Goal: Information Seeking & Learning: Learn about a topic

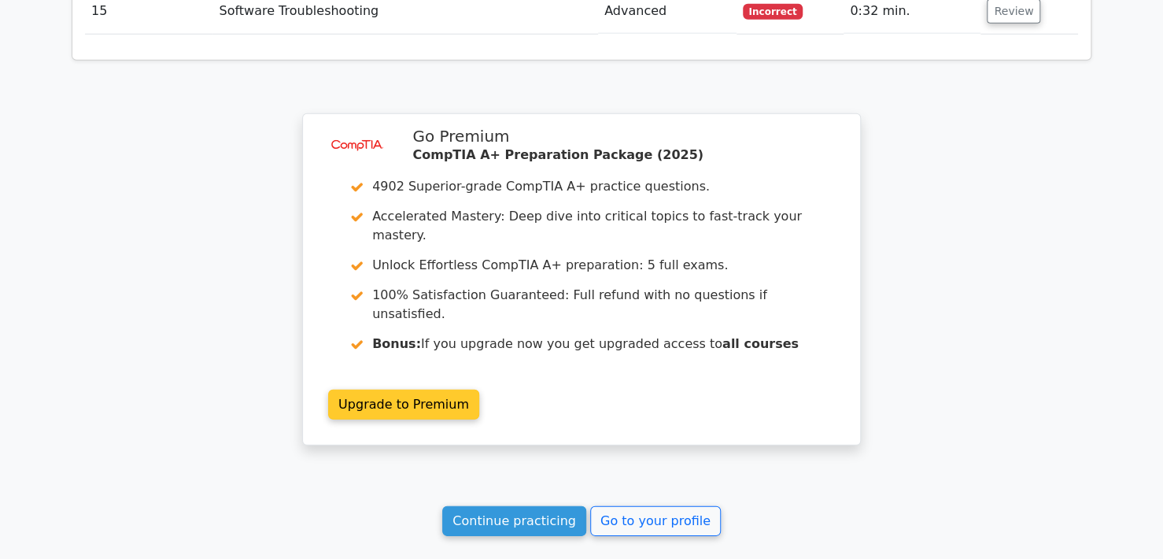
scroll to position [2128, 0]
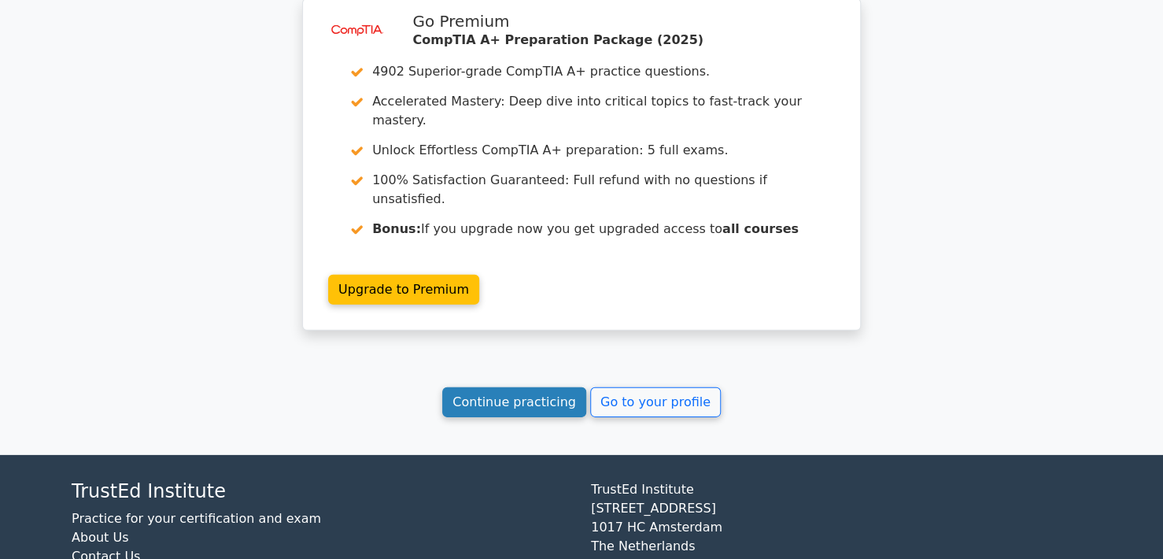
click at [522, 387] on link "Continue practicing" at bounding box center [514, 402] width 144 height 30
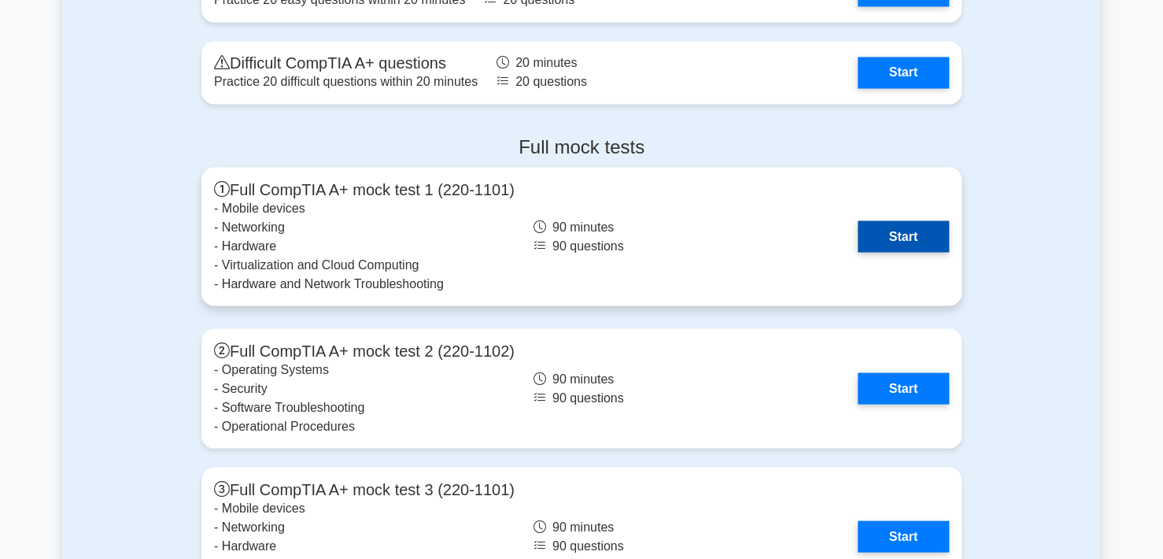
scroll to position [4248, 0]
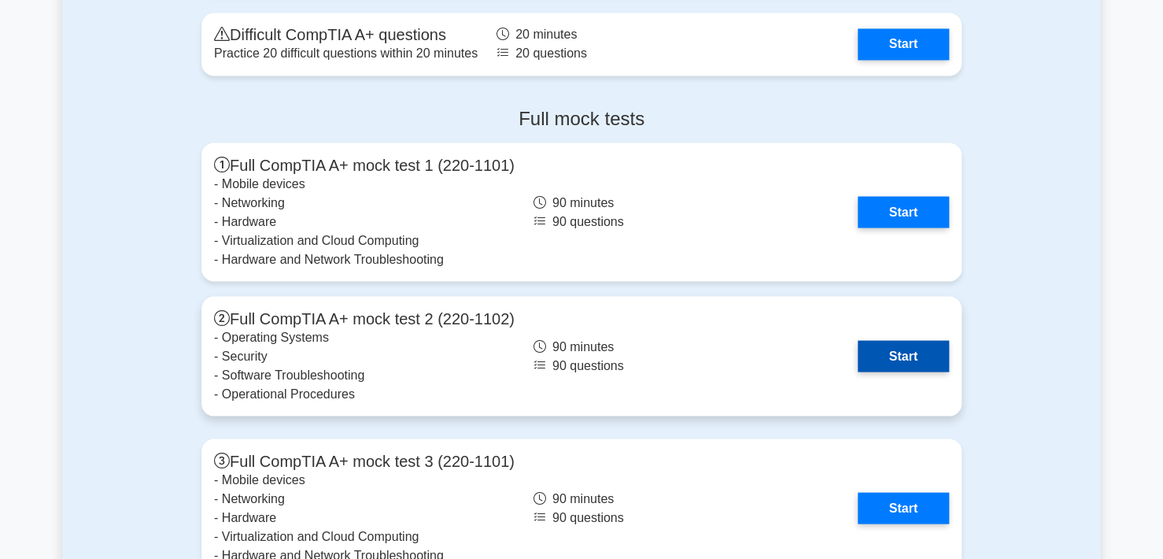
click at [857, 340] on link "Start" at bounding box center [902, 355] width 91 height 31
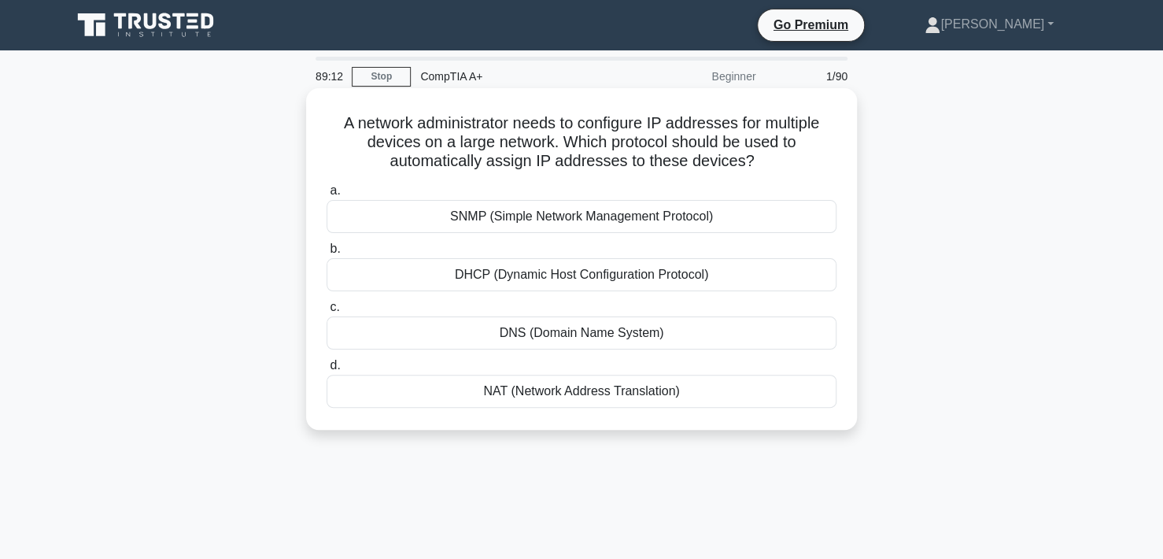
click at [595, 284] on div "DHCP (Dynamic Host Configuration Protocol)" at bounding box center [581, 274] width 510 height 33
click at [326, 254] on input "b. DHCP (Dynamic Host Configuration Protocol)" at bounding box center [326, 249] width 0 height 10
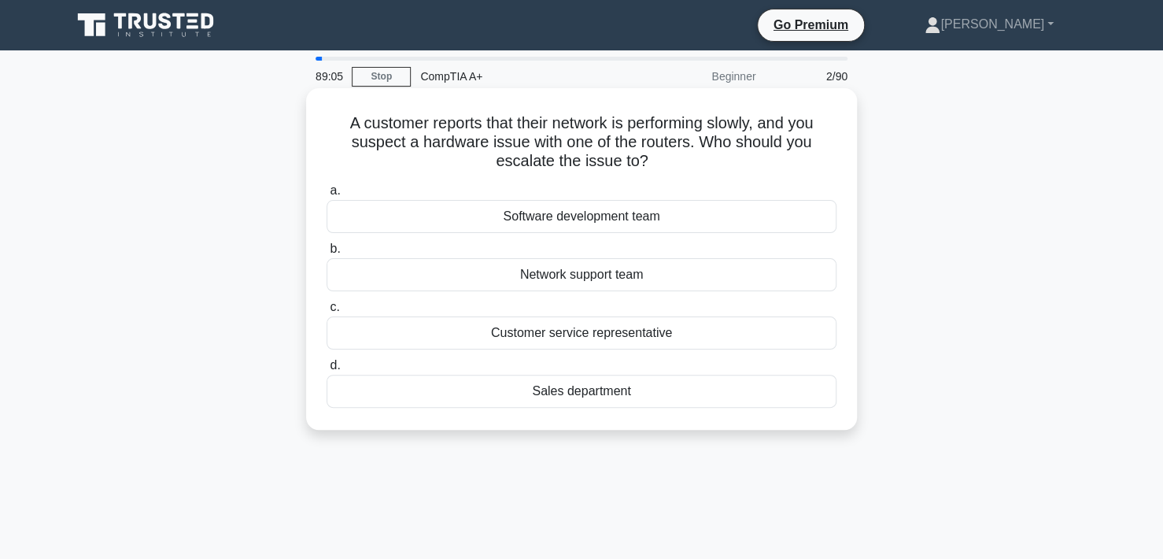
click at [607, 281] on div "Network support team" at bounding box center [581, 274] width 510 height 33
click at [326, 254] on input "b. Network support team" at bounding box center [326, 249] width 0 height 10
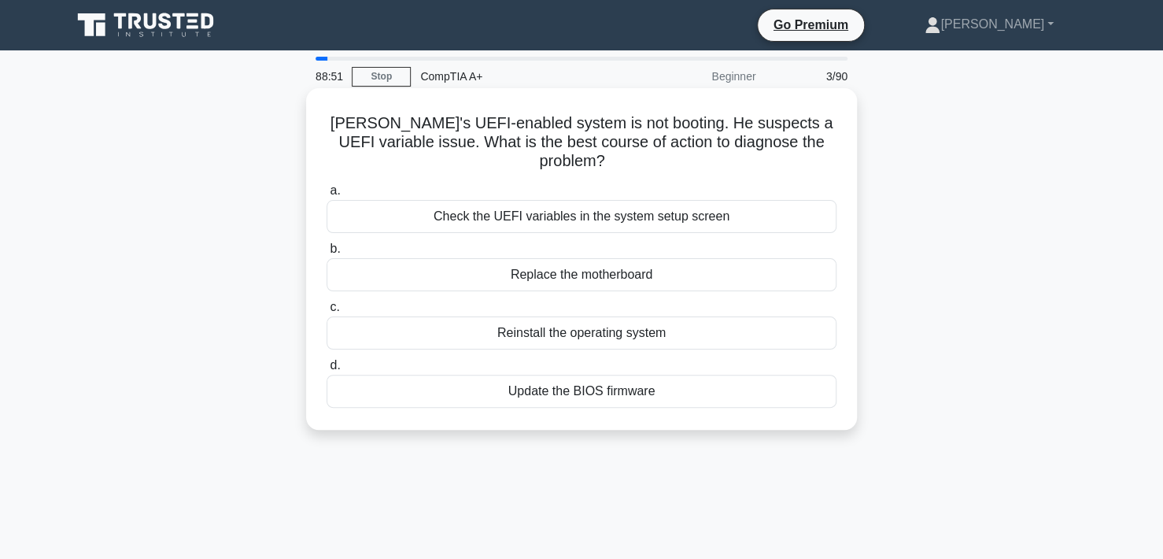
click at [677, 200] on div "Check the UEFI variables in the system setup screen" at bounding box center [581, 216] width 510 height 33
click at [326, 196] on input "a. Check the UEFI variables in the system setup screen" at bounding box center [326, 191] width 0 height 10
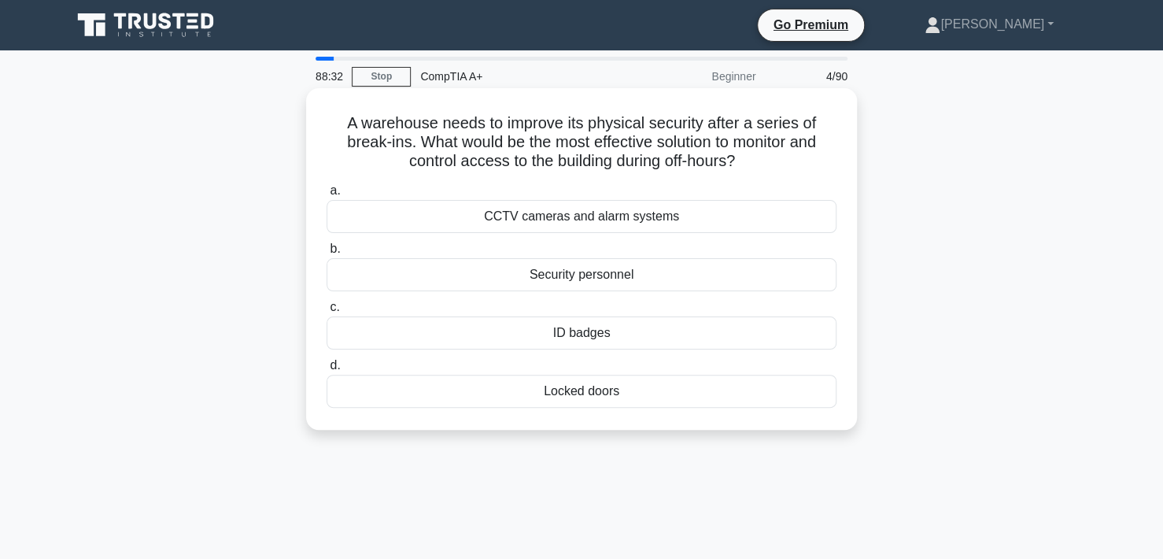
click at [605, 221] on div "CCTV cameras and alarm systems" at bounding box center [581, 216] width 510 height 33
click at [326, 196] on input "a. CCTV cameras and alarm systems" at bounding box center [326, 191] width 0 height 10
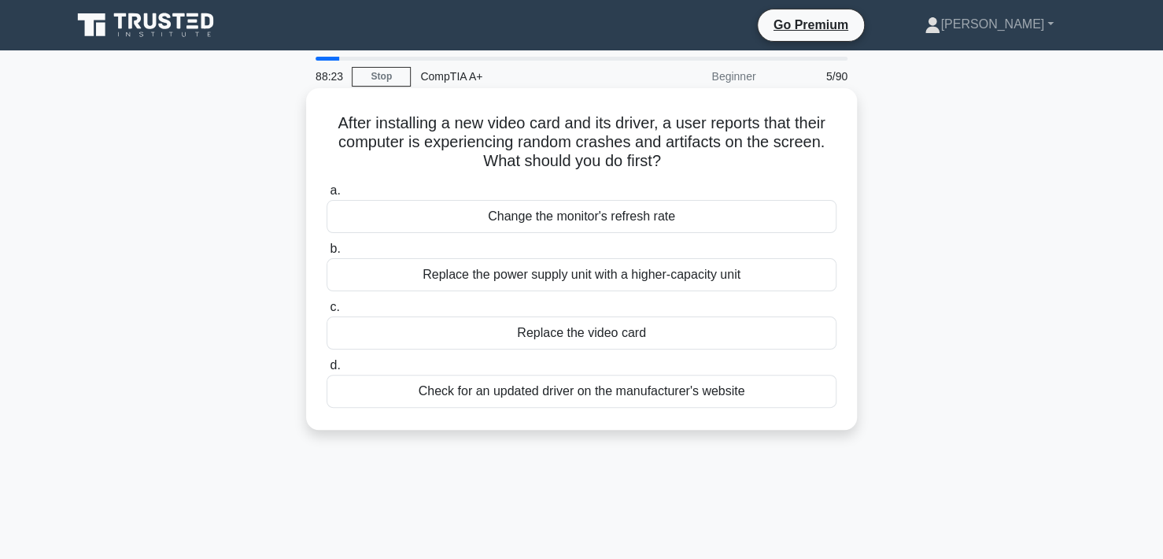
click at [520, 389] on div "Check for an updated driver on the manufacturer's website" at bounding box center [581, 390] width 510 height 33
click at [326, 371] on input "d. Check for an updated driver on the manufacturer's website" at bounding box center [326, 365] width 0 height 10
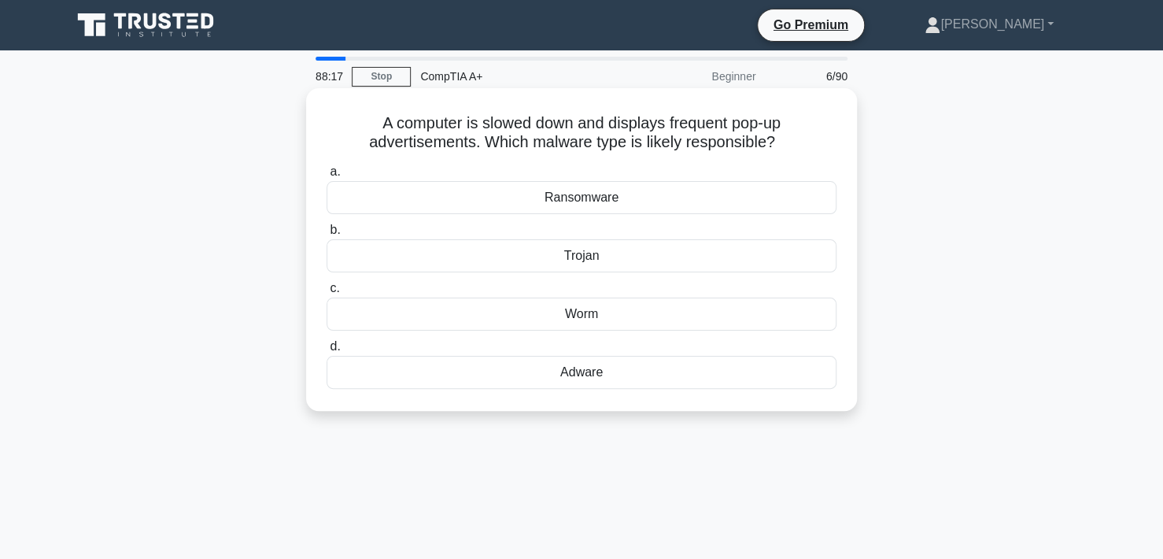
click at [578, 375] on div "Adware" at bounding box center [581, 372] width 510 height 33
click at [326, 352] on input "d. Adware" at bounding box center [326, 346] width 0 height 10
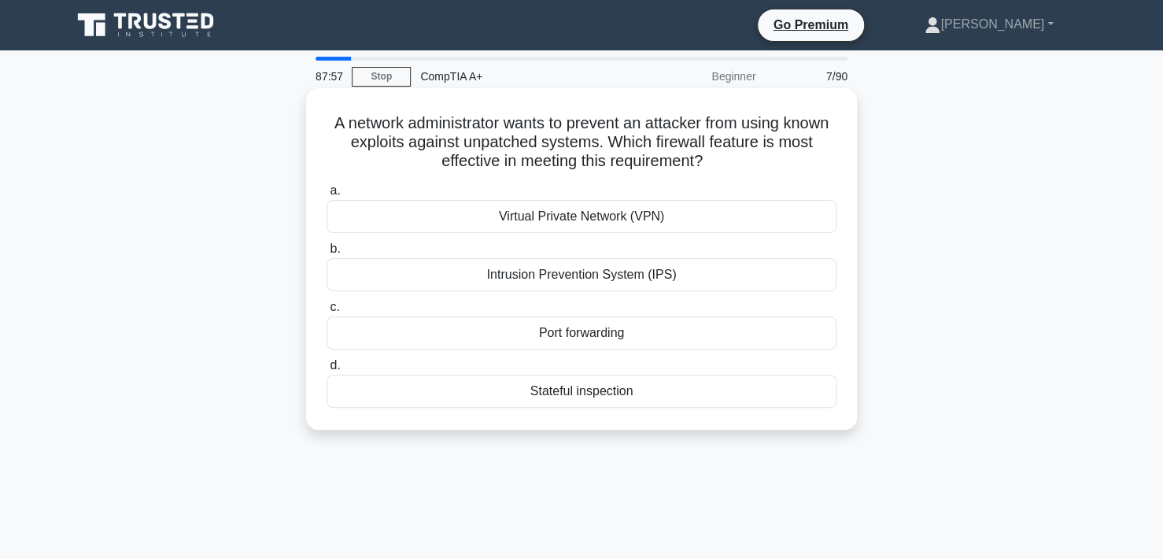
click at [593, 274] on div "Intrusion Prevention System (IPS)" at bounding box center [581, 274] width 510 height 33
click at [326, 254] on input "b. Intrusion Prevention System (IPS)" at bounding box center [326, 249] width 0 height 10
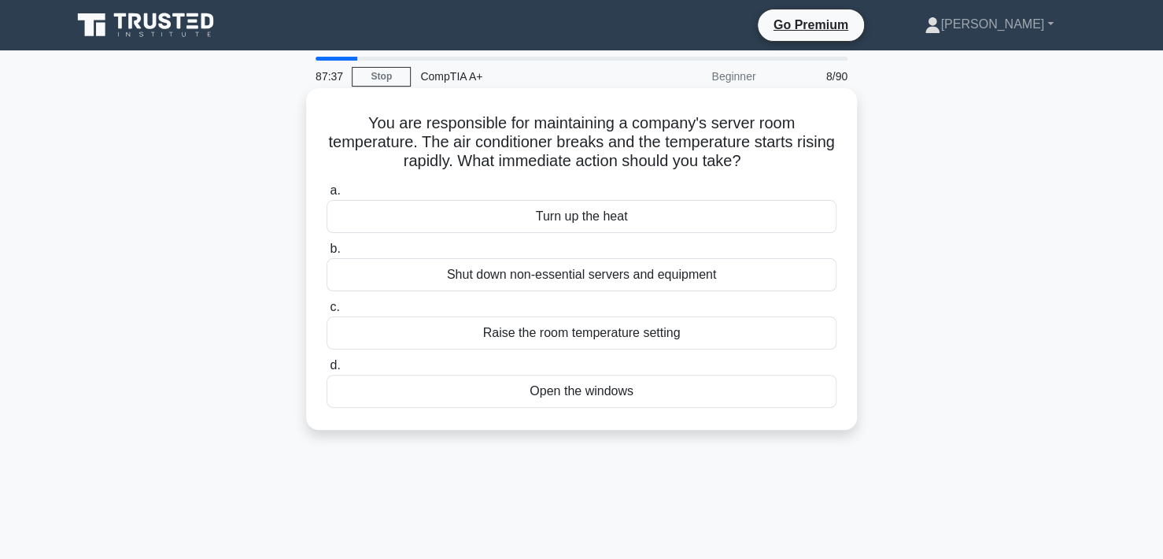
click at [569, 278] on div "Shut down non-essential servers and equipment" at bounding box center [581, 274] width 510 height 33
click at [326, 254] on input "b. Shut down non-essential servers and equipment" at bounding box center [326, 249] width 0 height 10
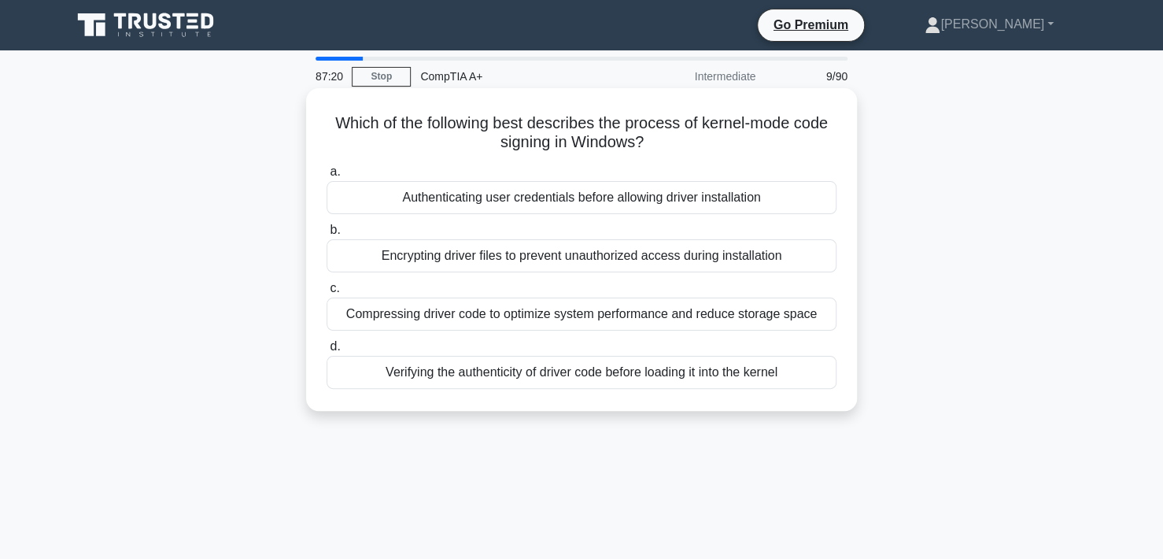
click at [614, 375] on div "Verifying the authenticity of driver code before loading it into the kernel" at bounding box center [581, 372] width 510 height 33
click at [326, 352] on input "d. Verifying the authenticity of driver code before loading it into the kernel" at bounding box center [326, 346] width 0 height 10
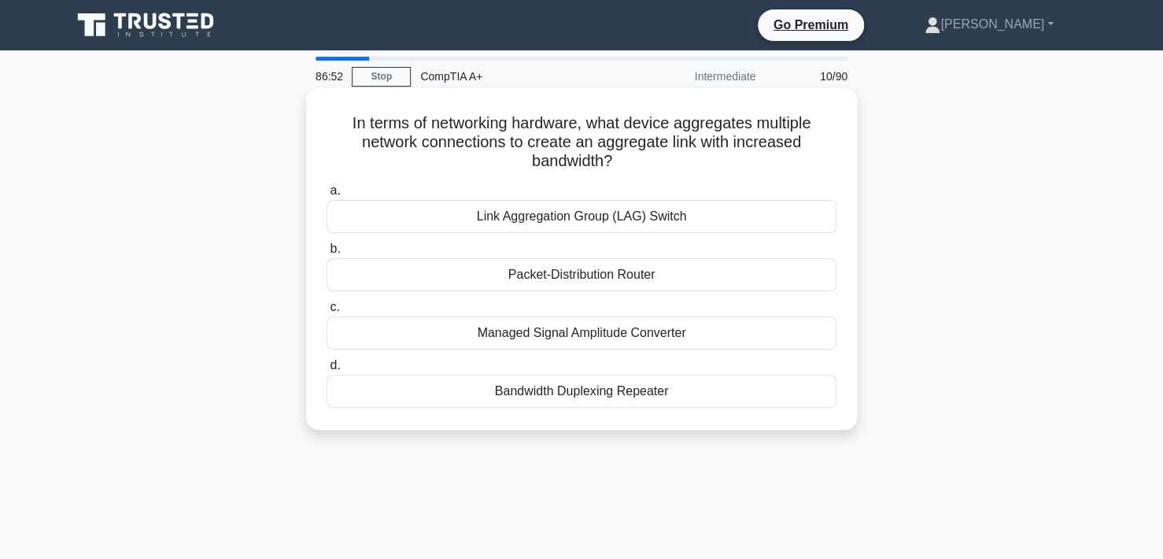
click at [633, 223] on div "Link Aggregation Group (LAG) Switch" at bounding box center [581, 216] width 510 height 33
click at [326, 196] on input "a. Link Aggregation Group (LAG) Switch" at bounding box center [326, 191] width 0 height 10
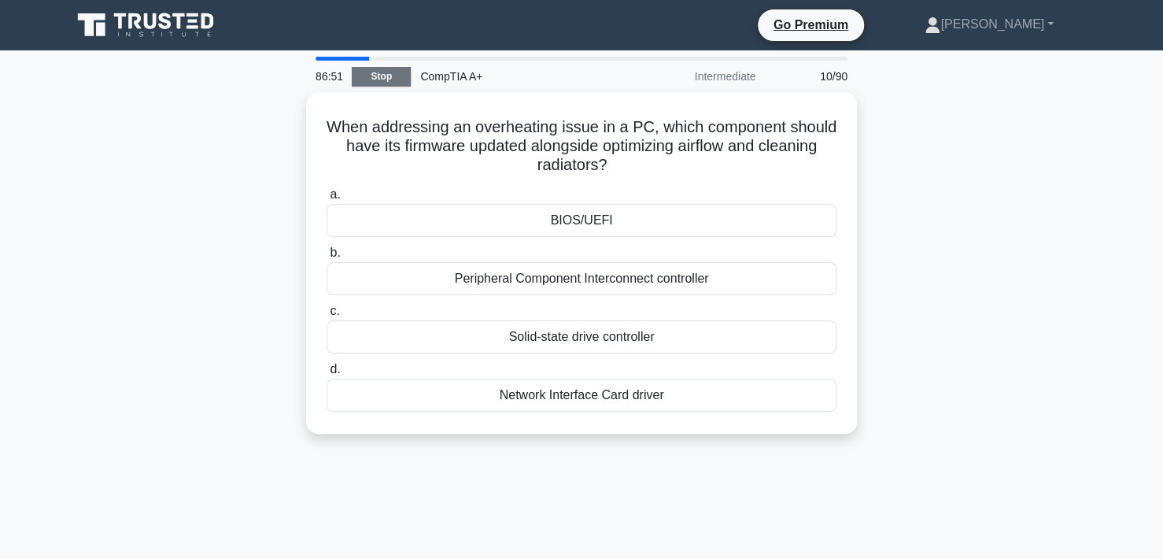
click at [377, 72] on link "Stop" at bounding box center [381, 77] width 59 height 20
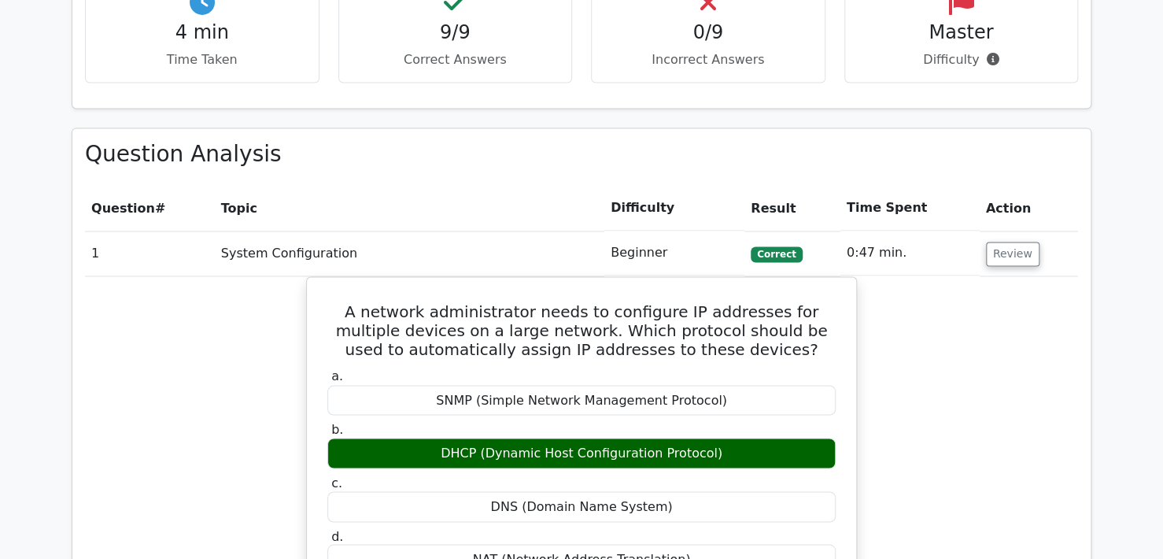
scroll to position [1180, 0]
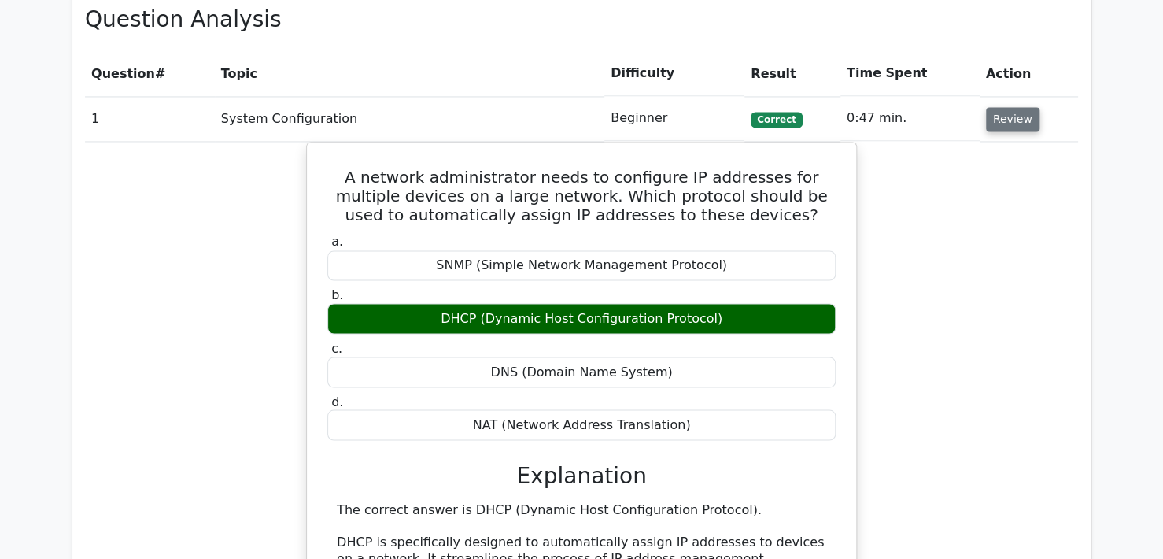
click at [990, 107] on button "Review" at bounding box center [1012, 119] width 53 height 24
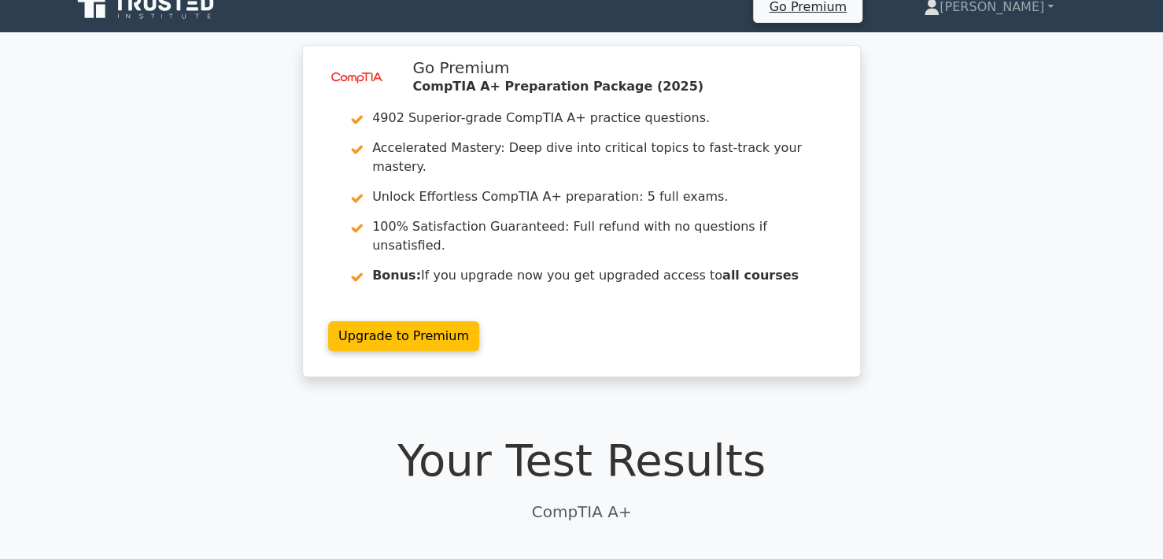
scroll to position [0, 0]
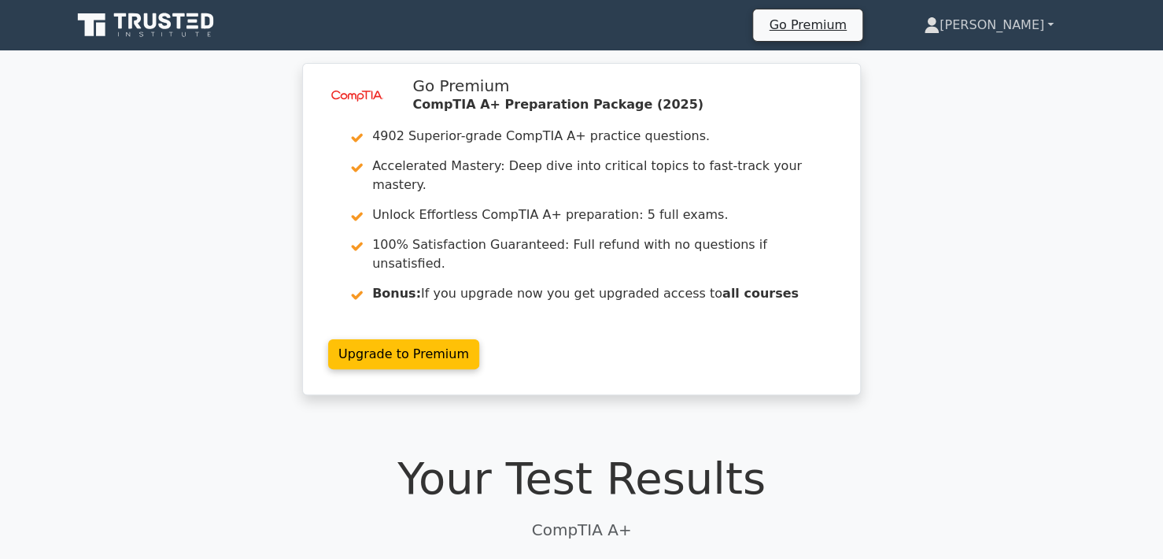
click at [1038, 24] on link "[PERSON_NAME]" at bounding box center [988, 24] width 205 height 31
click at [993, 57] on link "Profile" at bounding box center [949, 62] width 124 height 25
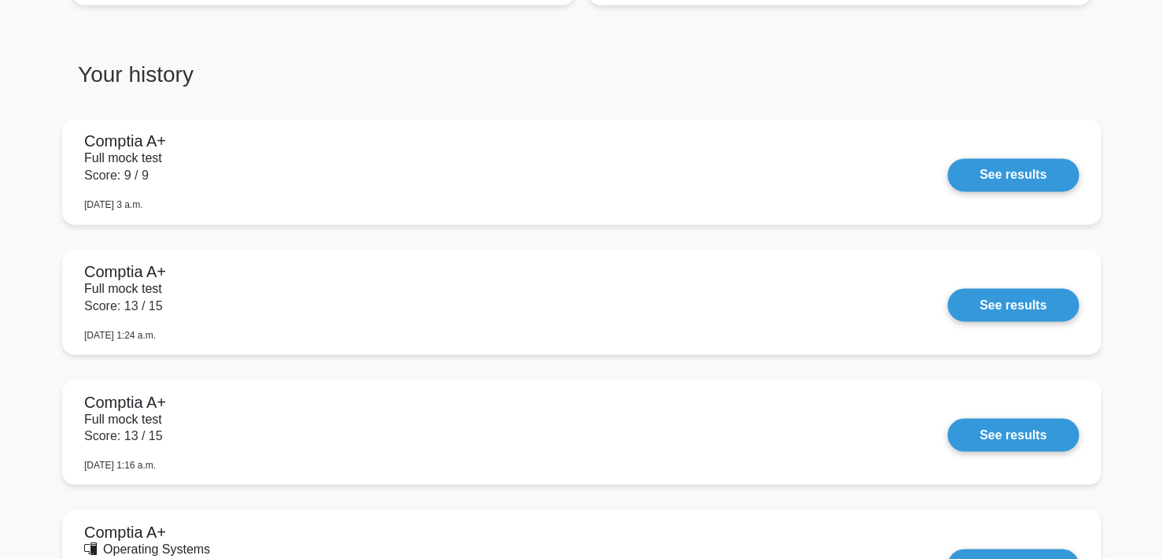
scroll to position [1180, 0]
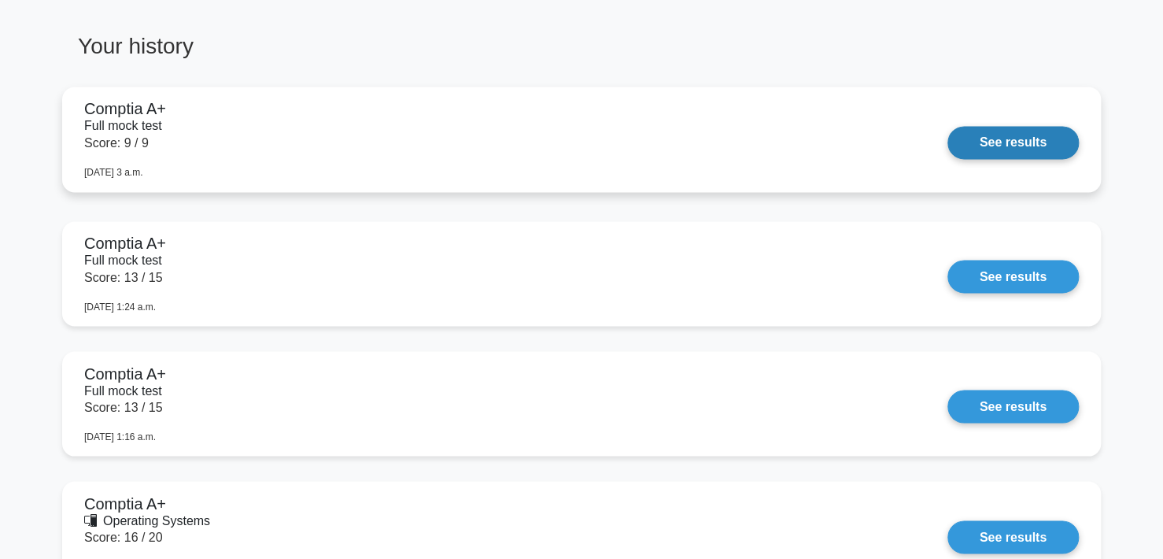
click at [963, 141] on link "See results" at bounding box center [1012, 142] width 131 height 33
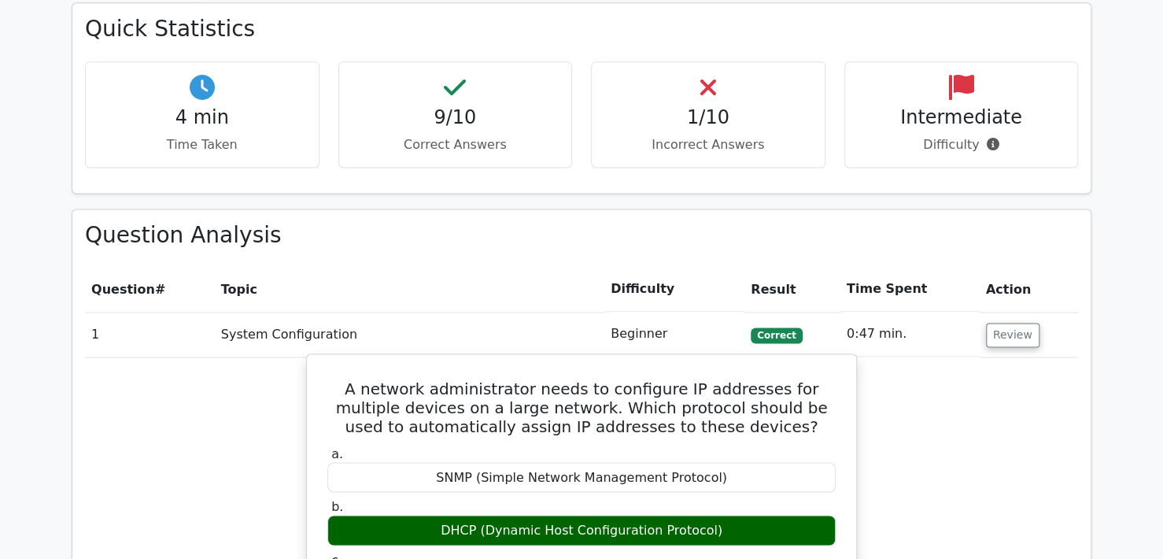
scroll to position [1180, 0]
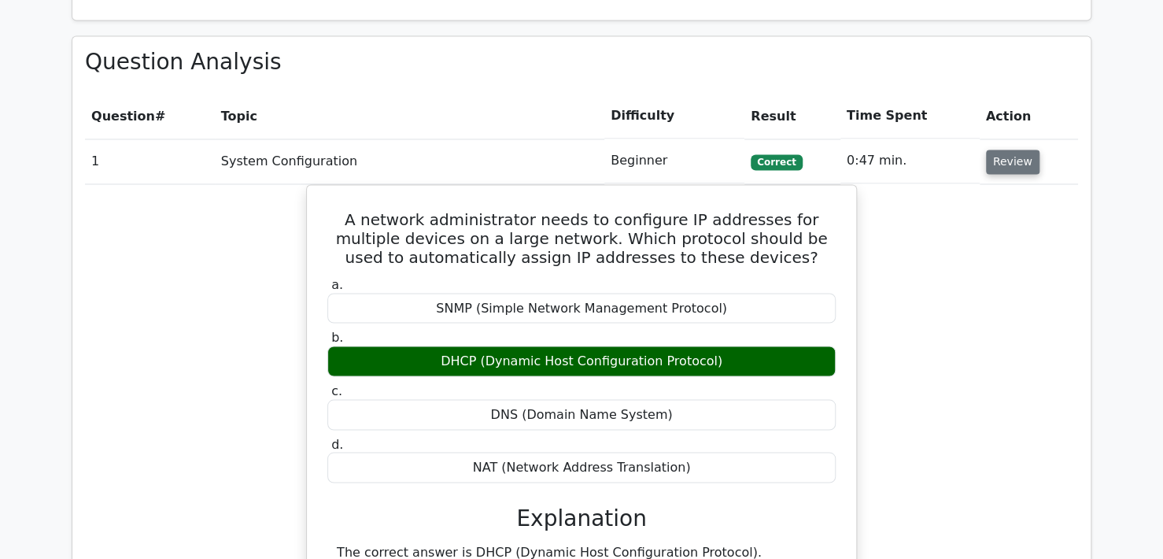
click at [994, 149] on button "Review" at bounding box center [1012, 161] width 53 height 24
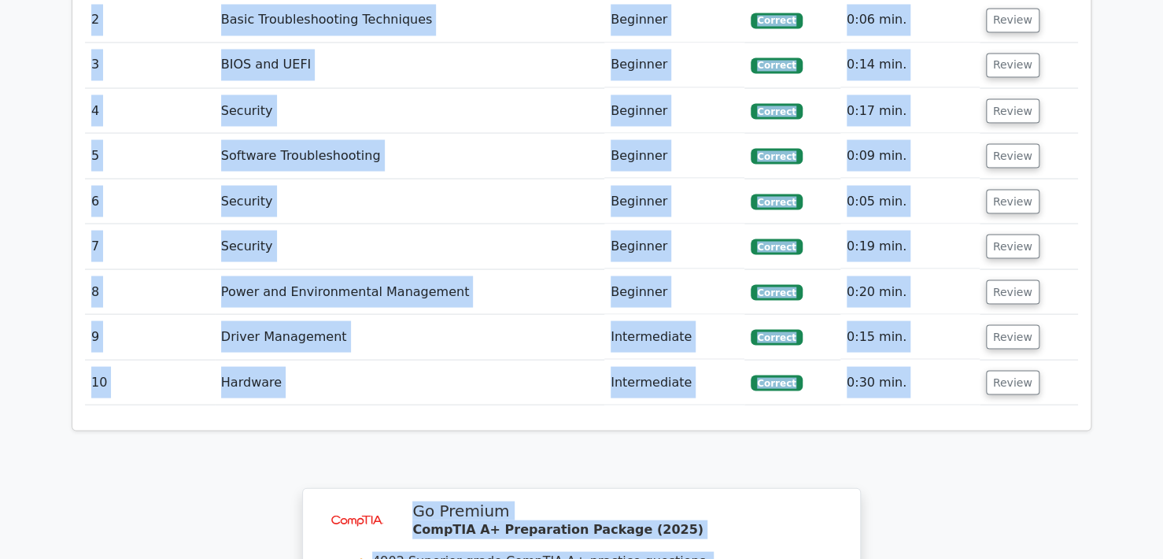
scroll to position [1652, 0]
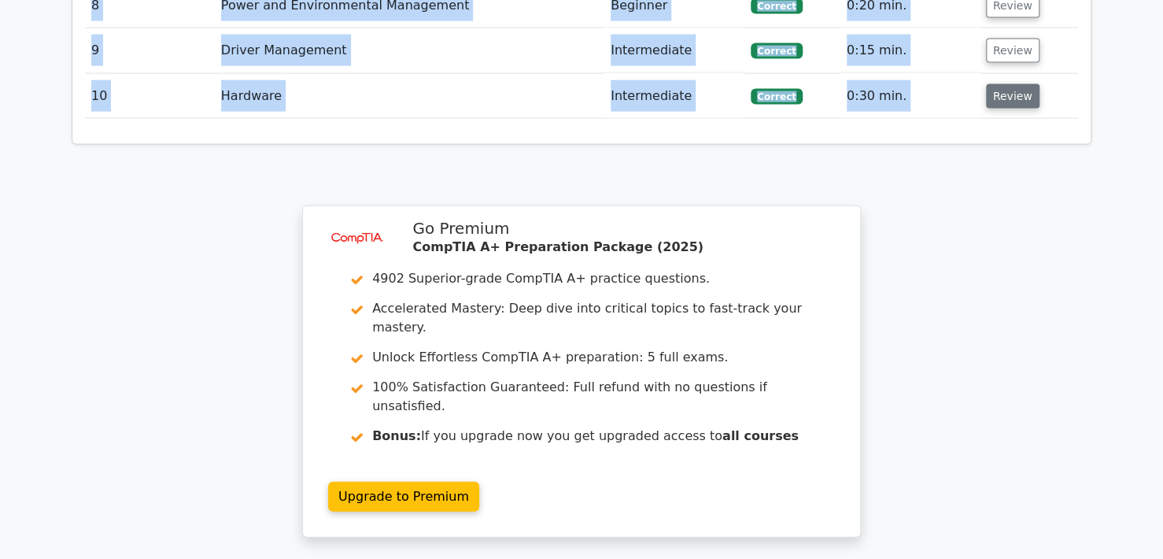
drag, startPoint x: 88, startPoint y: 17, endPoint x: 999, endPoint y: 65, distance: 912.2
copy div "Question Analysis Question # Topic Difficulty Result Time Spent Action 1 System…"
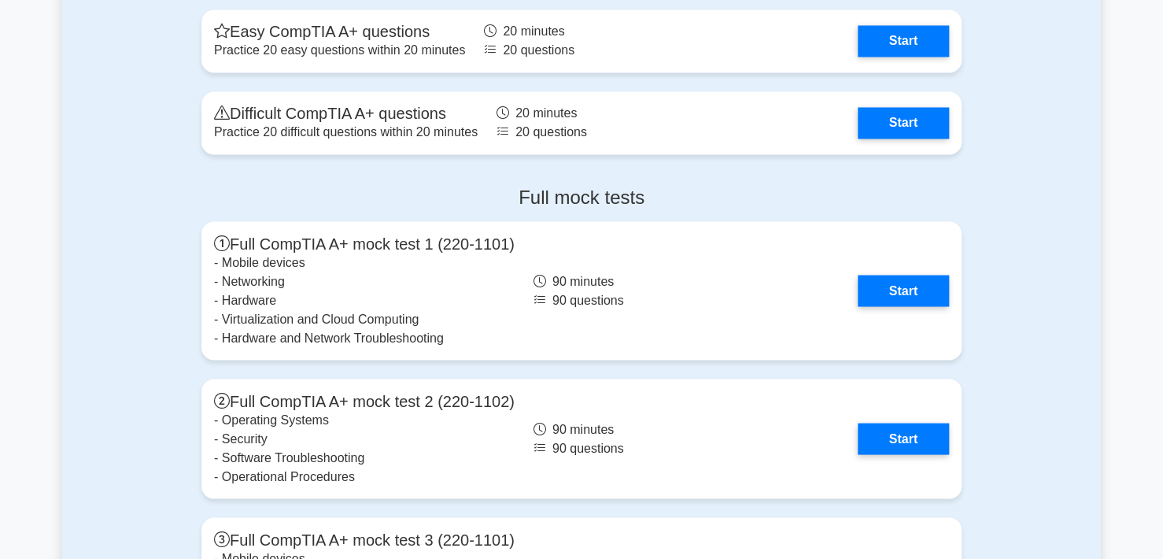
scroll to position [4327, 0]
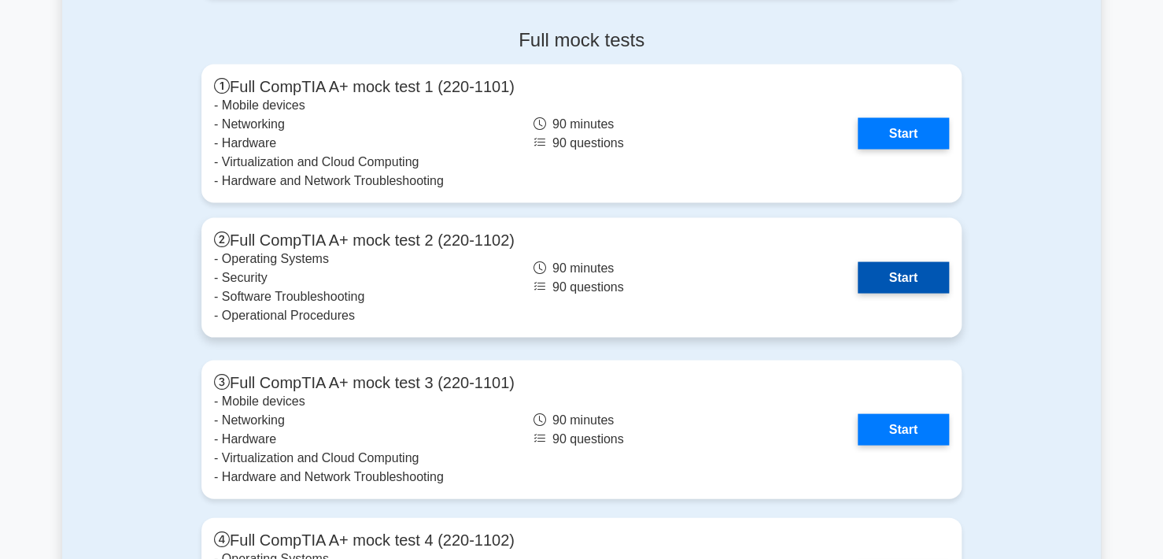
click at [886, 277] on link "Start" at bounding box center [902, 276] width 91 height 31
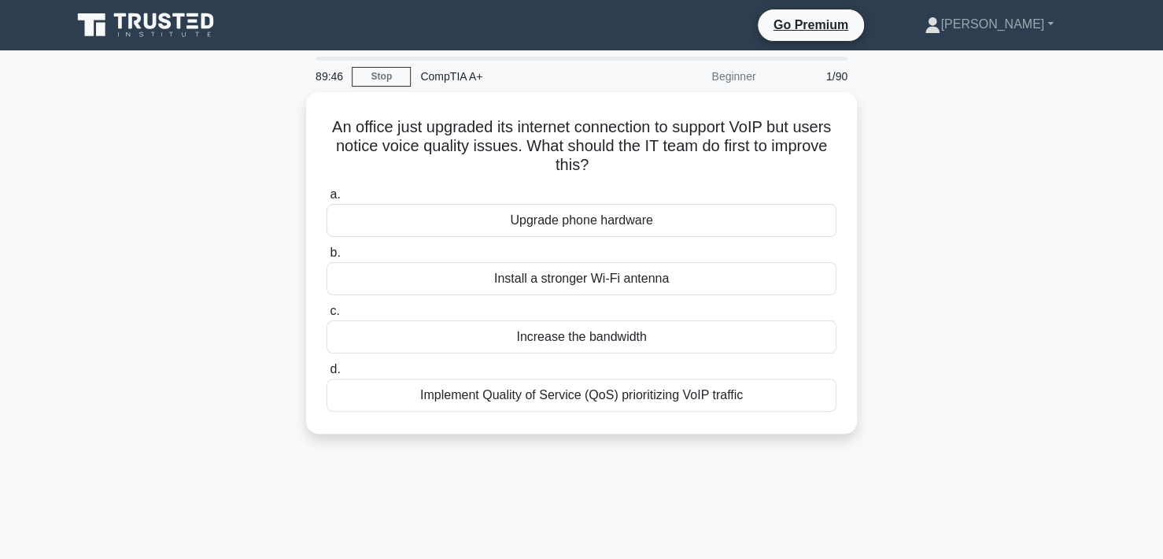
click at [998, 522] on div "89:46 Stop CompTIA A+ Beginner 1/90 An office just upgraded its internet connec…" at bounding box center [581, 450] width 1038 height 787
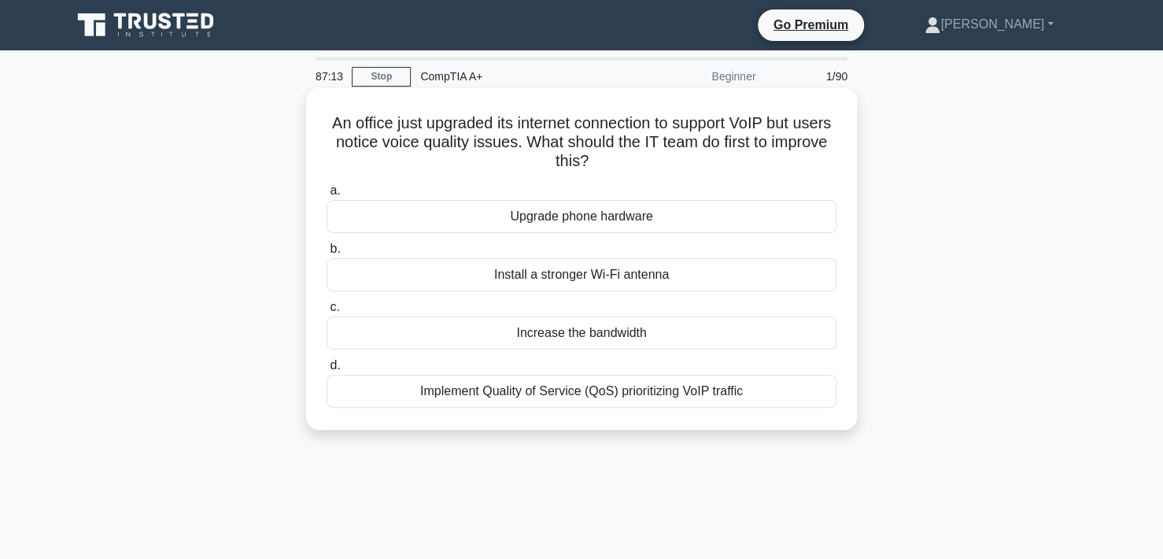
click at [537, 397] on div "Implement Quality of Service (QoS) prioritizing VoIP traffic" at bounding box center [581, 390] width 510 height 33
click at [326, 371] on input "d. Implement Quality of Service (QoS) prioritizing VoIP traffic" at bounding box center [326, 365] width 0 height 10
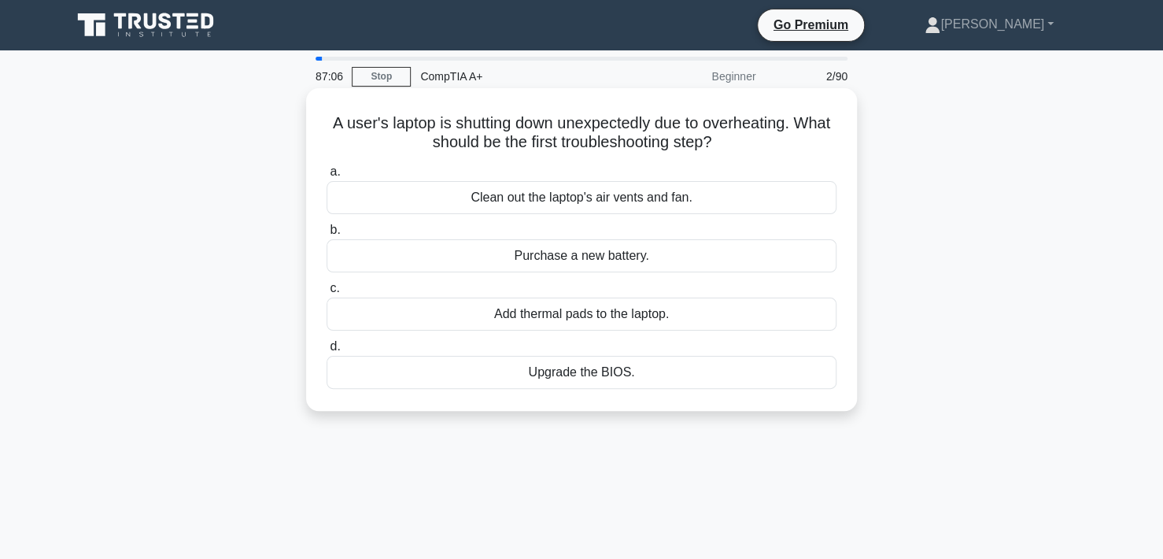
click at [619, 198] on div "Clean out the laptop's air vents and fan." at bounding box center [581, 197] width 510 height 33
click at [326, 177] on input "a. Clean out the laptop's air vents and fan." at bounding box center [326, 172] width 0 height 10
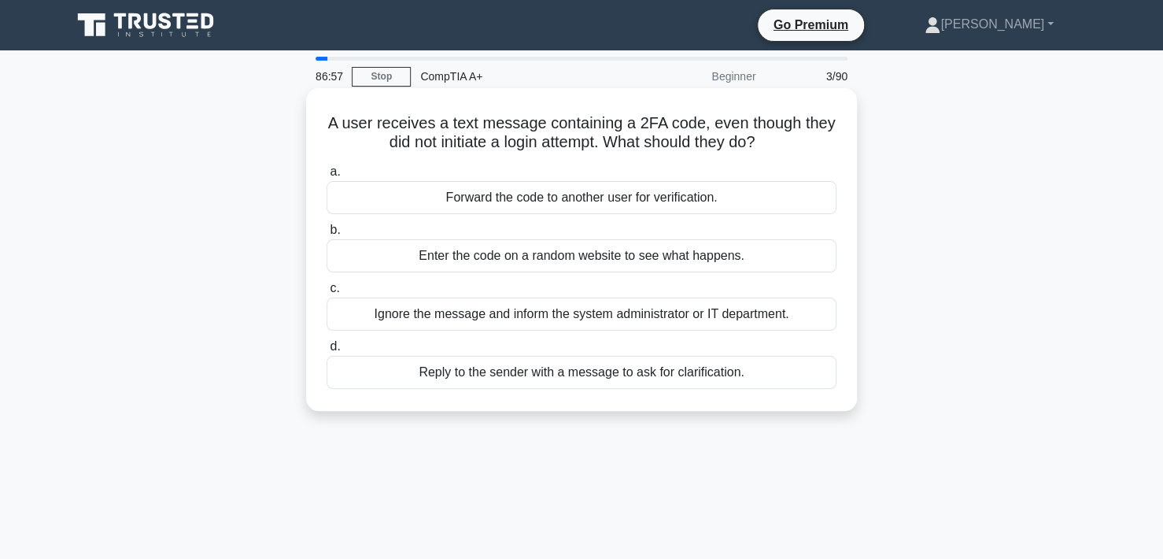
click at [616, 314] on div "Ignore the message and inform the system administrator or IT department." at bounding box center [581, 313] width 510 height 33
click at [326, 293] on input "c. Ignore the message and inform the system administrator or IT department." at bounding box center [326, 288] width 0 height 10
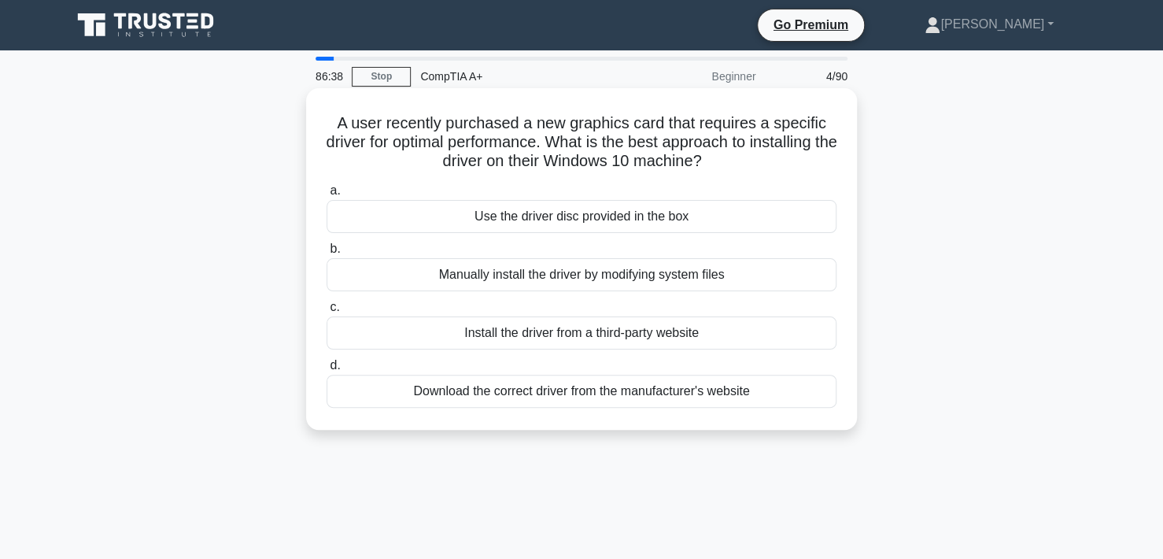
click at [562, 391] on div "Download the correct driver from the manufacturer's website" at bounding box center [581, 390] width 510 height 33
click at [326, 371] on input "d. Download the correct driver from the manufacturer's website" at bounding box center [326, 365] width 0 height 10
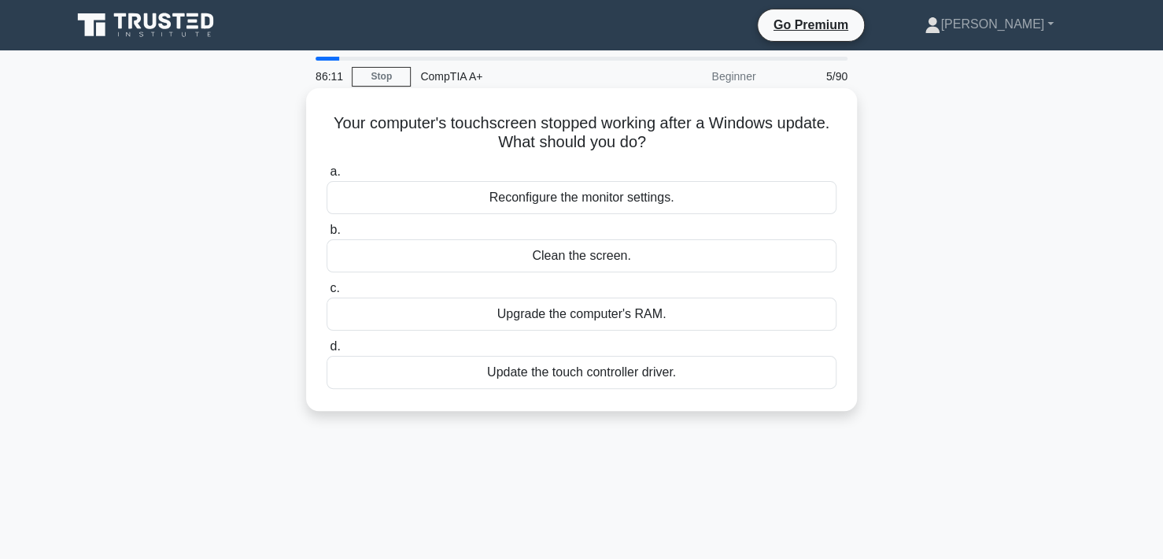
click at [606, 369] on div "Update the touch controller driver." at bounding box center [581, 372] width 510 height 33
click at [326, 352] on input "d. Update the touch controller driver." at bounding box center [326, 346] width 0 height 10
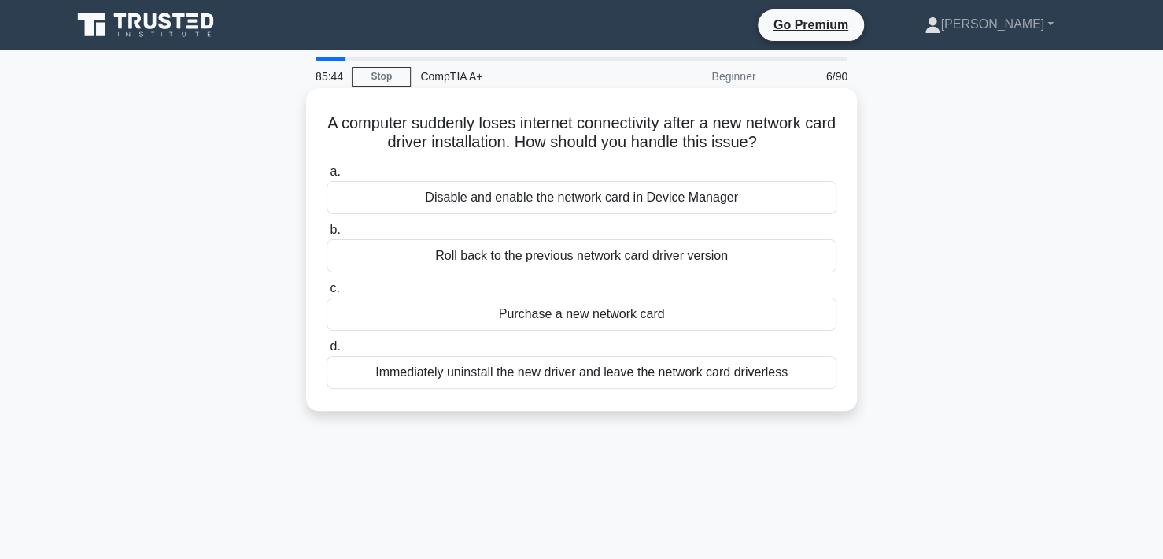
click at [550, 260] on div "Roll back to the previous network card driver version" at bounding box center [581, 255] width 510 height 33
click at [326, 235] on input "b. Roll back to the previous network card driver version" at bounding box center [326, 230] width 0 height 10
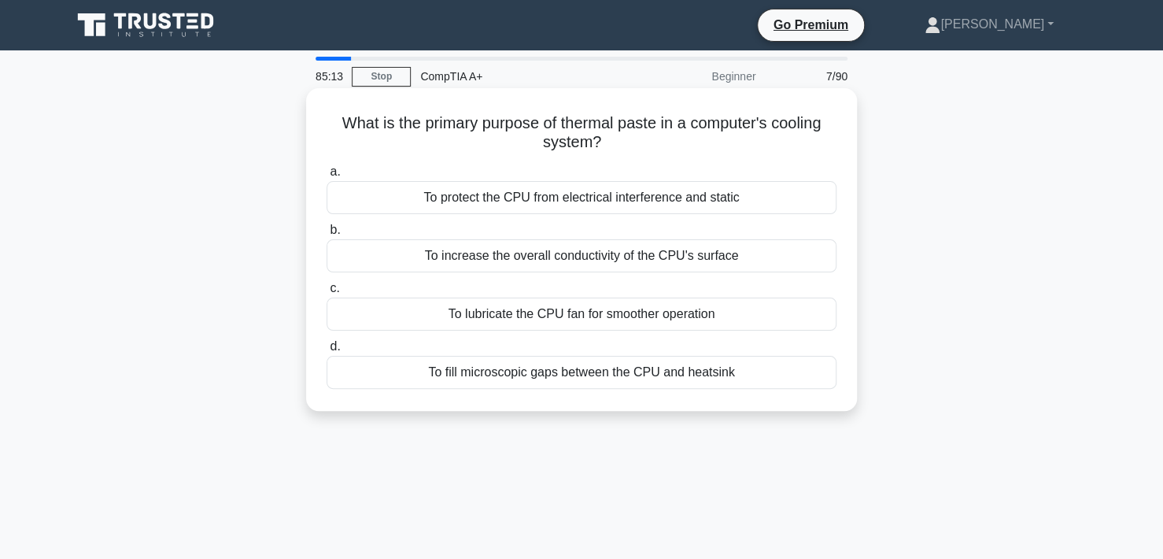
click at [558, 253] on div "To increase the overall conductivity of the CPU's surface" at bounding box center [581, 255] width 510 height 33
click at [326, 235] on input "b. To increase the overall conductivity of the CPU's surface" at bounding box center [326, 230] width 0 height 10
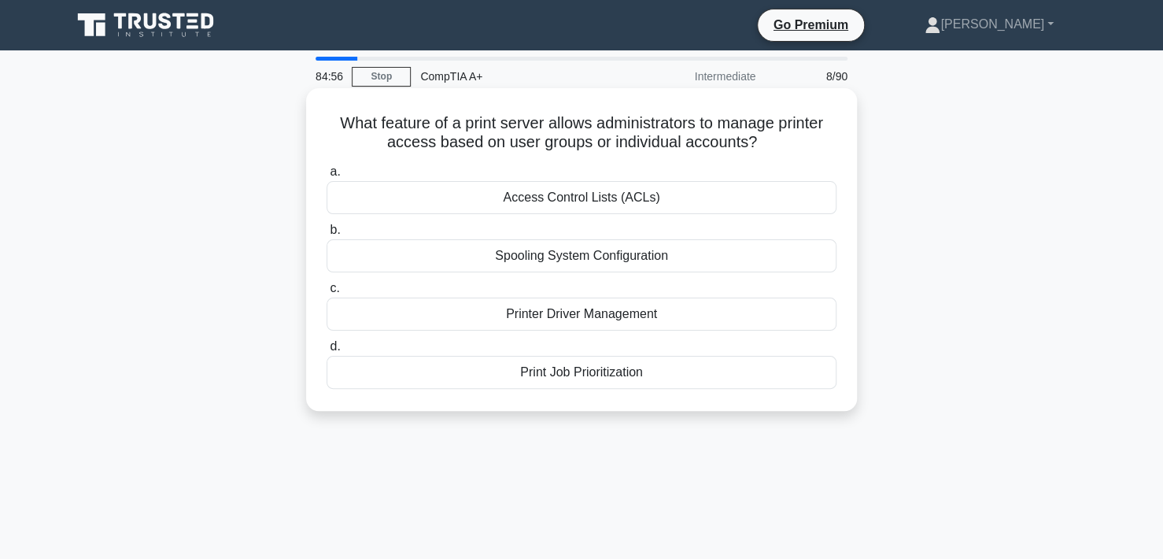
click at [635, 199] on div "Access Control Lists (ACLs)" at bounding box center [581, 197] width 510 height 33
click at [326, 177] on input "a. Access Control Lists (ACLs)" at bounding box center [326, 172] width 0 height 10
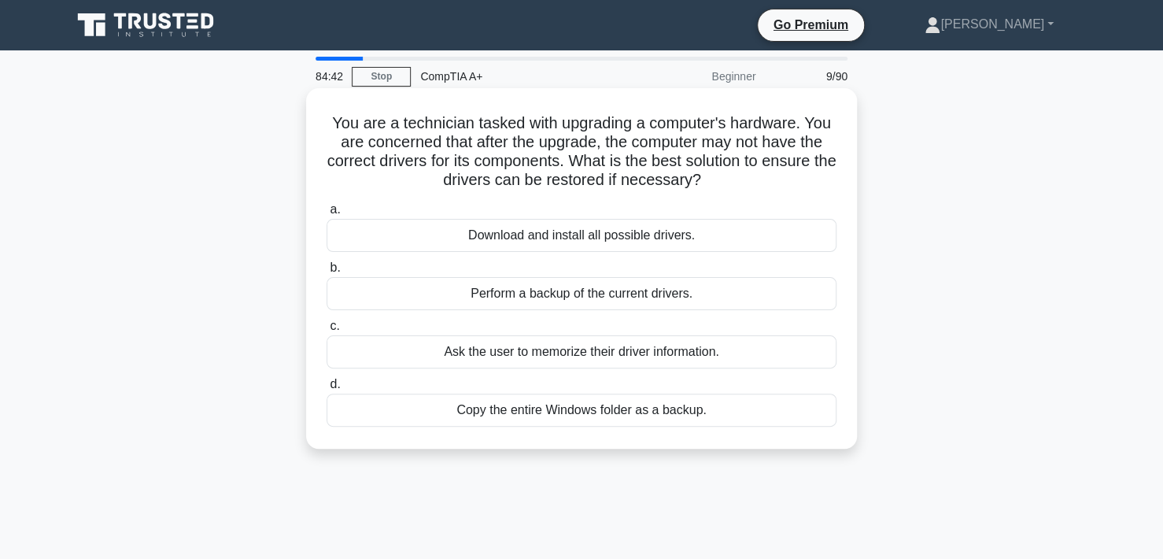
click at [621, 298] on div "Perform a backup of the current drivers." at bounding box center [581, 293] width 510 height 33
click at [326, 273] on input "b. Perform a backup of the current drivers." at bounding box center [326, 268] width 0 height 10
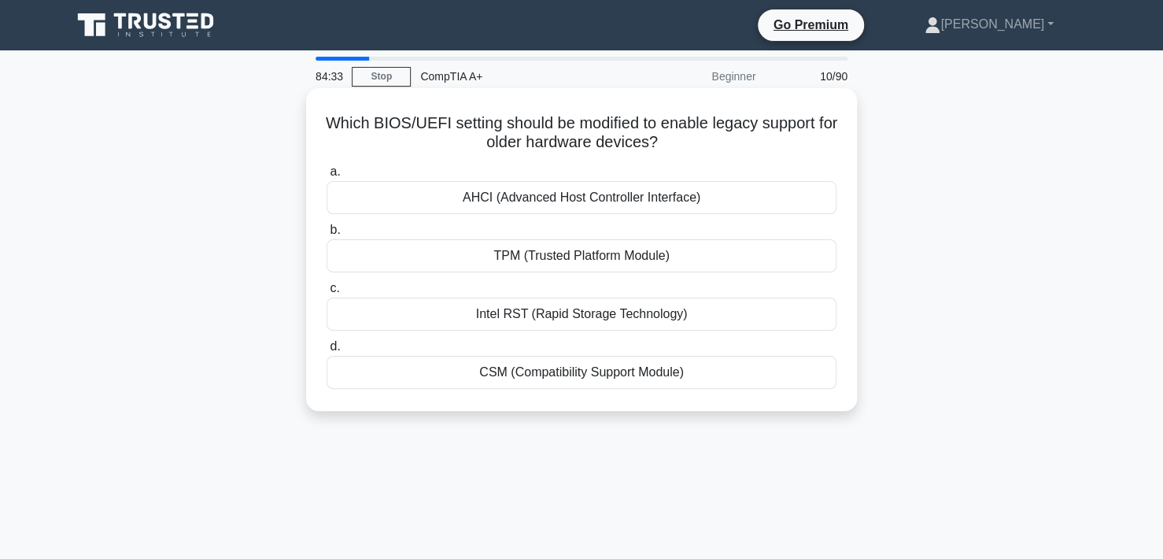
click at [532, 372] on div "CSM (Compatibility Support Module)" at bounding box center [581, 372] width 510 height 33
click at [326, 352] on input "d. CSM (Compatibility Support Module)" at bounding box center [326, 346] width 0 height 10
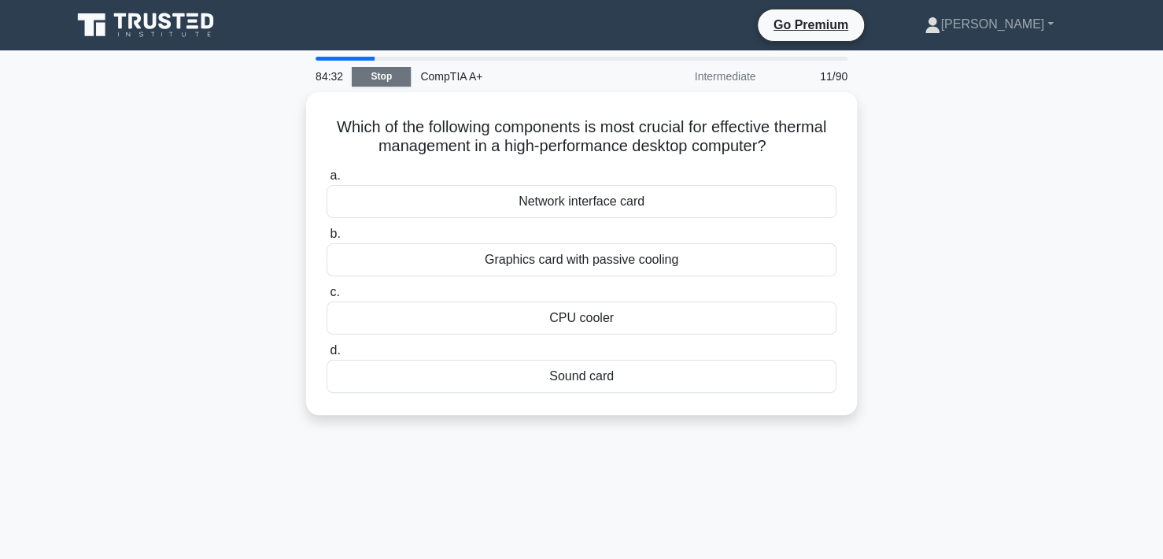
click at [368, 77] on link "Stop" at bounding box center [381, 77] width 59 height 20
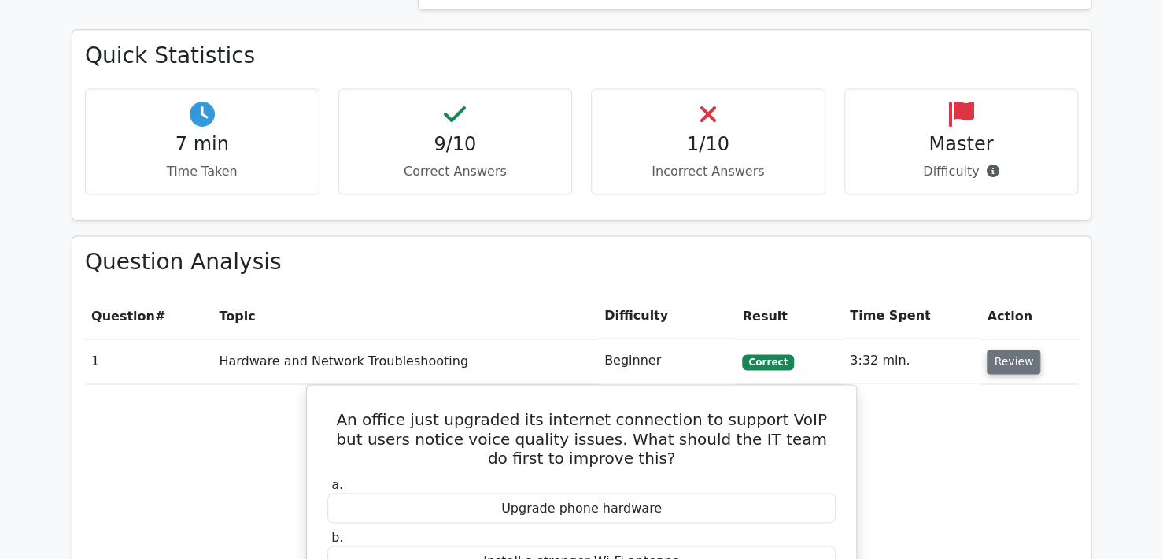
click at [999, 349] on button "Review" at bounding box center [1013, 361] width 53 height 24
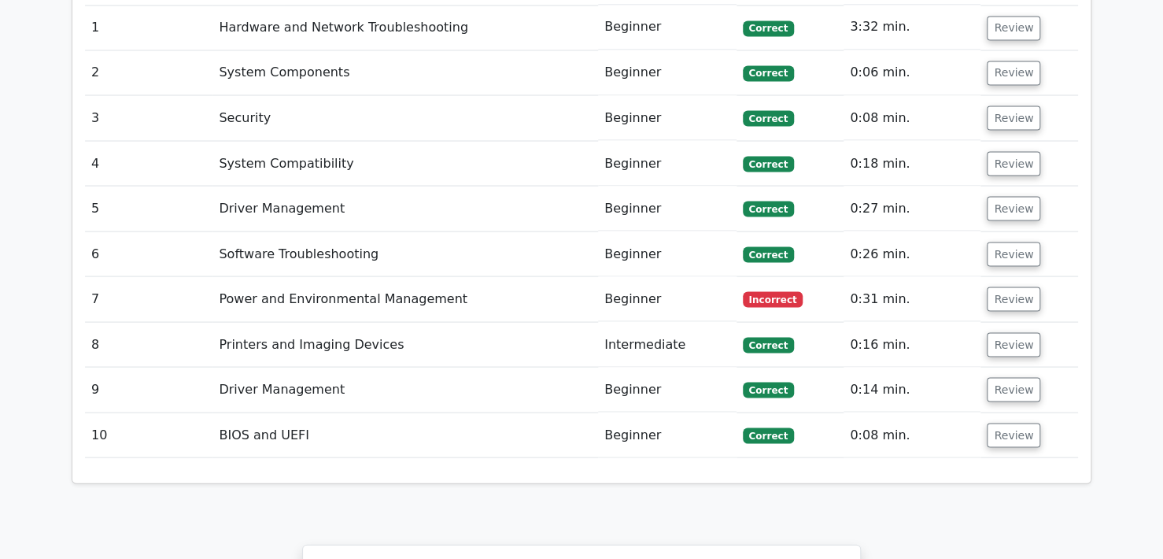
scroll to position [1416, 0]
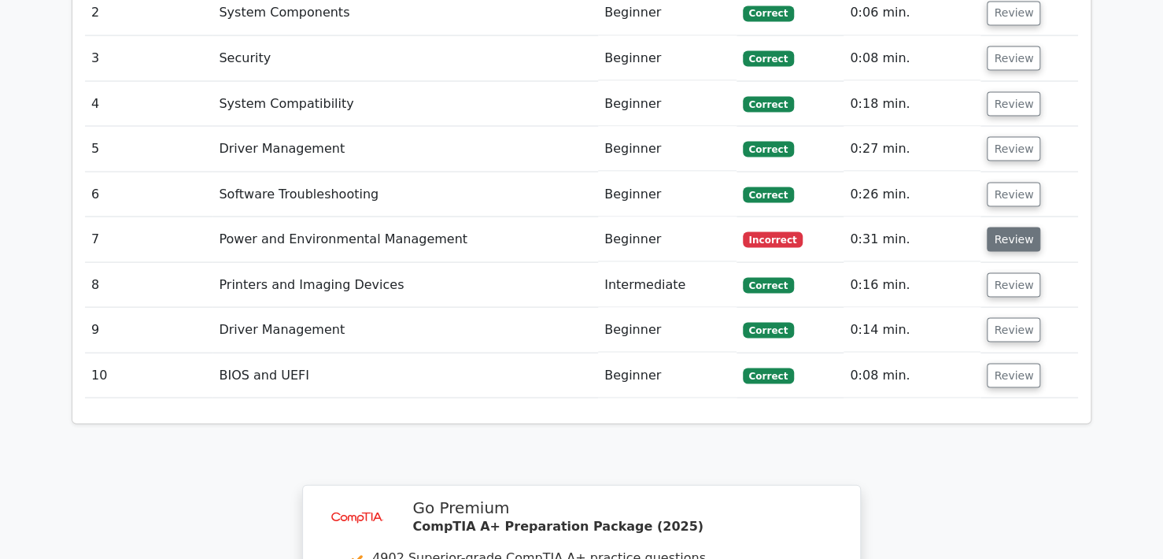
click at [997, 227] on button "Review" at bounding box center [1013, 239] width 53 height 24
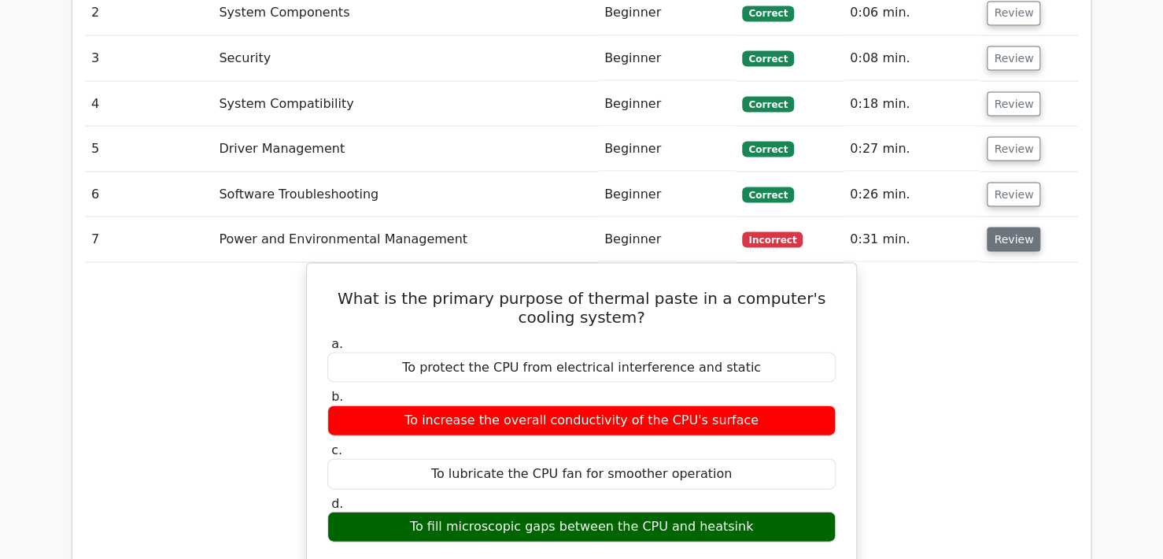
click at [994, 227] on button "Review" at bounding box center [1013, 239] width 53 height 24
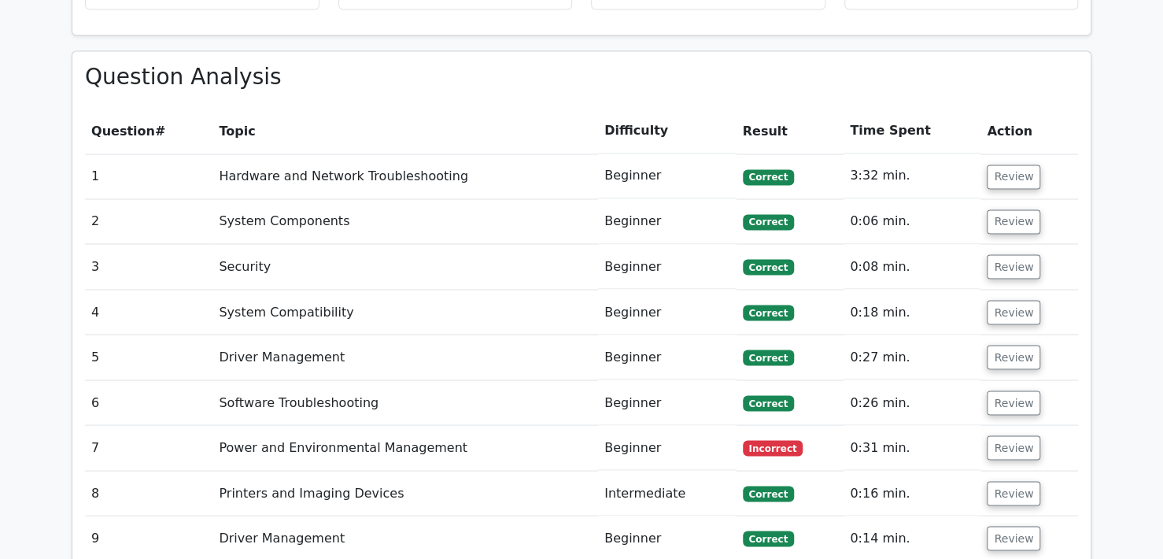
scroll to position [1180, 0]
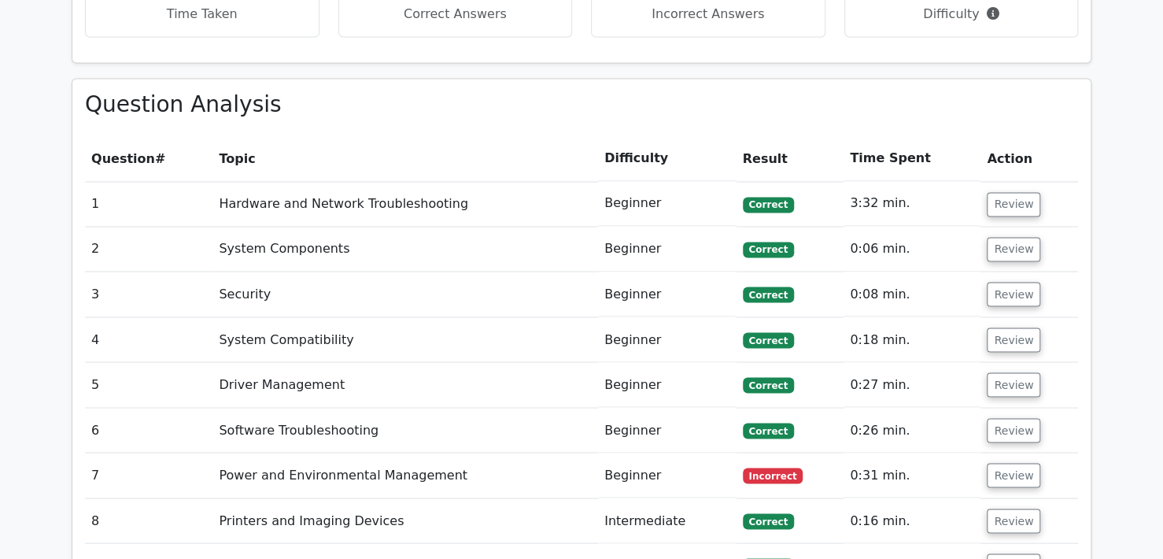
click at [988, 182] on td "Review" at bounding box center [1029, 203] width 98 height 45
click at [990, 192] on button "Review" at bounding box center [1013, 204] width 53 height 24
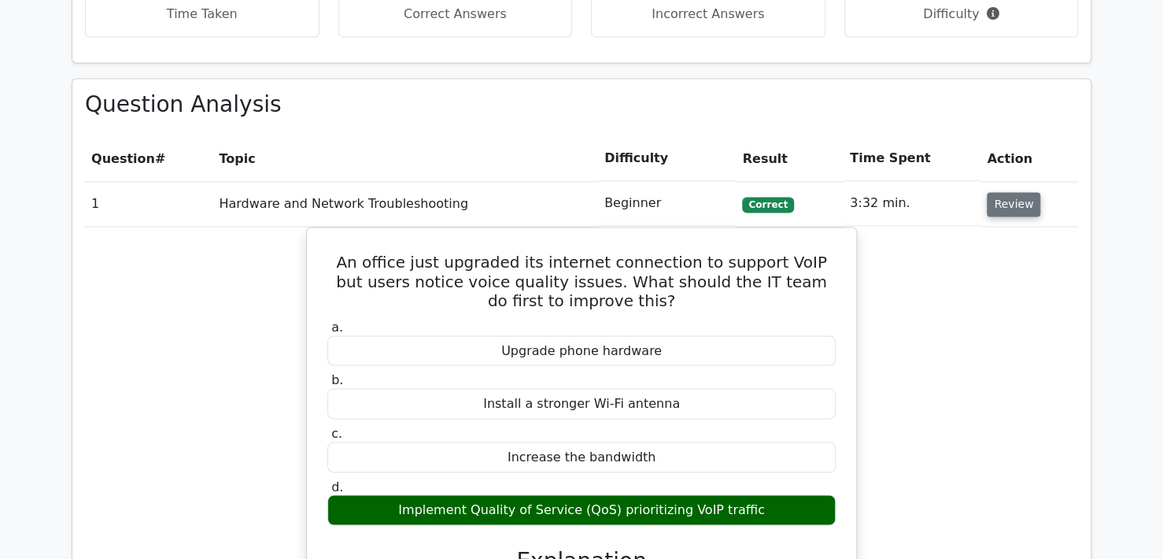
click at [997, 192] on button "Review" at bounding box center [1013, 204] width 53 height 24
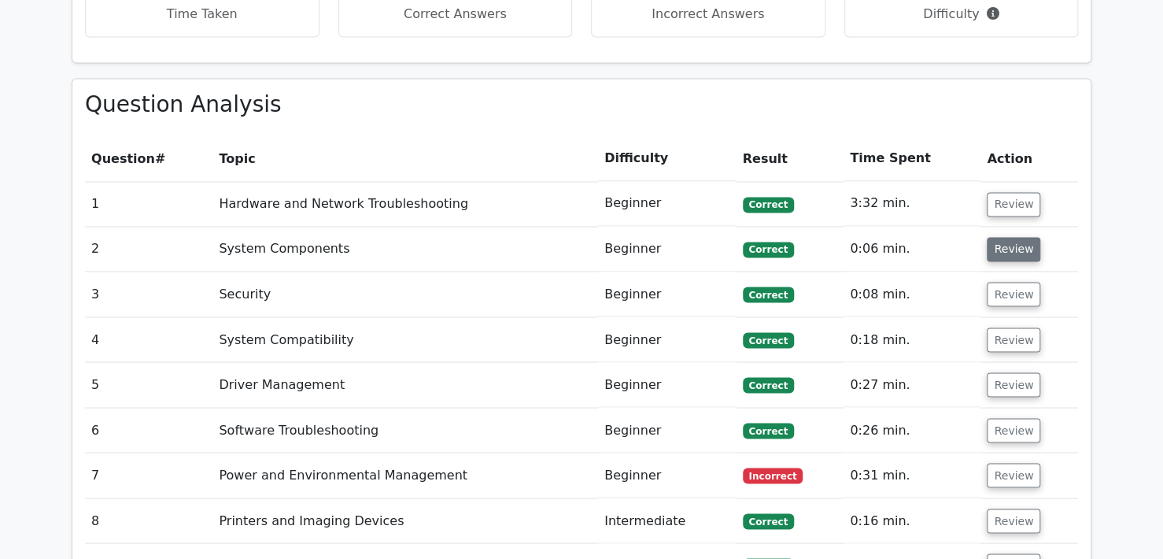
click at [1005, 237] on button "Review" at bounding box center [1013, 249] width 53 height 24
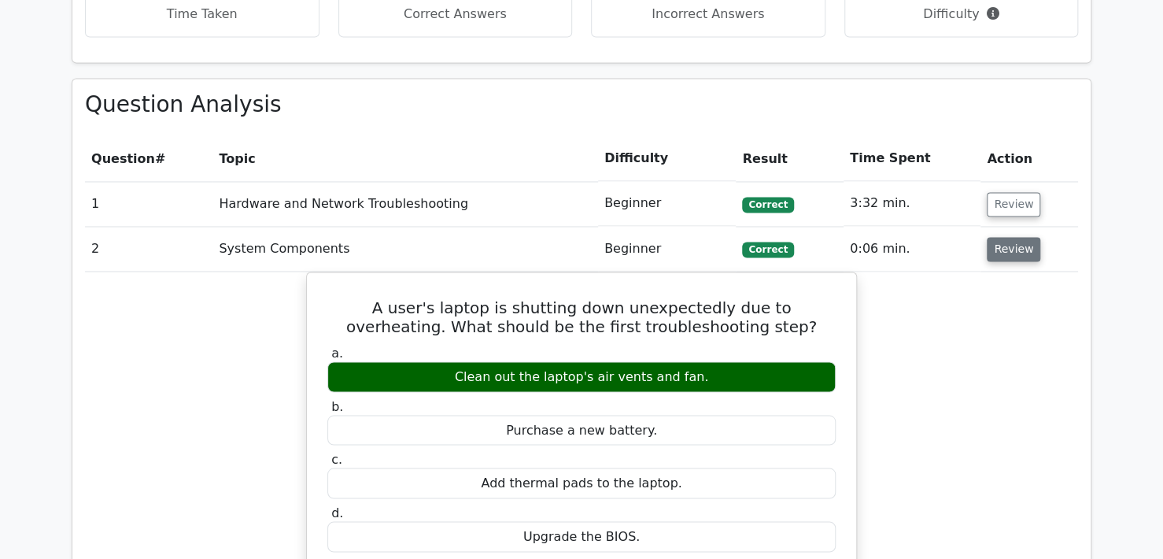
click at [1005, 237] on button "Review" at bounding box center [1013, 249] width 53 height 24
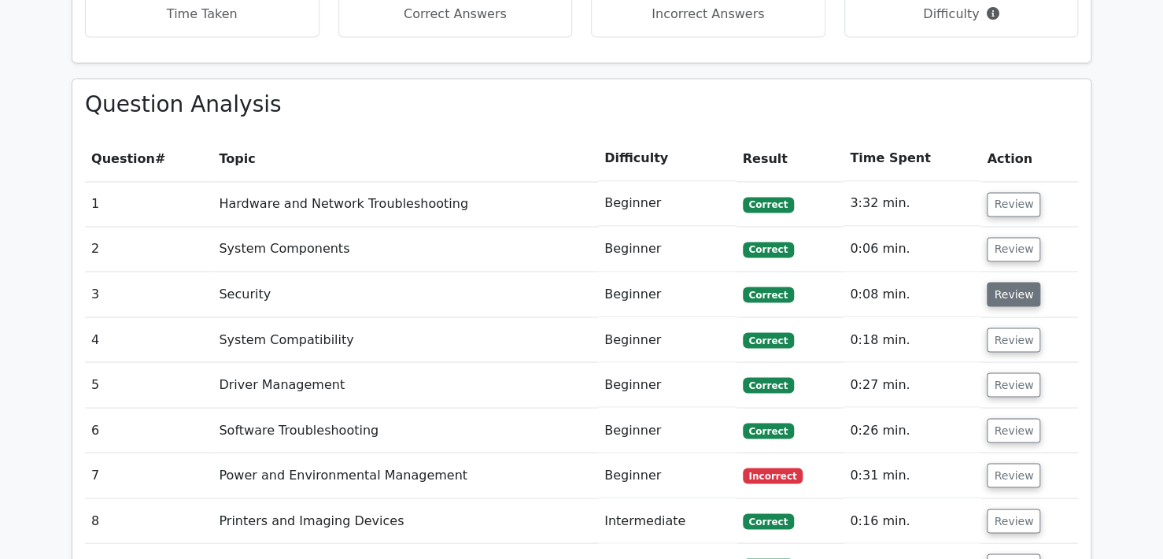
click at [998, 282] on button "Review" at bounding box center [1013, 294] width 53 height 24
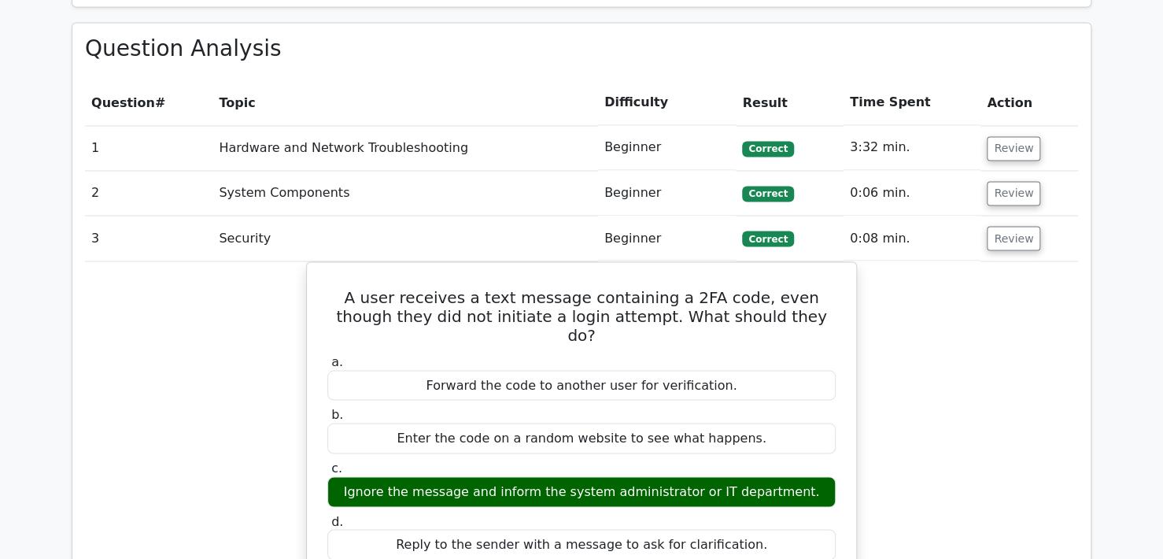
scroll to position [1337, 0]
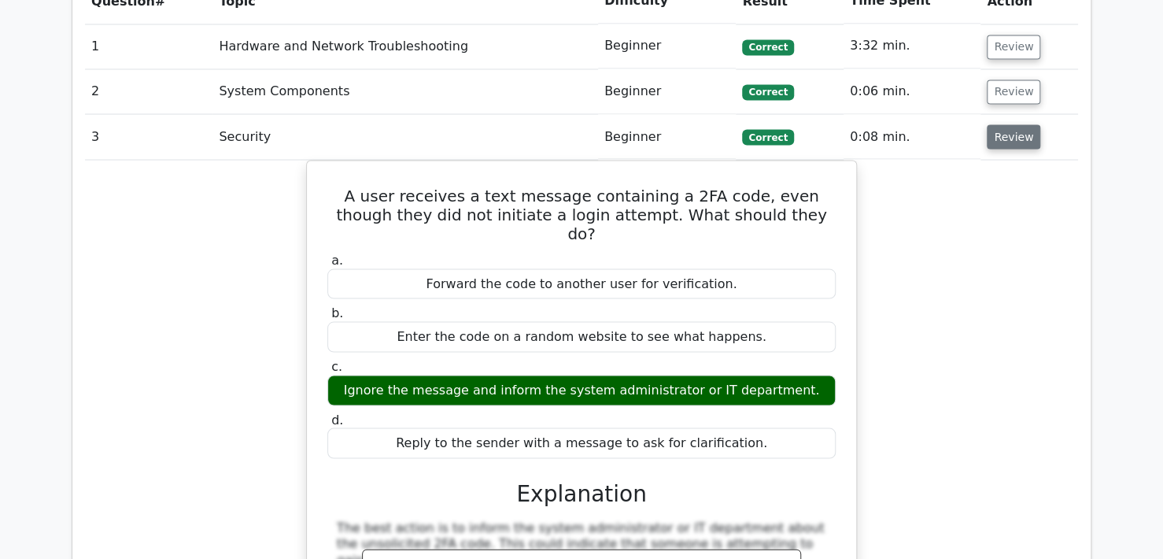
click at [1024, 124] on button "Review" at bounding box center [1013, 136] width 53 height 24
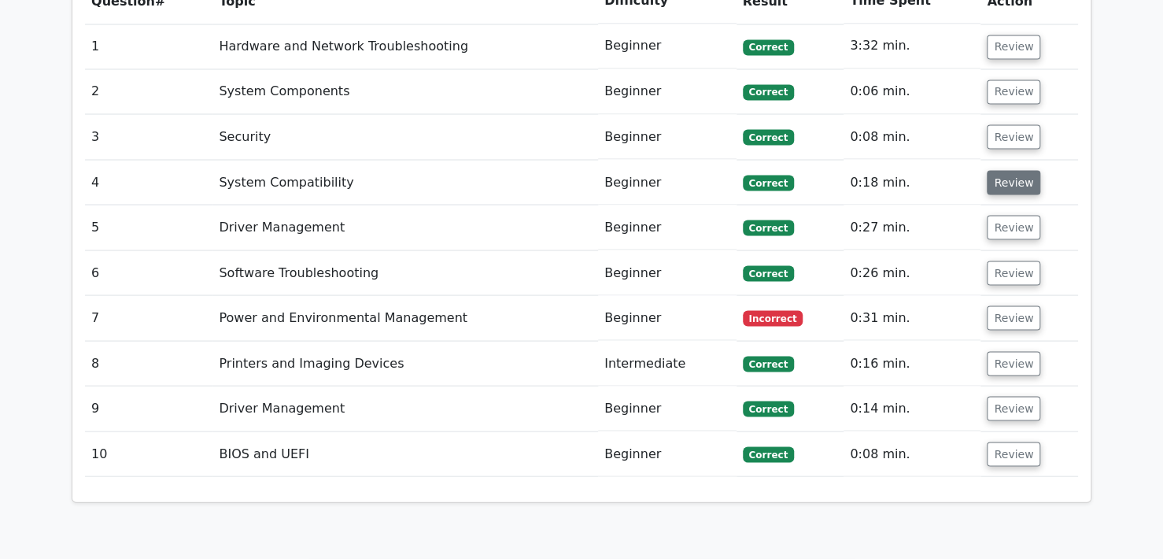
click at [1018, 170] on button "Review" at bounding box center [1013, 182] width 53 height 24
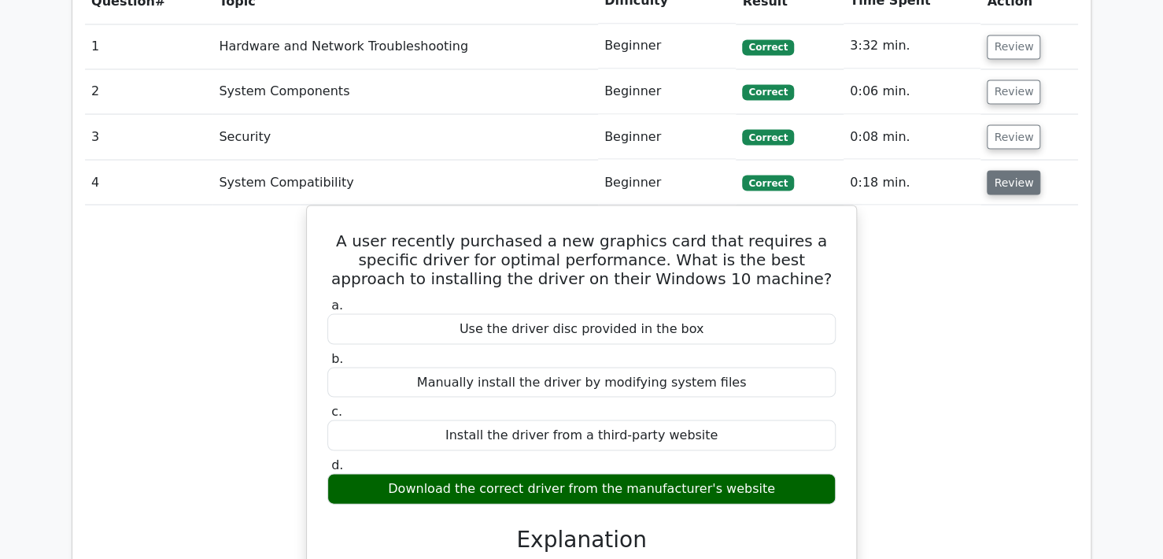
click at [1014, 170] on button "Review" at bounding box center [1013, 182] width 53 height 24
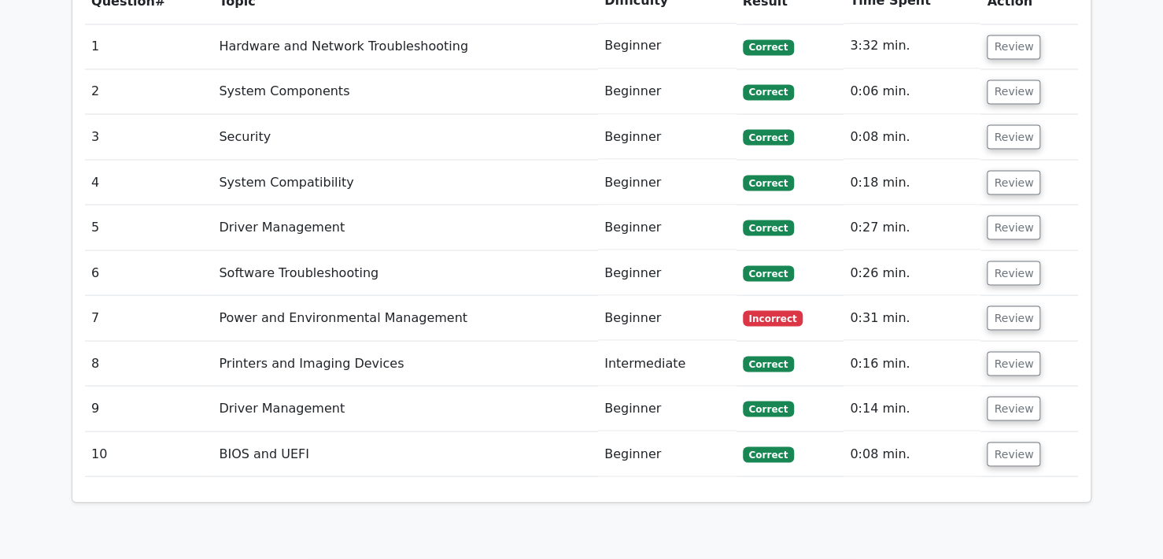
click at [1007, 205] on td "Review" at bounding box center [1029, 227] width 98 height 45
click at [1009, 215] on button "Review" at bounding box center [1013, 227] width 53 height 24
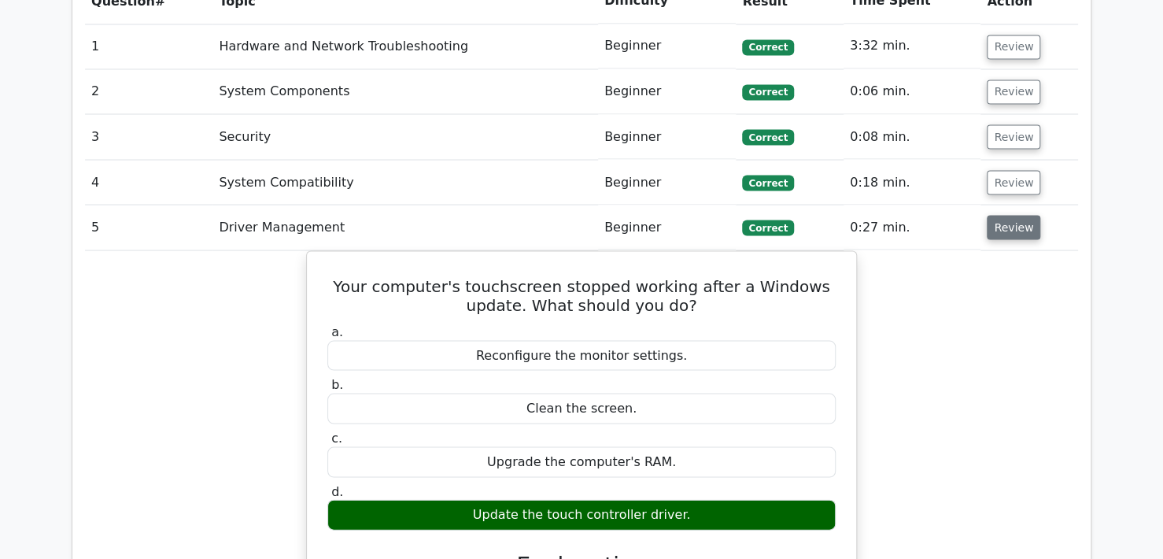
click at [1004, 215] on button "Review" at bounding box center [1013, 227] width 53 height 24
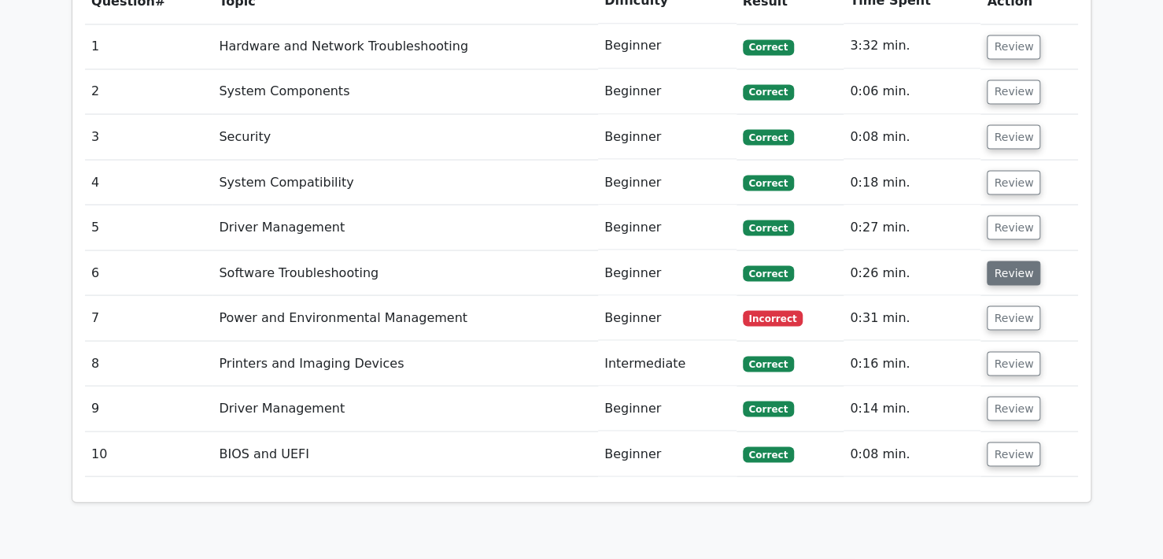
click at [1001, 260] on button "Review" at bounding box center [1013, 272] width 53 height 24
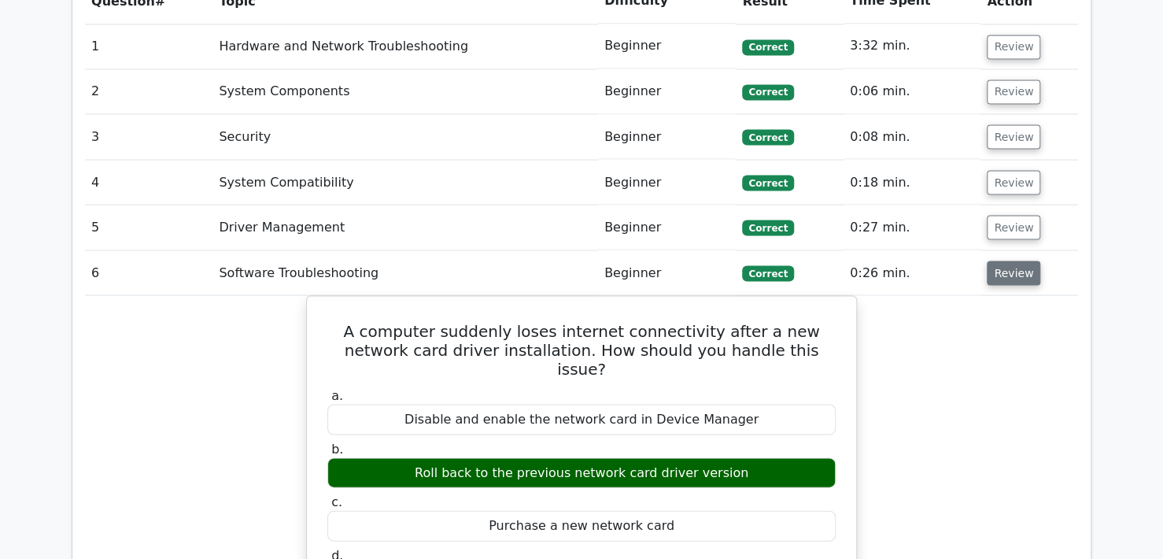
click at [1001, 260] on button "Review" at bounding box center [1013, 272] width 53 height 24
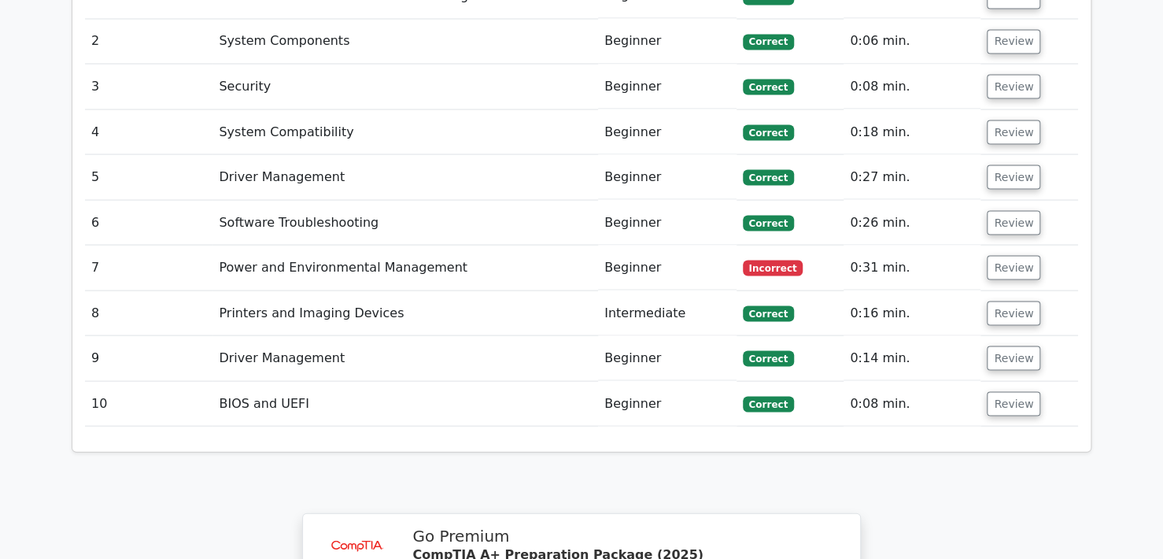
scroll to position [1416, 0]
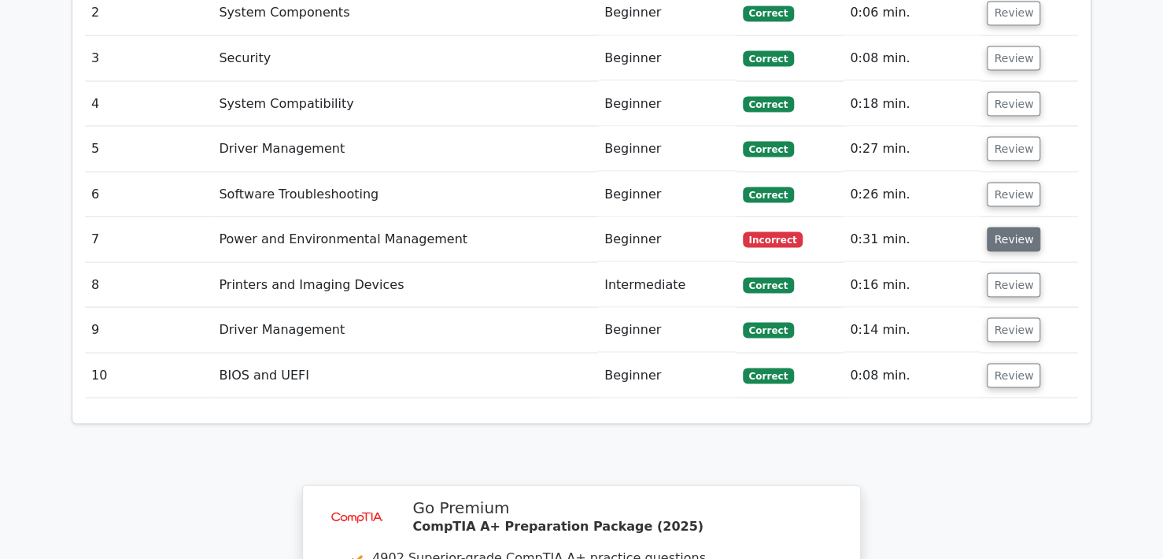
click at [1016, 227] on button "Review" at bounding box center [1013, 239] width 53 height 24
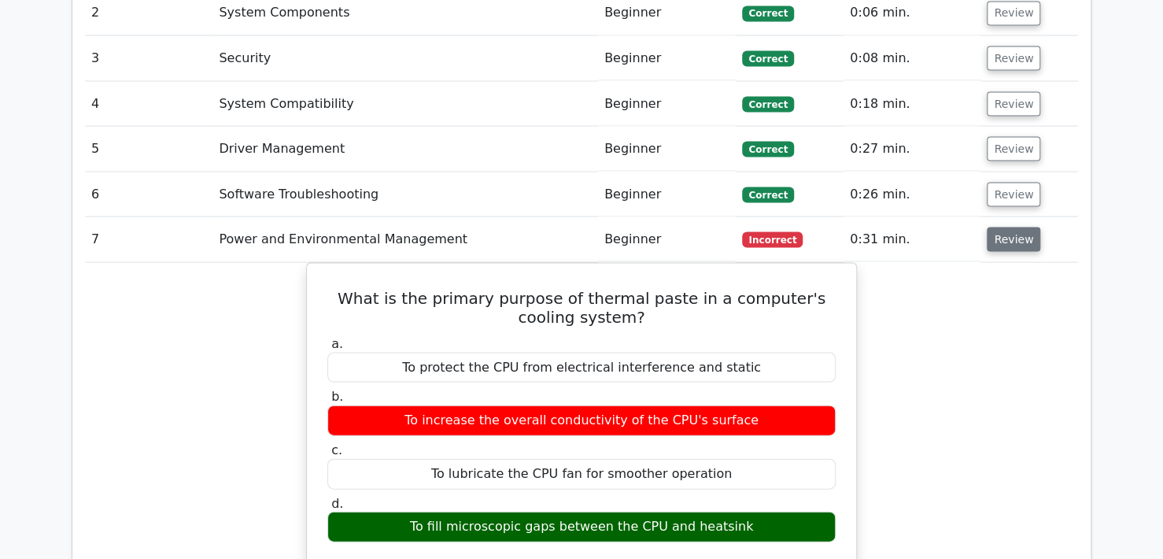
click at [1016, 227] on button "Review" at bounding box center [1013, 239] width 53 height 24
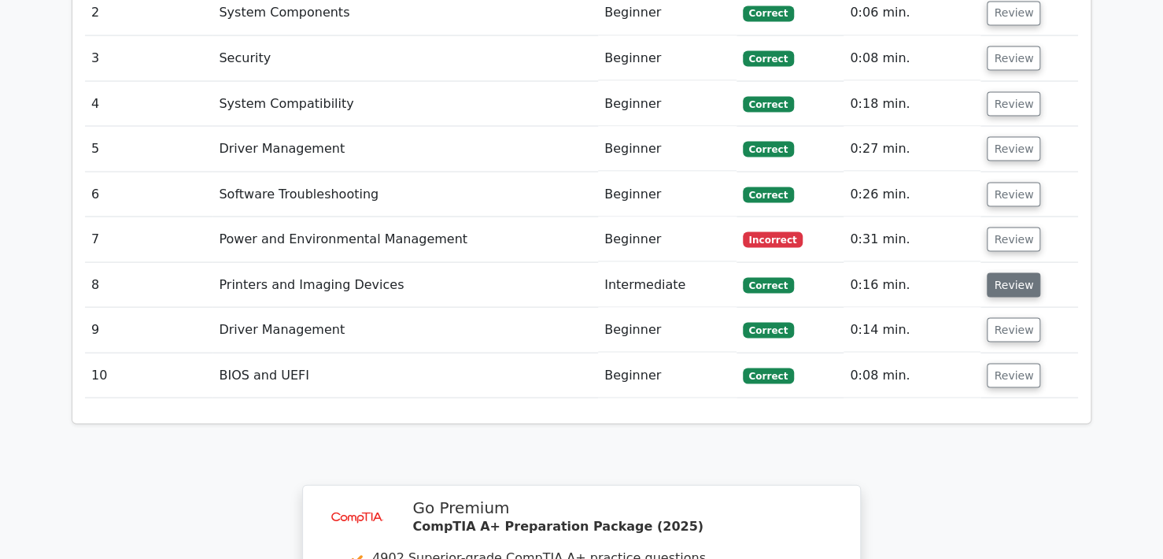
click at [1011, 272] on button "Review" at bounding box center [1013, 284] width 53 height 24
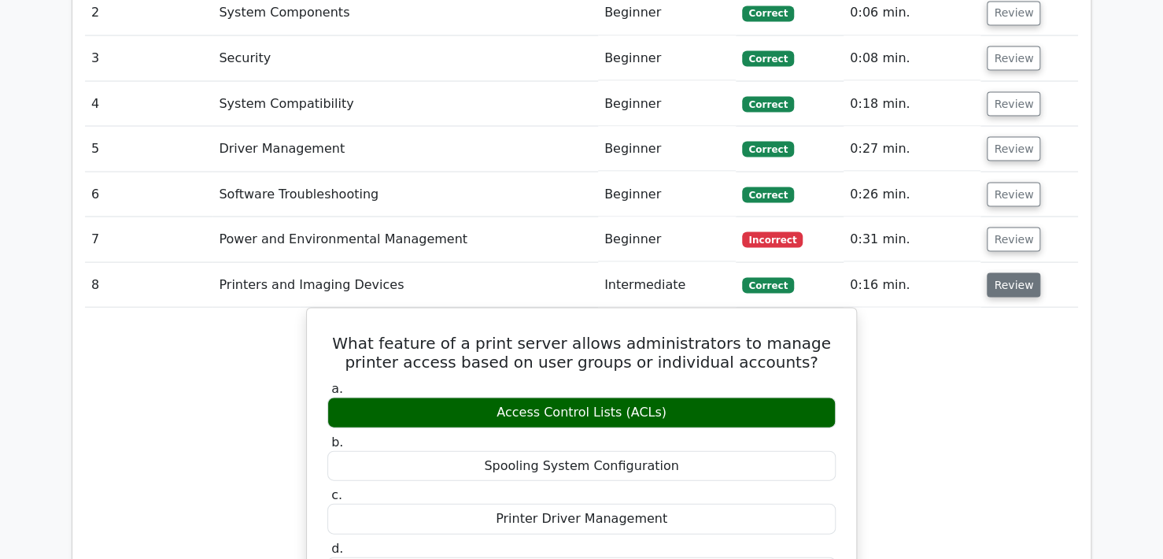
click at [1011, 272] on button "Review" at bounding box center [1013, 284] width 53 height 24
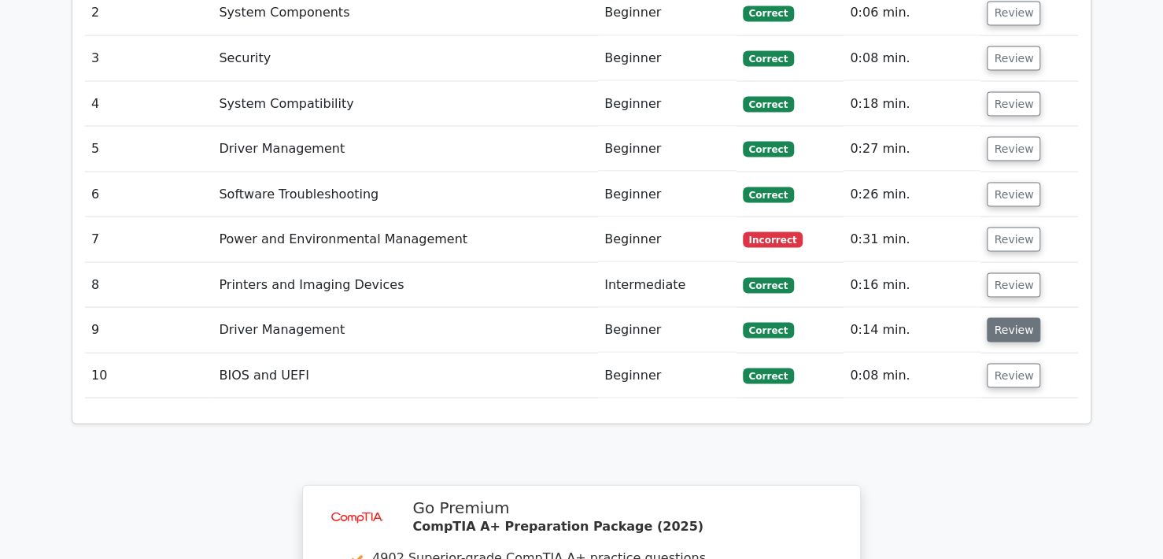
click at [1013, 317] on button "Review" at bounding box center [1013, 329] width 53 height 24
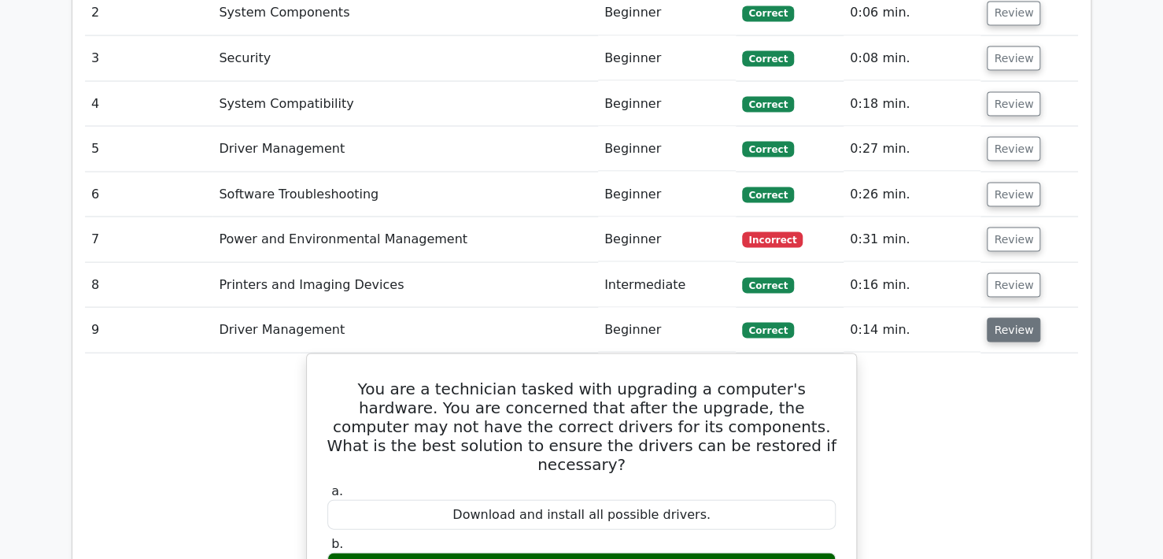
click at [1013, 317] on button "Review" at bounding box center [1013, 329] width 53 height 24
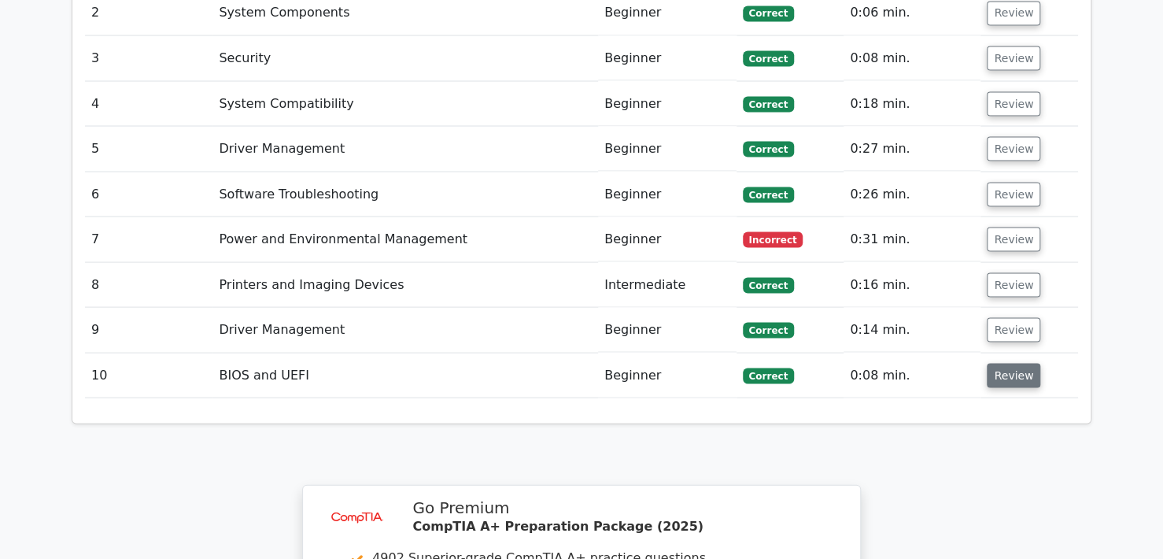
click at [1016, 363] on button "Review" at bounding box center [1013, 375] width 53 height 24
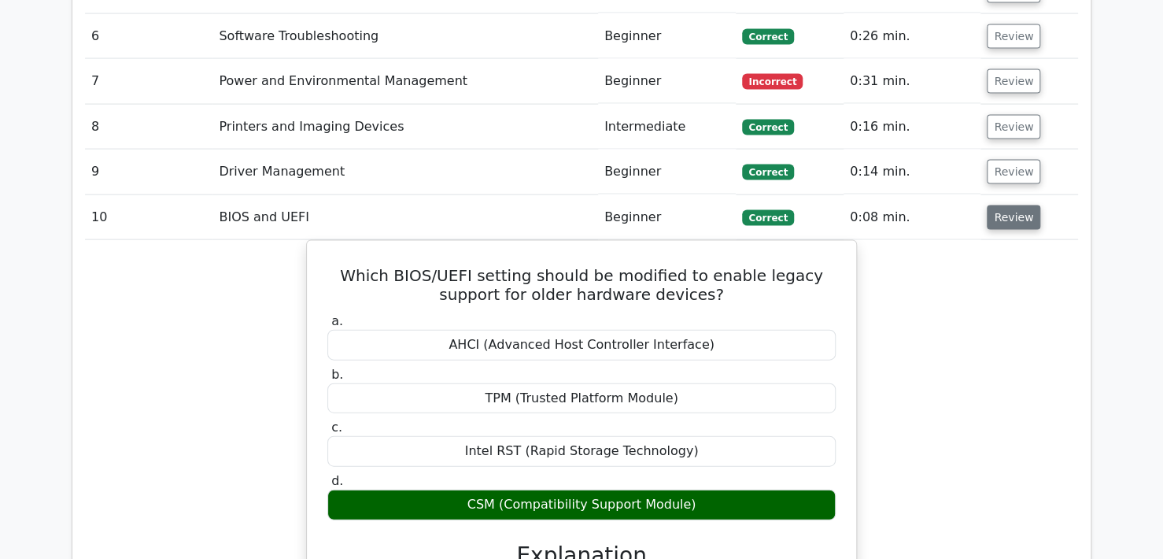
click at [1010, 205] on button "Review" at bounding box center [1013, 217] width 53 height 24
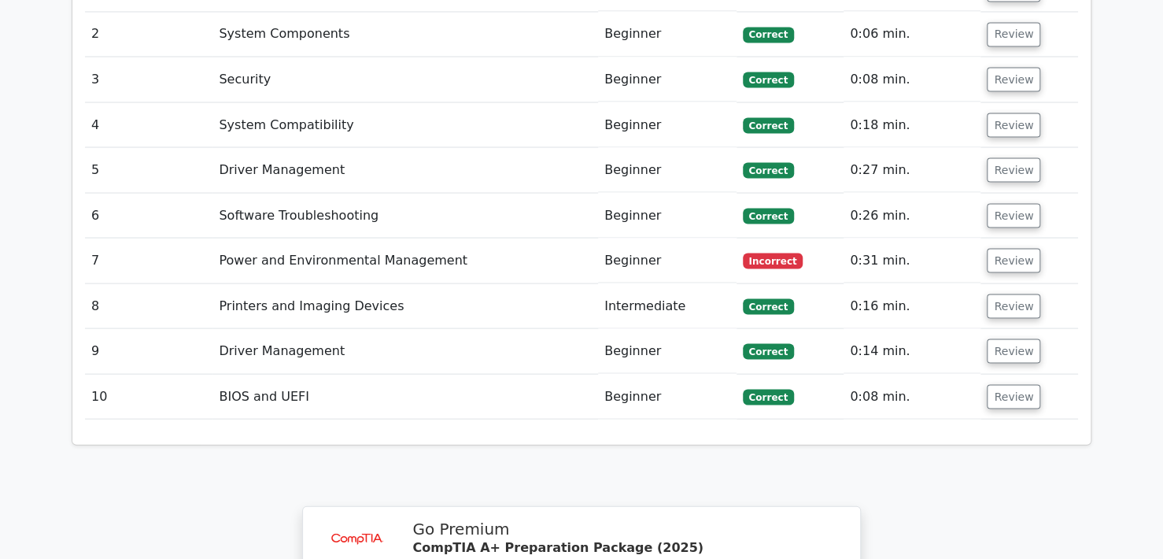
scroll to position [1259, 0]
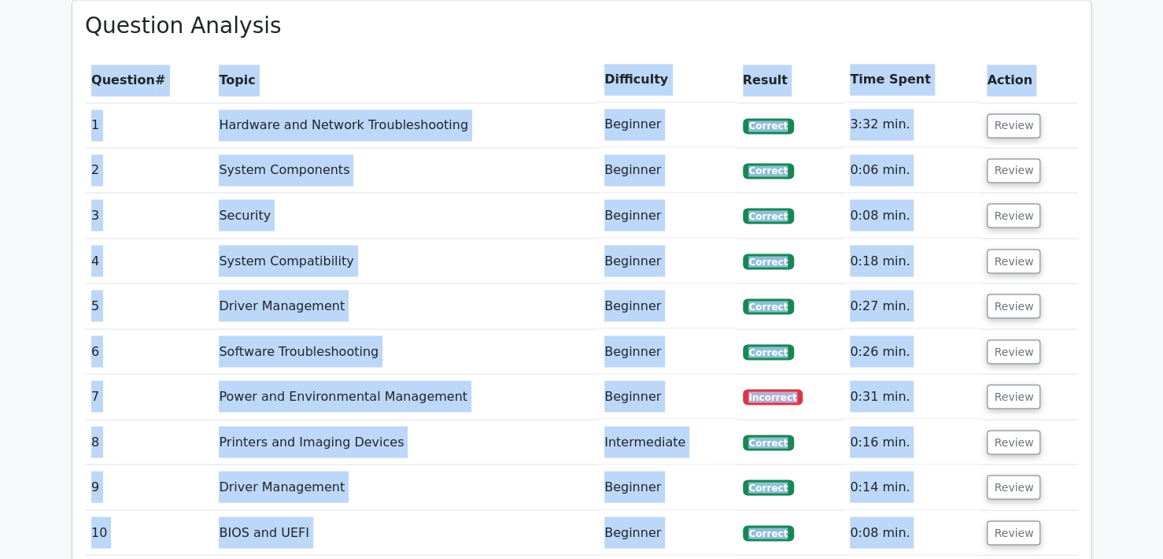
drag, startPoint x: 82, startPoint y: 85, endPoint x: 1059, endPoint y: 484, distance: 1055.3
click at [1059, 484] on div "Question Analysis Question # Topic Difficulty Result Time Spent Action 1 Hardwa…" at bounding box center [581, 290] width 1018 height 581
copy div "Question # Topic Difficulty Result Time Spent Action 1 Hardware and Network Tro…"
click at [517, 193] on td "Security" at bounding box center [404, 215] width 385 height 45
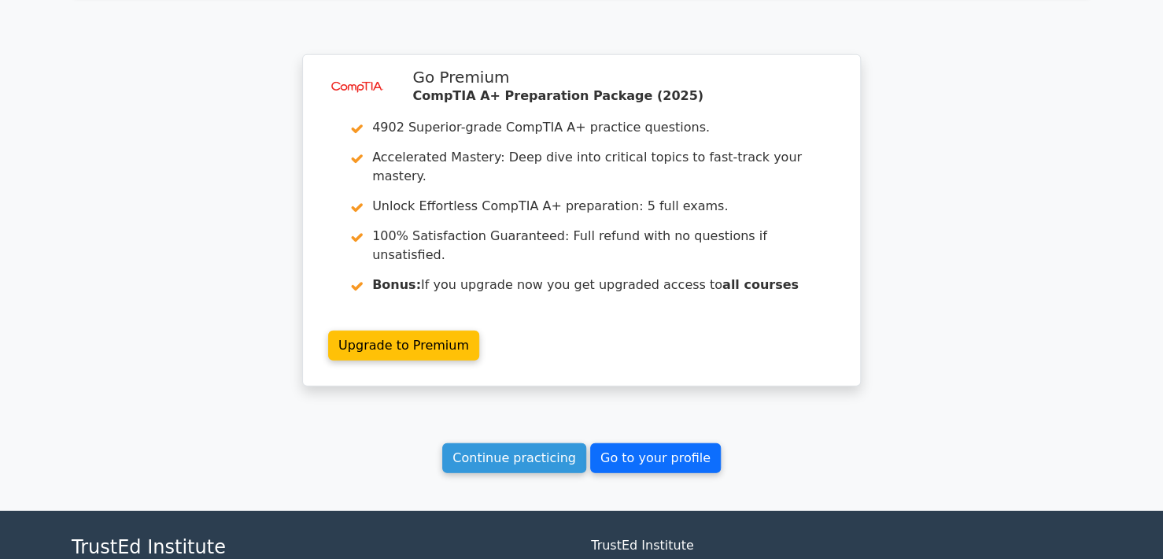
scroll to position [1888, 0]
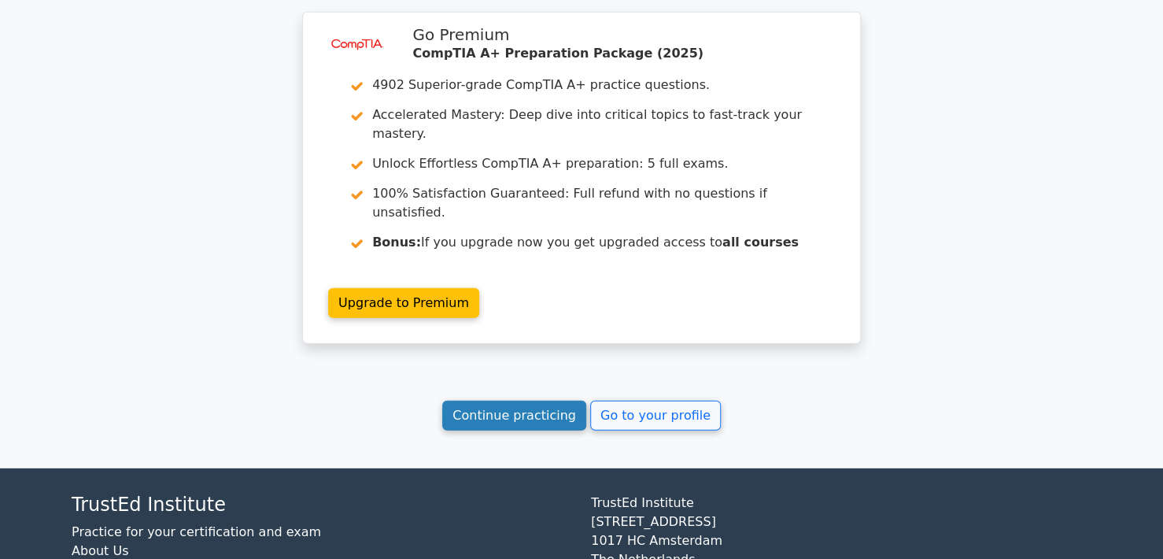
click at [509, 400] on link "Continue practicing" at bounding box center [514, 415] width 144 height 30
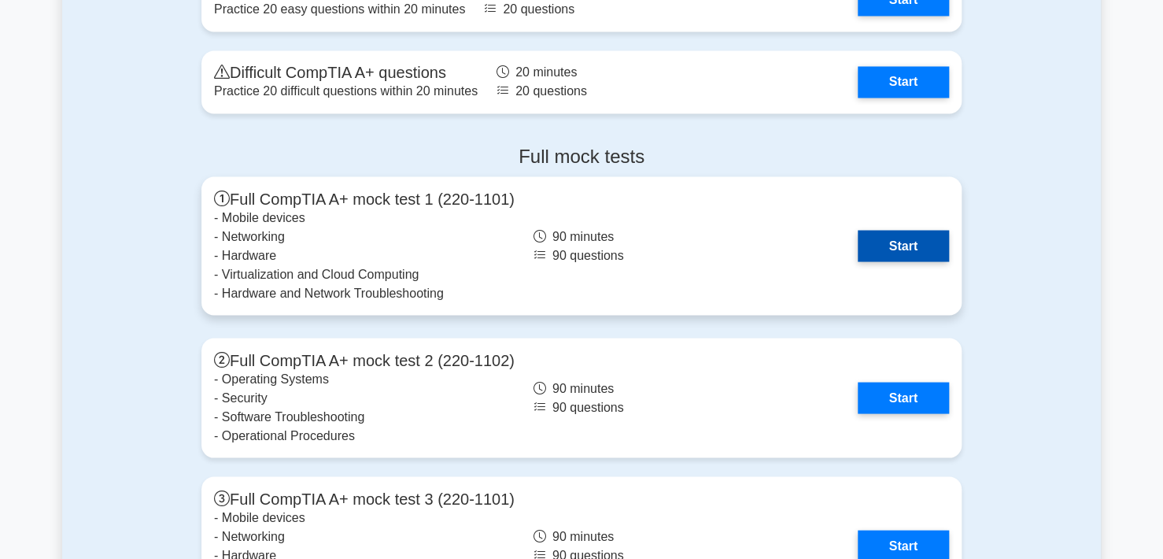
scroll to position [4248, 0]
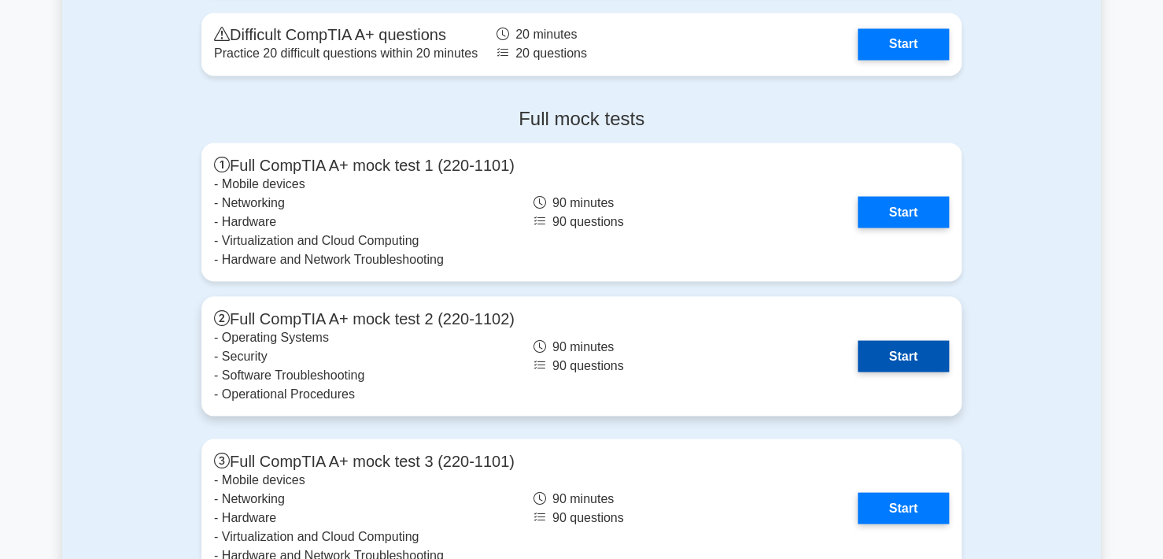
click at [922, 345] on link "Start" at bounding box center [902, 355] width 91 height 31
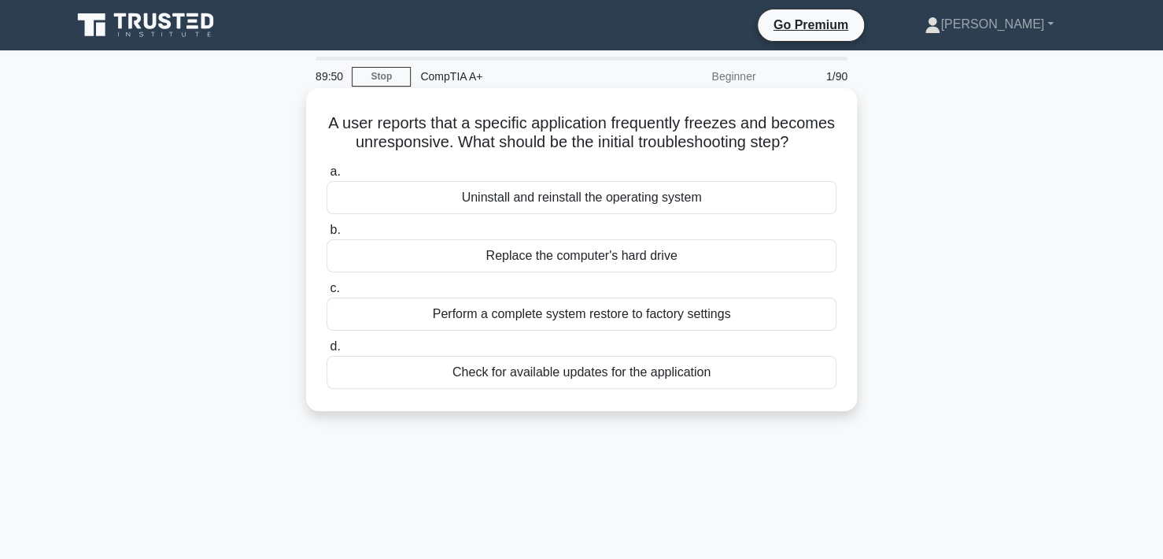
click at [572, 389] on div "Check for available updates for the application" at bounding box center [581, 372] width 510 height 33
click at [326, 352] on input "d. Check for available updates for the application" at bounding box center [326, 346] width 0 height 10
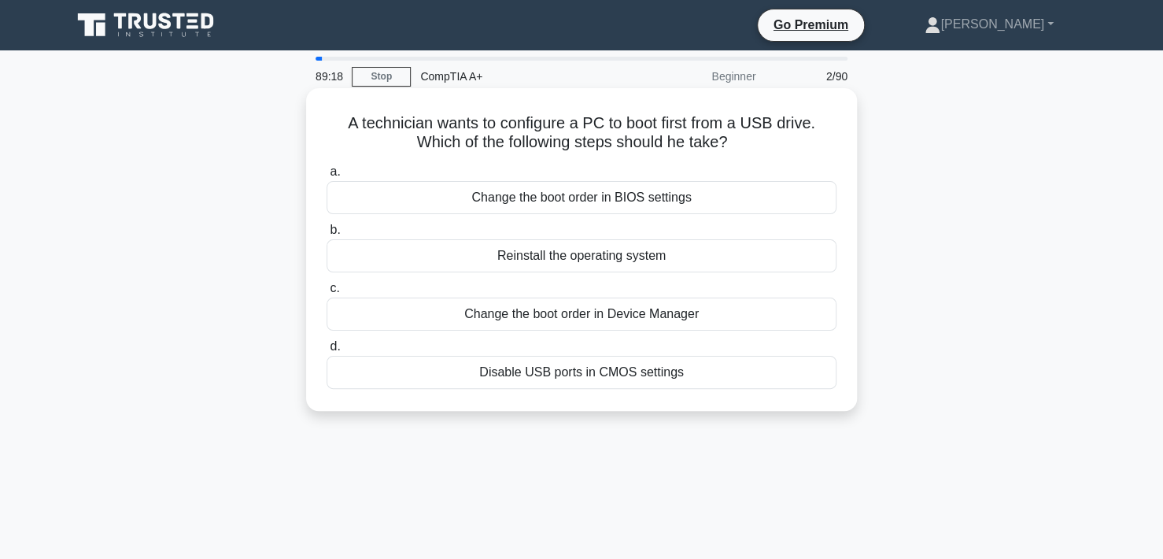
click at [603, 200] on div "Change the boot order in BIOS settings" at bounding box center [581, 197] width 510 height 33
click at [326, 177] on input "a. Change the boot order in BIOS settings" at bounding box center [326, 172] width 0 height 10
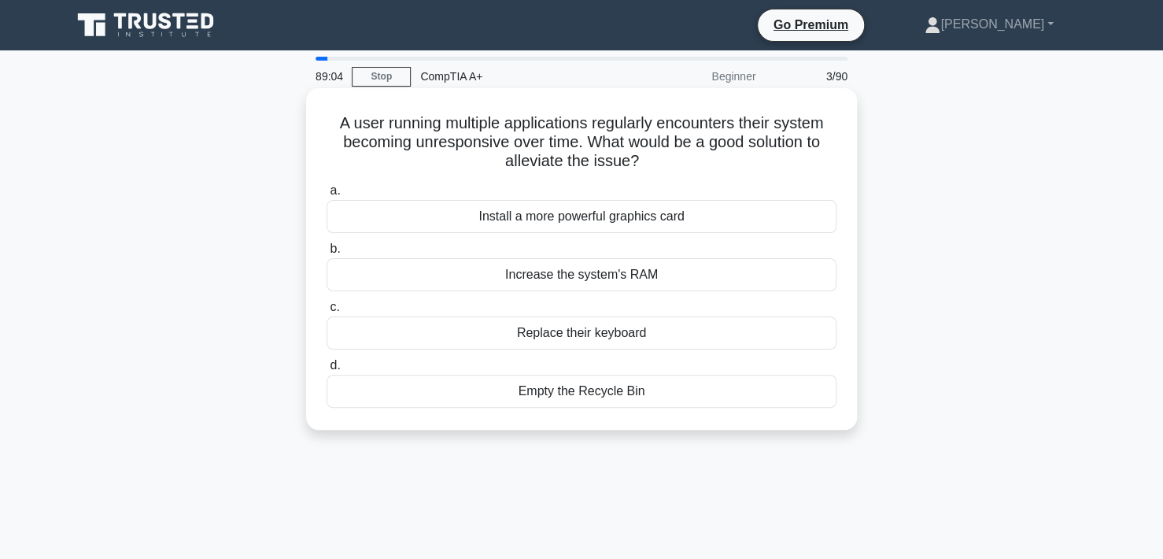
click at [600, 278] on div "Increase the system's RAM" at bounding box center [581, 274] width 510 height 33
click at [326, 254] on input "b. Increase the system's RAM" at bounding box center [326, 249] width 0 height 10
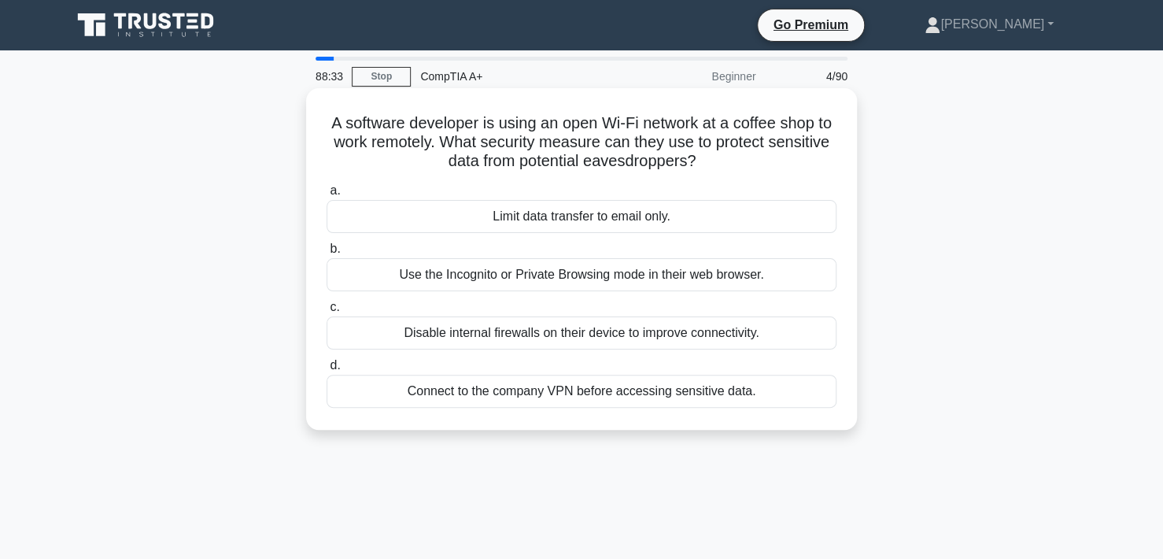
click at [620, 390] on div "Connect to the company VPN before accessing sensitive data." at bounding box center [581, 390] width 510 height 33
click at [326, 371] on input "d. Connect to the company VPN before accessing sensitive data." at bounding box center [326, 365] width 0 height 10
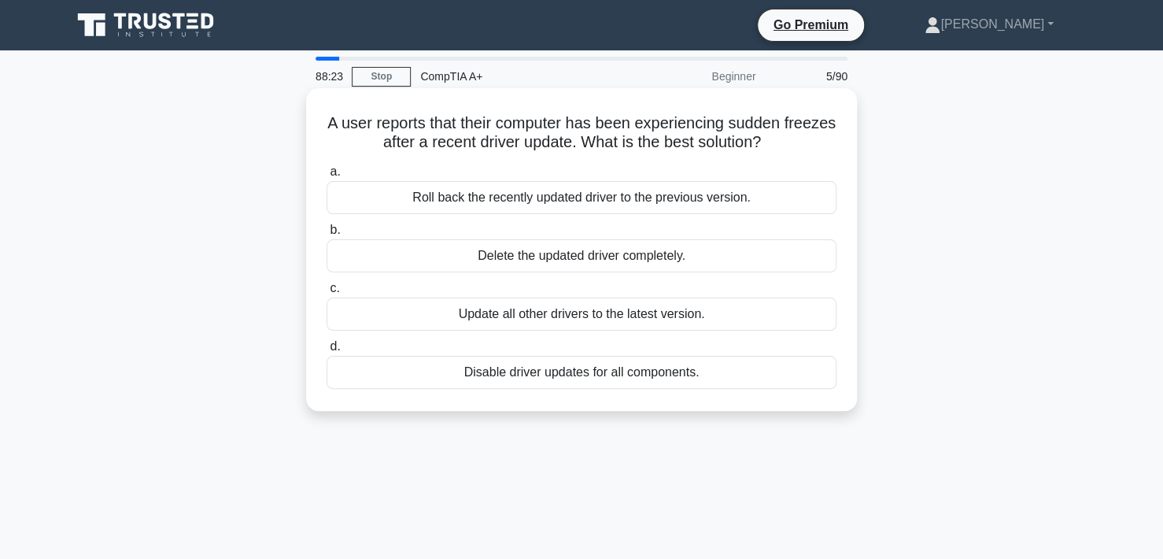
click at [598, 200] on div "Roll back the recently updated driver to the previous version." at bounding box center [581, 197] width 510 height 33
click at [326, 177] on input "a. Roll back the recently updated driver to the previous version." at bounding box center [326, 172] width 0 height 10
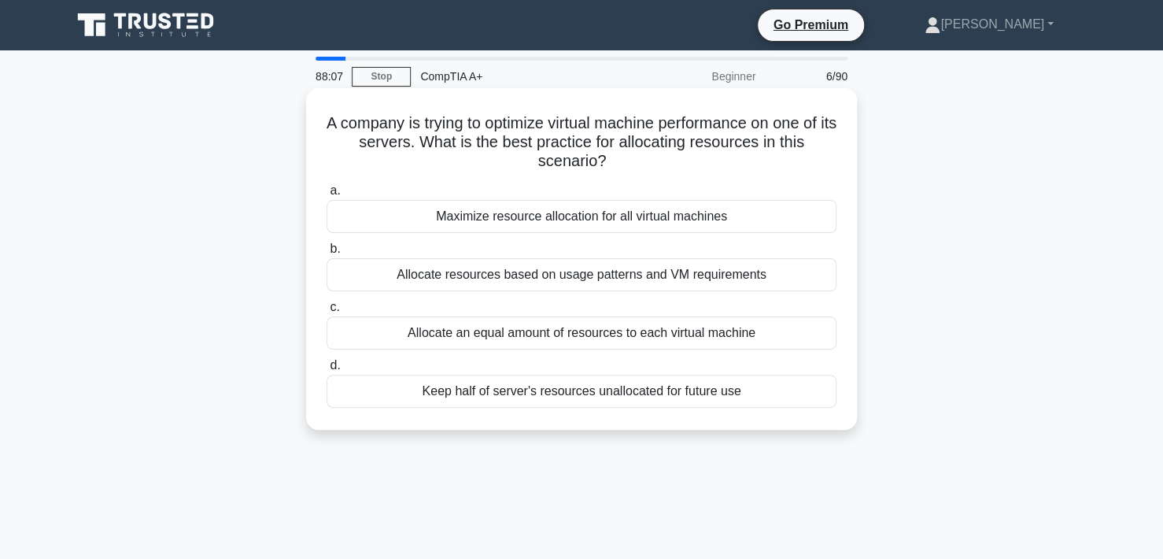
click at [639, 276] on div "Allocate resources based on usage patterns and VM requirements" at bounding box center [581, 274] width 510 height 33
click at [326, 254] on input "b. Allocate resources based on usage patterns and VM requirements" at bounding box center [326, 249] width 0 height 10
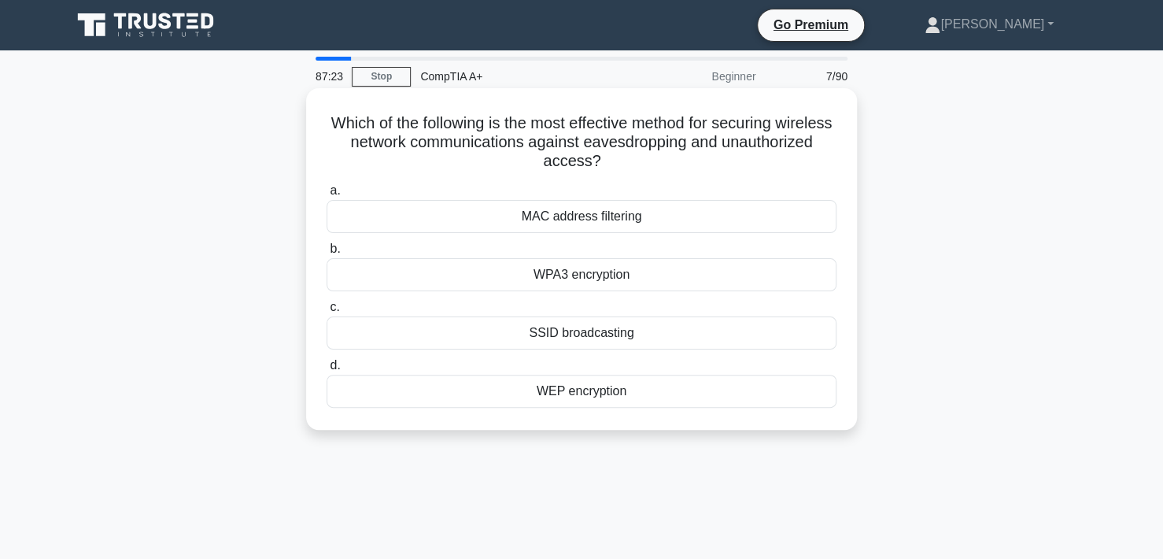
click at [573, 213] on div "MAC address filtering" at bounding box center [581, 216] width 510 height 33
click at [326, 196] on input "a. MAC address filtering" at bounding box center [326, 191] width 0 height 10
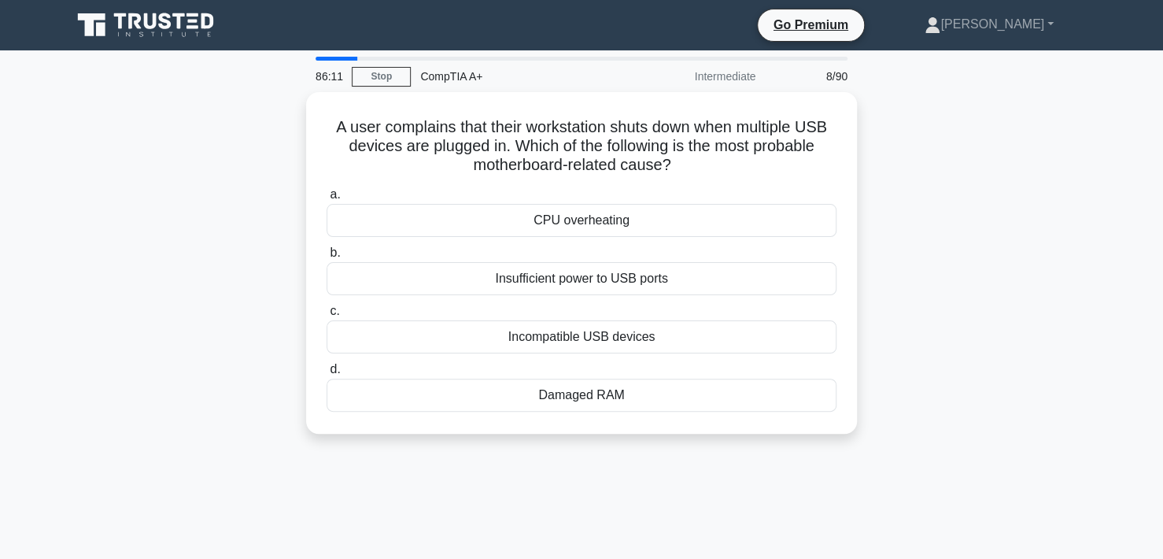
click at [962, 149] on div "A user complains that their workstation shuts down when multiple USB devices ar…" at bounding box center [581, 272] width 1038 height 360
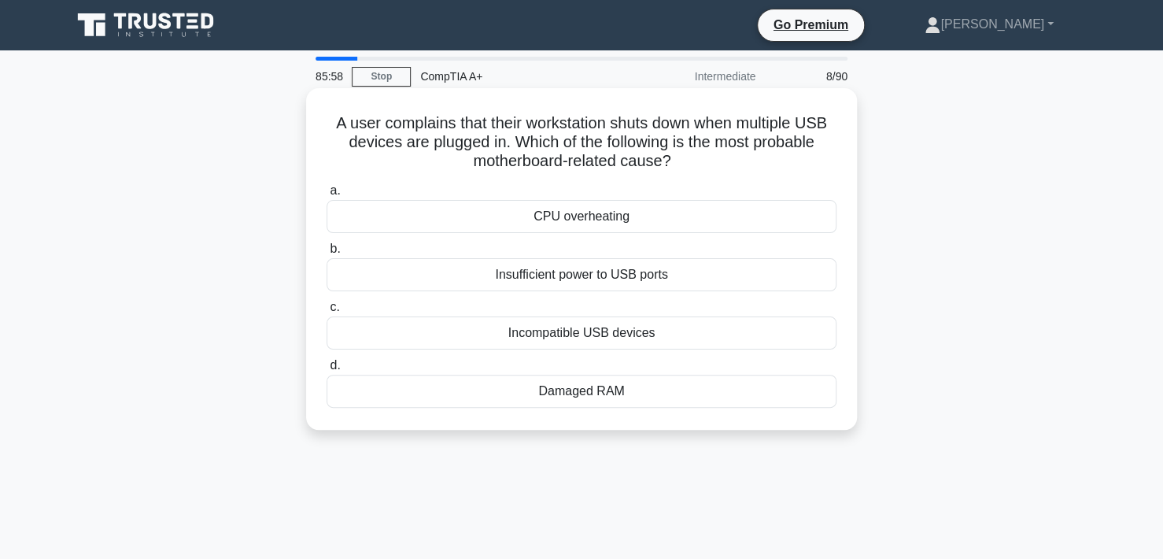
click at [609, 331] on div "Incompatible USB devices" at bounding box center [581, 332] width 510 height 33
click at [326, 312] on input "c. Incompatible USB devices" at bounding box center [326, 307] width 0 height 10
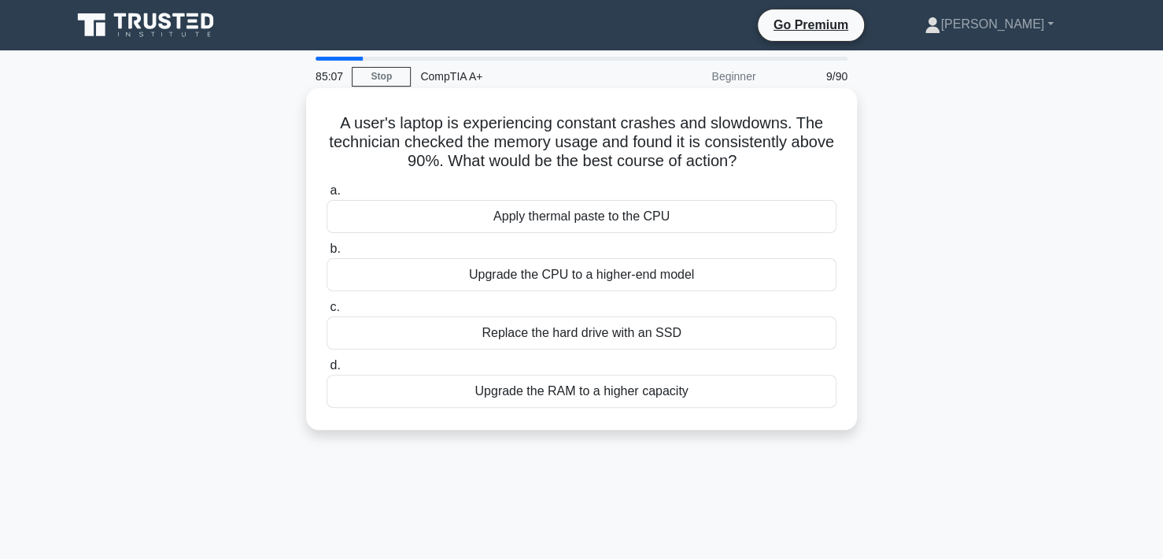
click at [572, 399] on div "Upgrade the RAM to a higher capacity" at bounding box center [581, 390] width 510 height 33
click at [326, 371] on input "d. Upgrade the RAM to a higher capacity" at bounding box center [326, 365] width 0 height 10
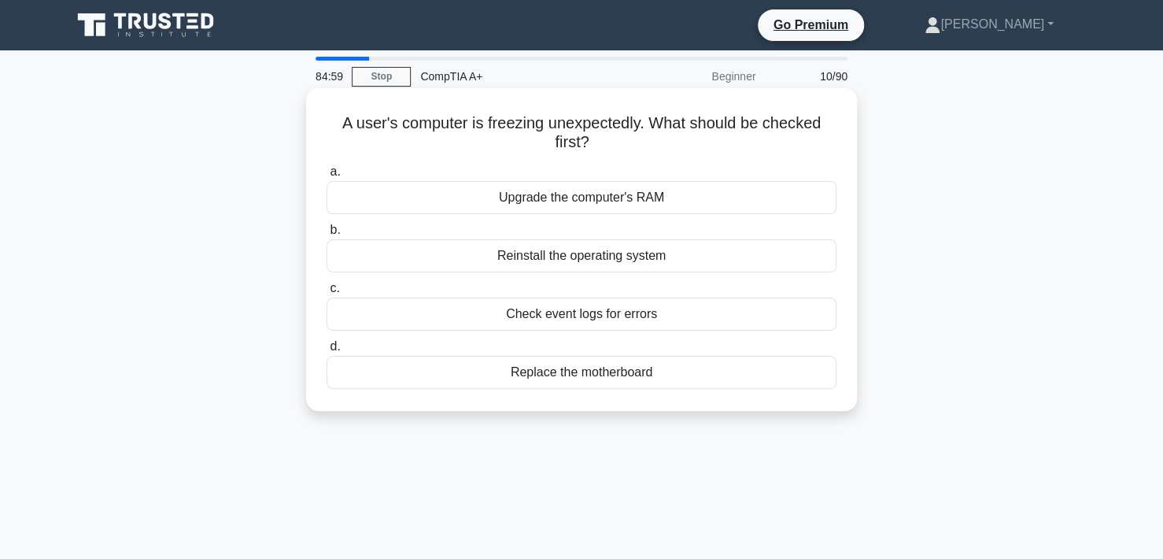
click at [614, 312] on div "Check event logs for errors" at bounding box center [581, 313] width 510 height 33
click at [326, 293] on input "c. Check event logs for errors" at bounding box center [326, 288] width 0 height 10
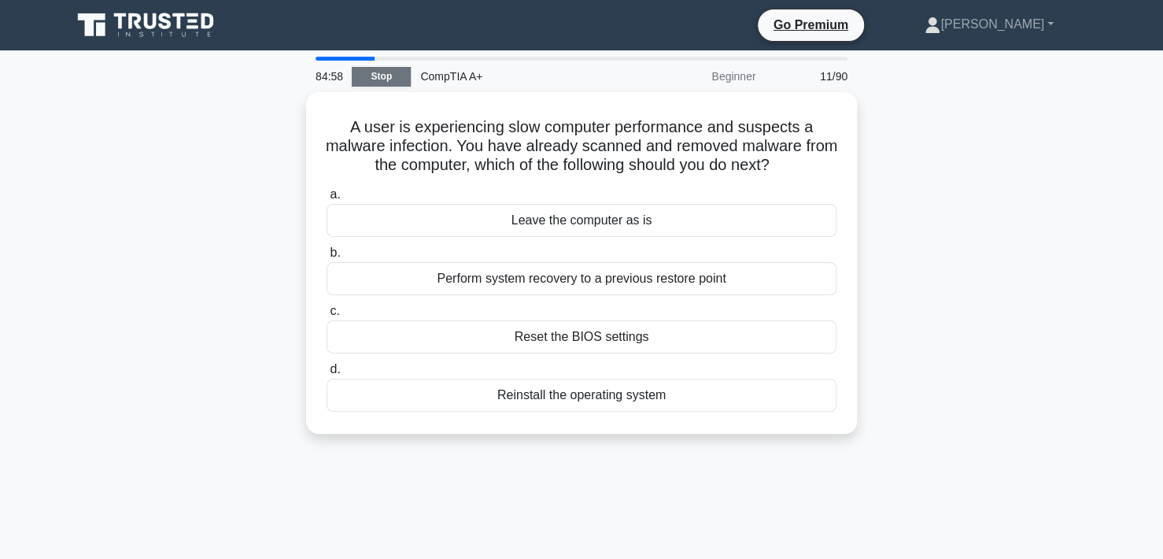
click at [378, 76] on link "Stop" at bounding box center [381, 77] width 59 height 20
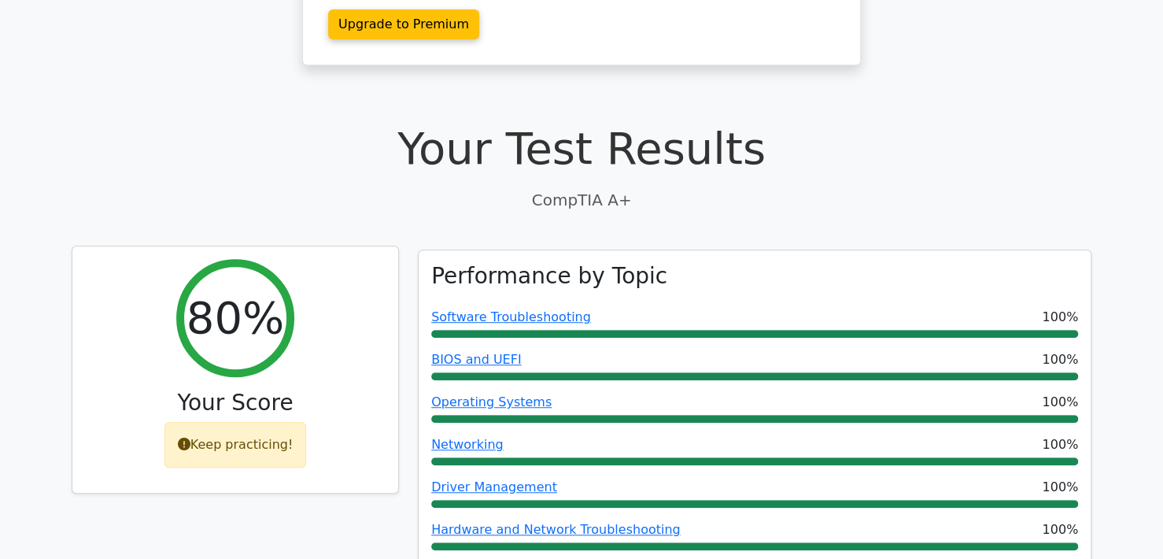
scroll to position [472, 0]
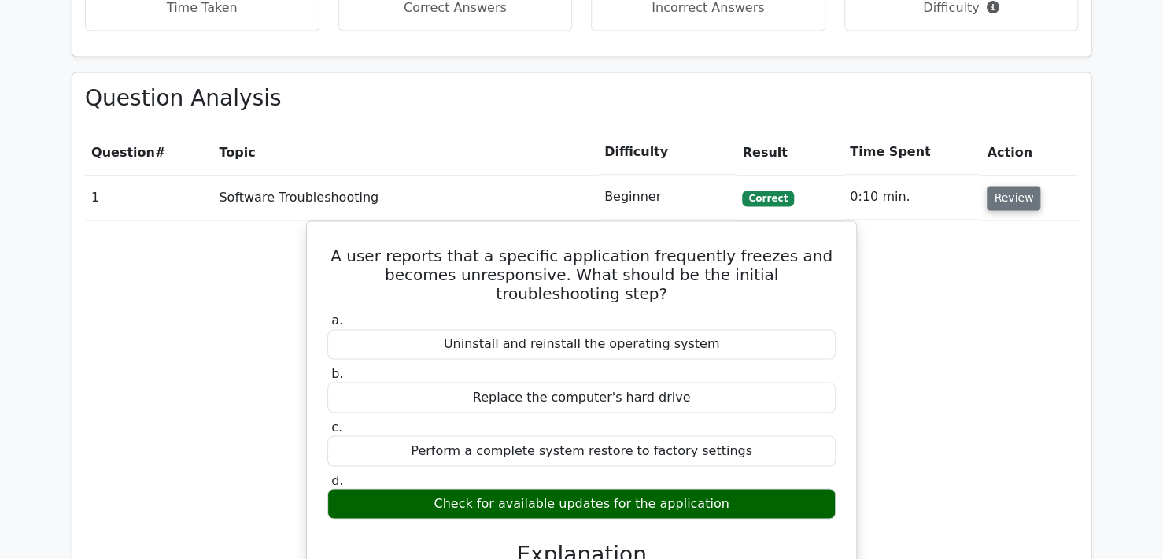
click at [1009, 186] on button "Review" at bounding box center [1013, 198] width 53 height 24
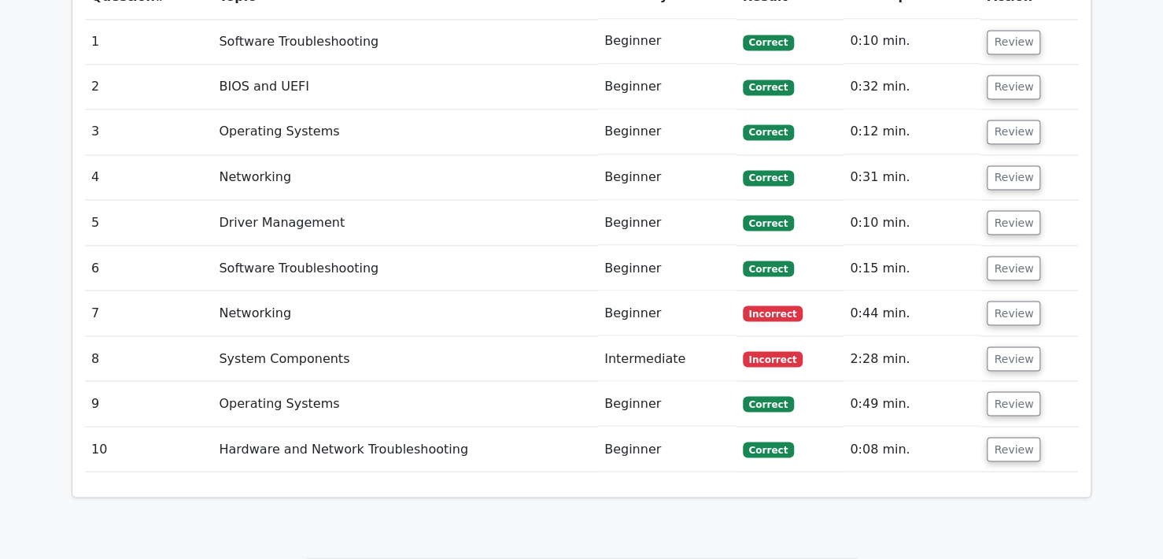
scroll to position [1259, 0]
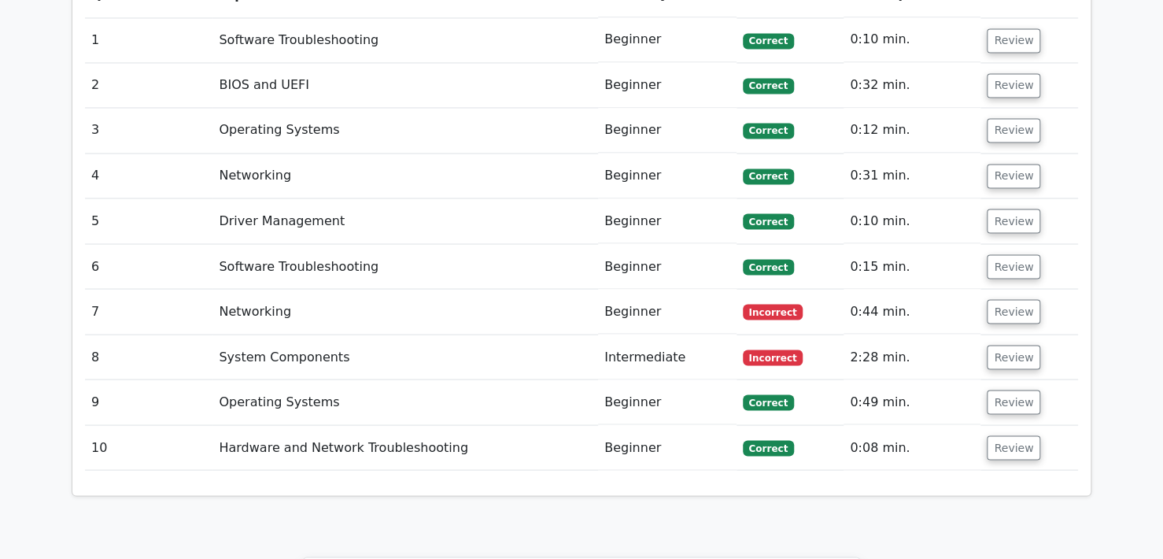
click at [994, 289] on td "Review" at bounding box center [1029, 311] width 98 height 45
click at [991, 389] on button "Review" at bounding box center [1013, 401] width 53 height 24
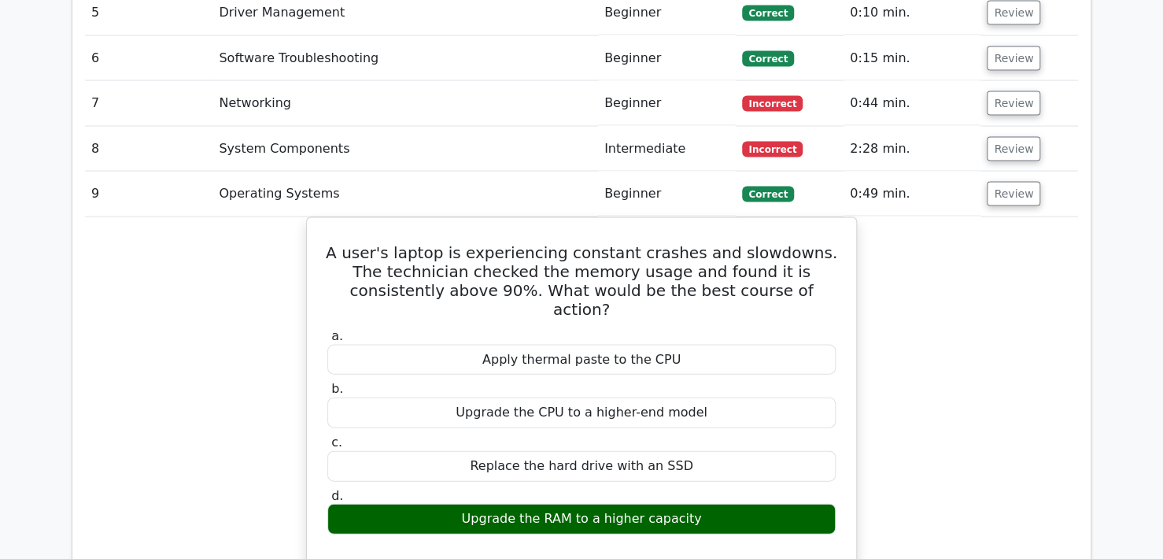
scroll to position [1495, 0]
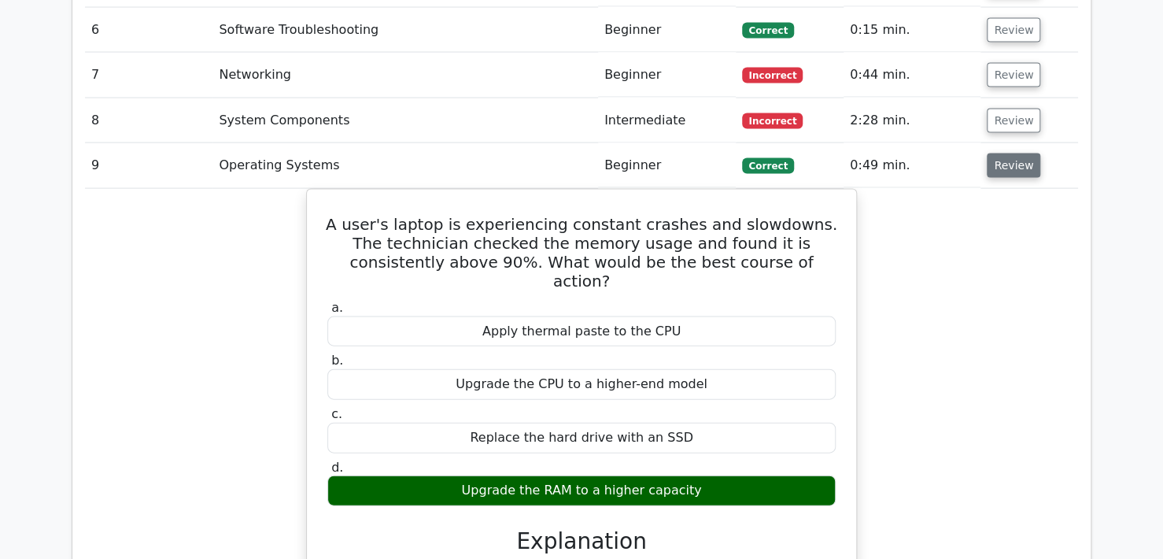
click at [1010, 153] on button "Review" at bounding box center [1013, 165] width 53 height 24
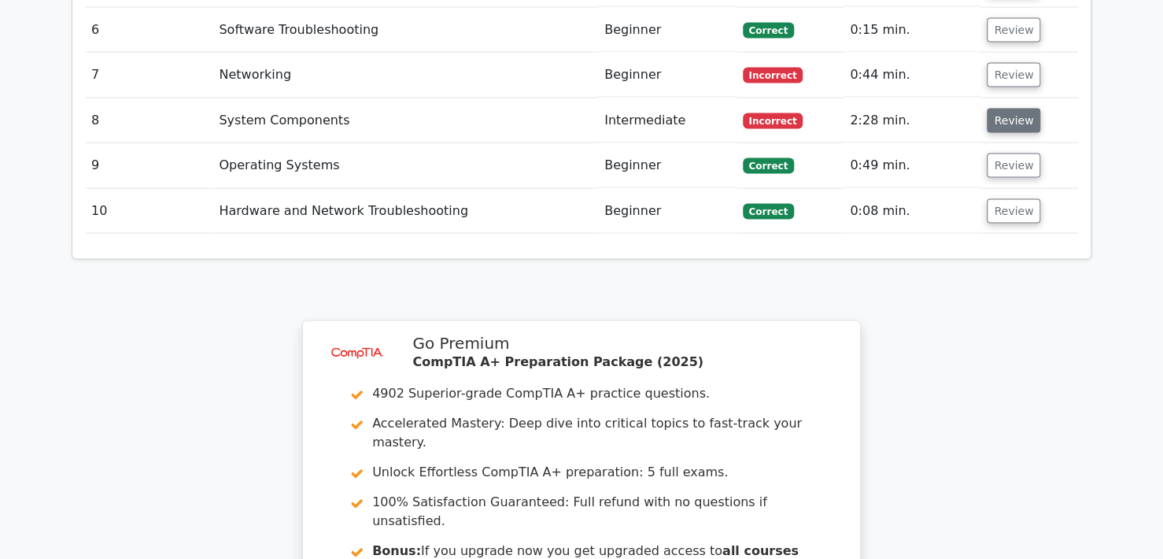
click at [1014, 109] on button "Review" at bounding box center [1013, 121] width 53 height 24
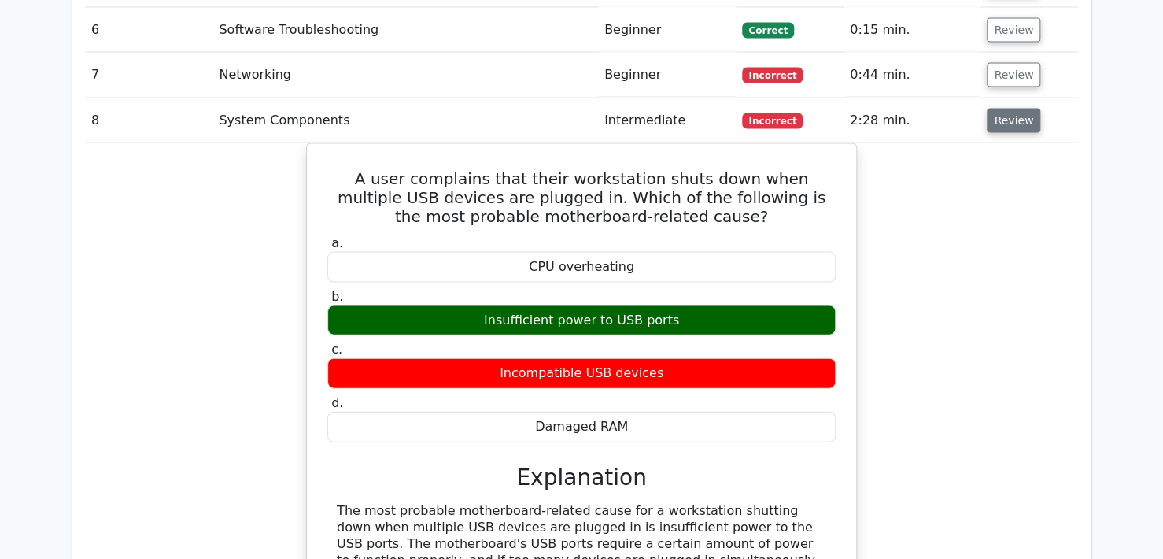
click at [1004, 109] on button "Review" at bounding box center [1013, 121] width 53 height 24
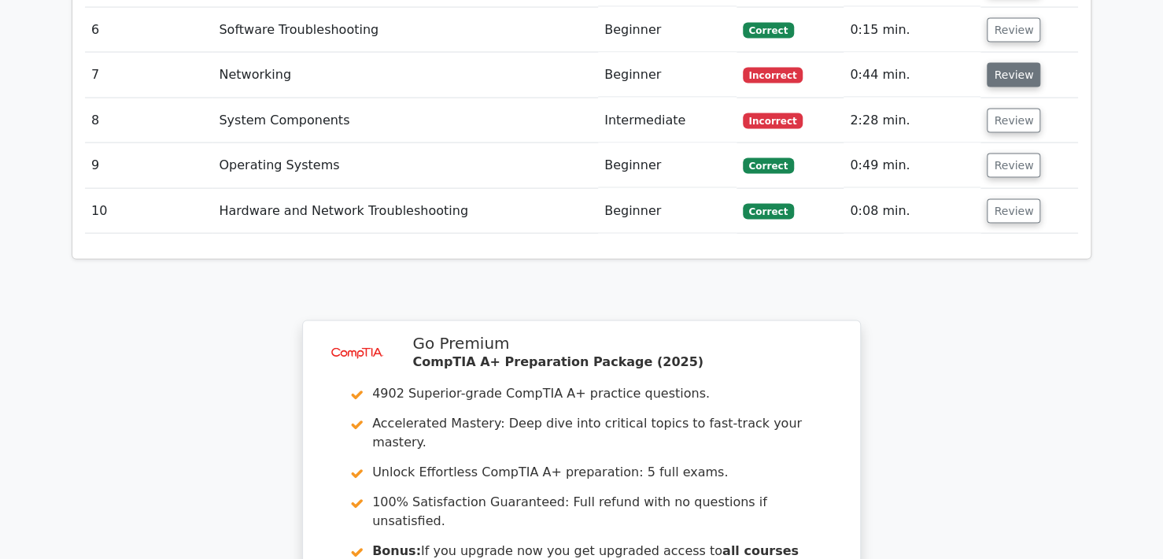
click at [1005, 63] on button "Review" at bounding box center [1013, 75] width 53 height 24
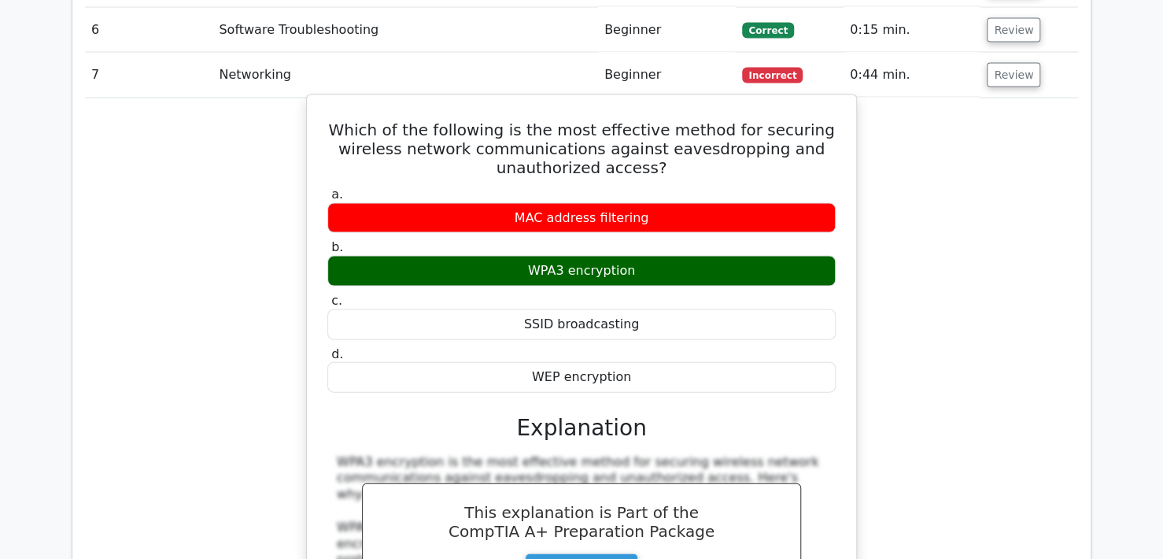
drag, startPoint x: 356, startPoint y: 86, endPoint x: 789, endPoint y: 350, distance: 507.7
click at [789, 350] on div "Which of the following is the most effective method for securing wireless netwo…" at bounding box center [581, 559] width 537 height 917
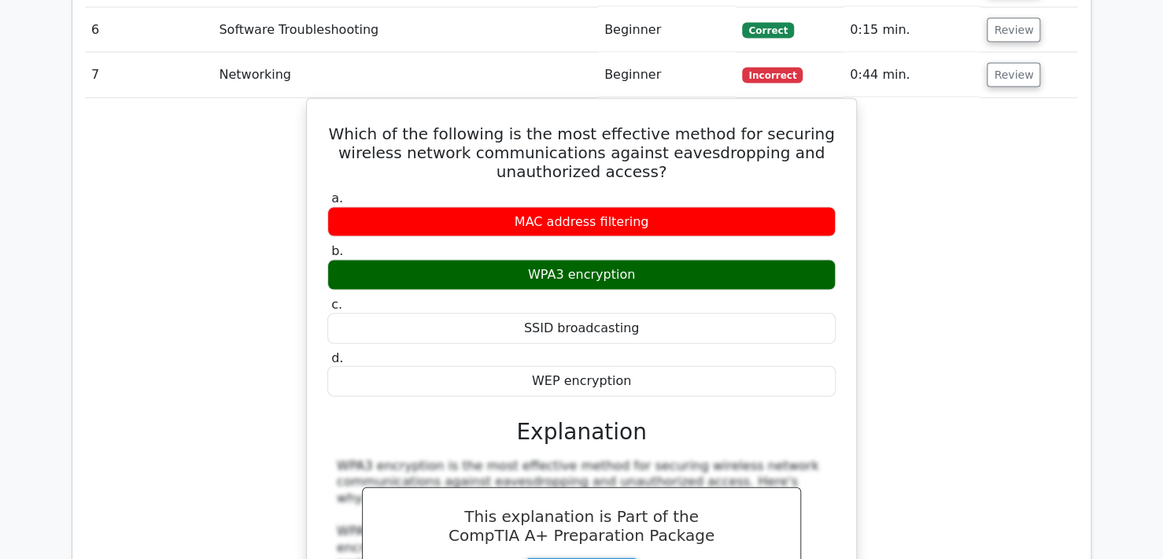
copy div "Which of the following is the most effective method for securing wireless netwo…"
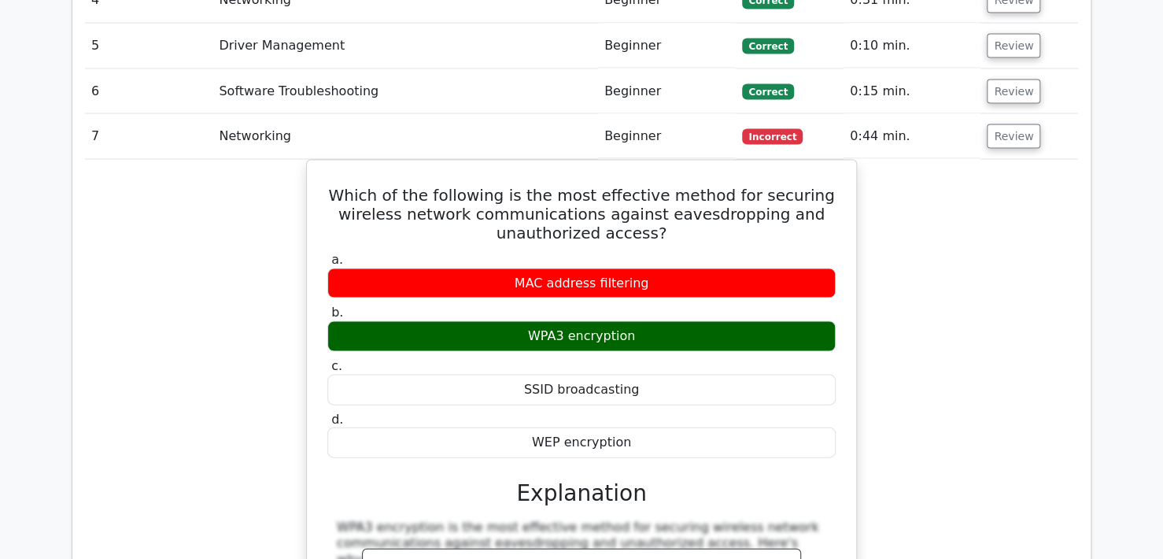
scroll to position [1337, 0]
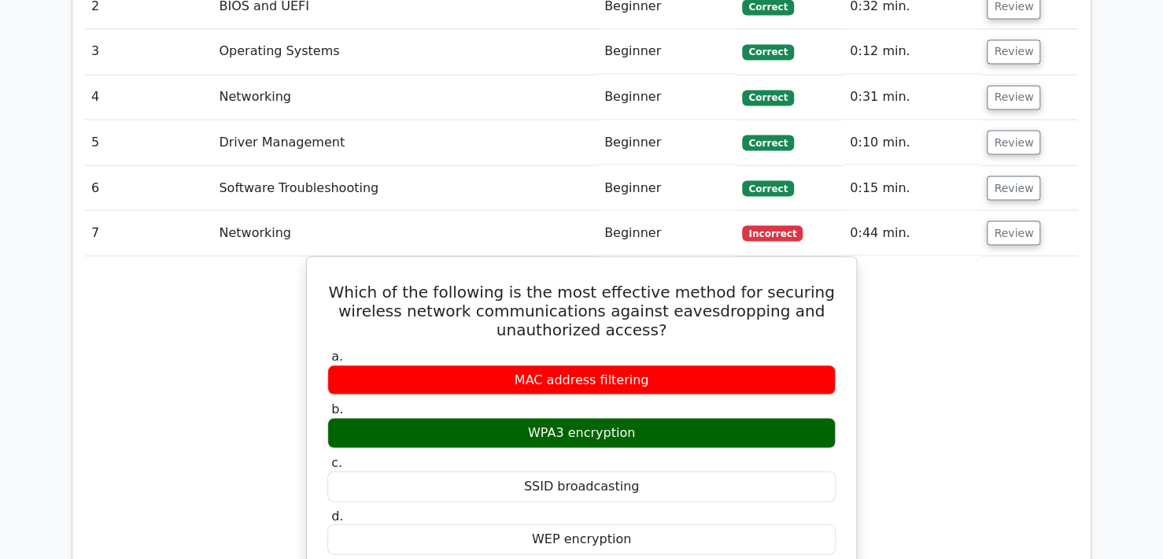
click at [1015, 220] on button "Review" at bounding box center [1013, 232] width 53 height 24
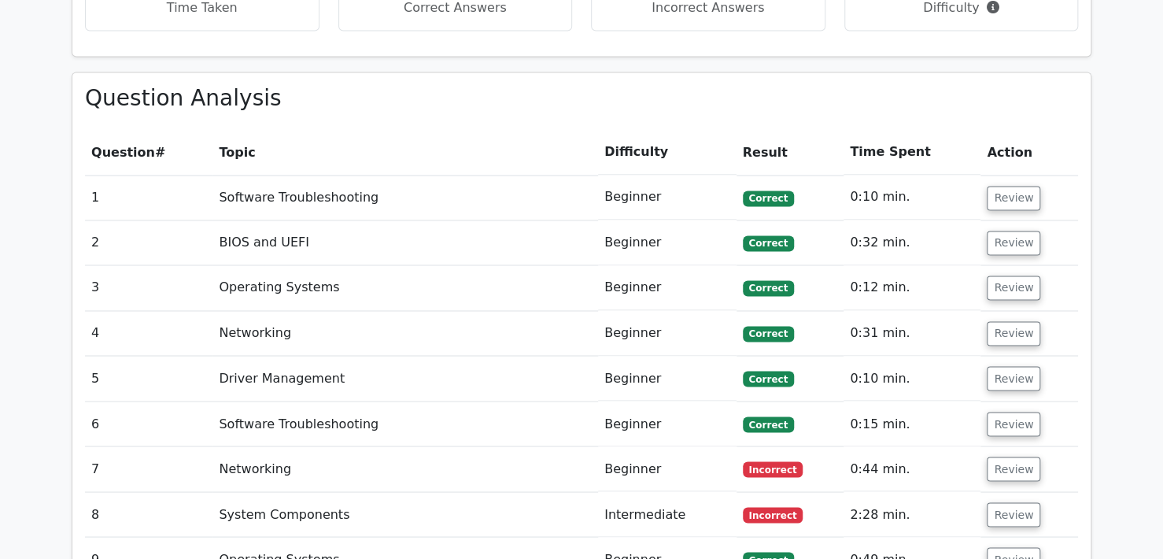
scroll to position [1101, 0]
click at [970, 175] on td "0:10 min." at bounding box center [911, 197] width 137 height 45
click at [996, 186] on button "Review" at bounding box center [1013, 198] width 53 height 24
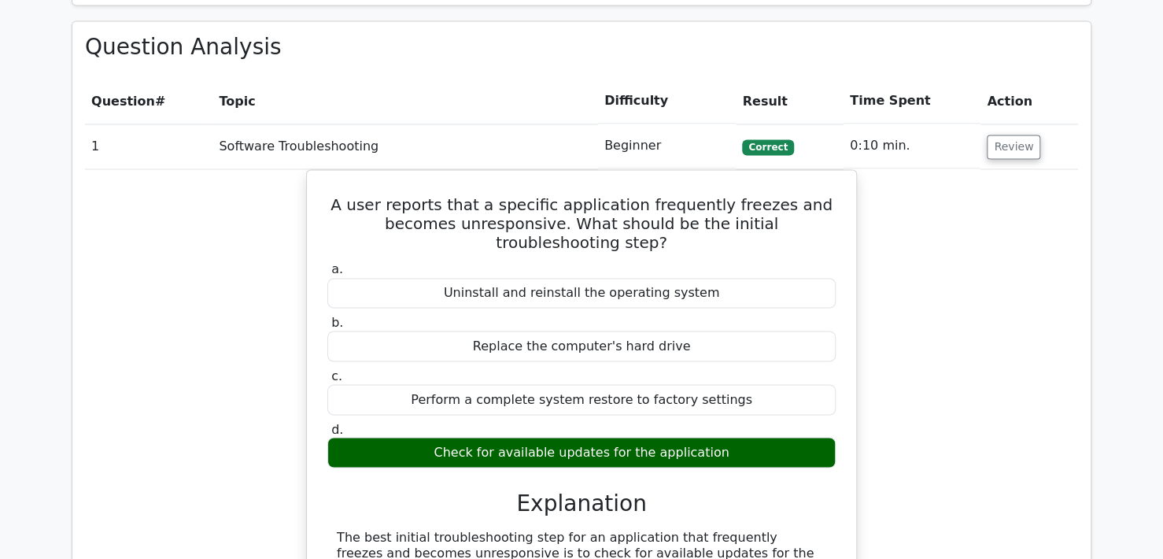
scroll to position [1180, 0]
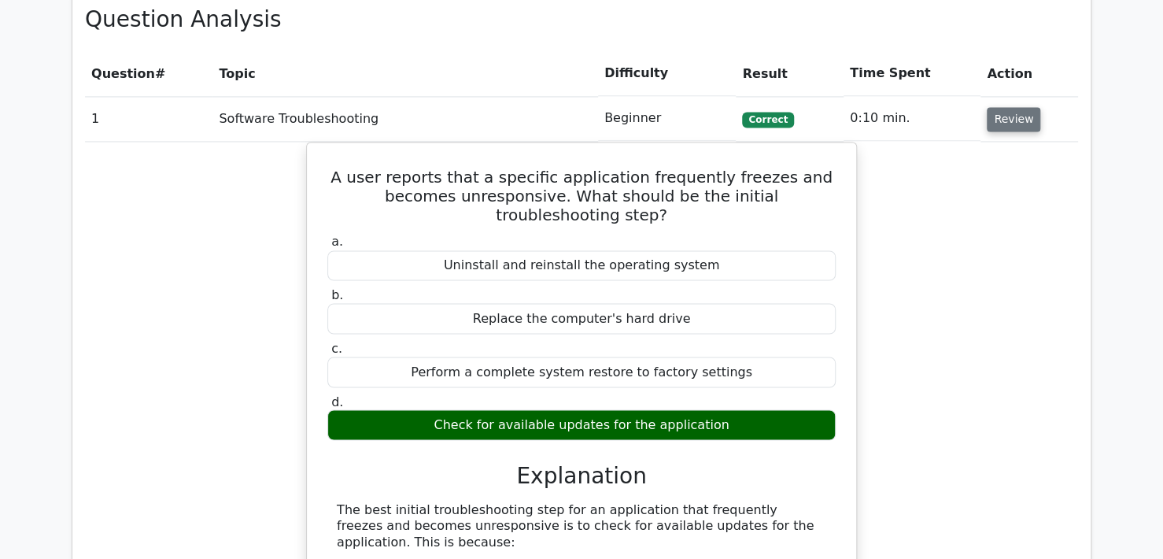
click at [1027, 107] on button "Review" at bounding box center [1013, 119] width 53 height 24
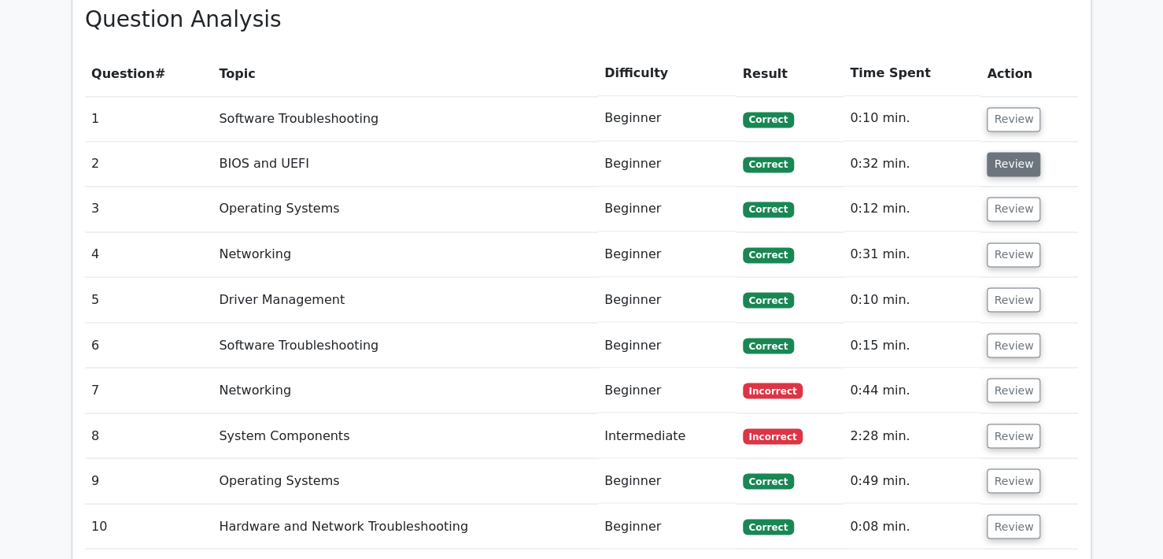
click at [1004, 152] on button "Review" at bounding box center [1013, 164] width 53 height 24
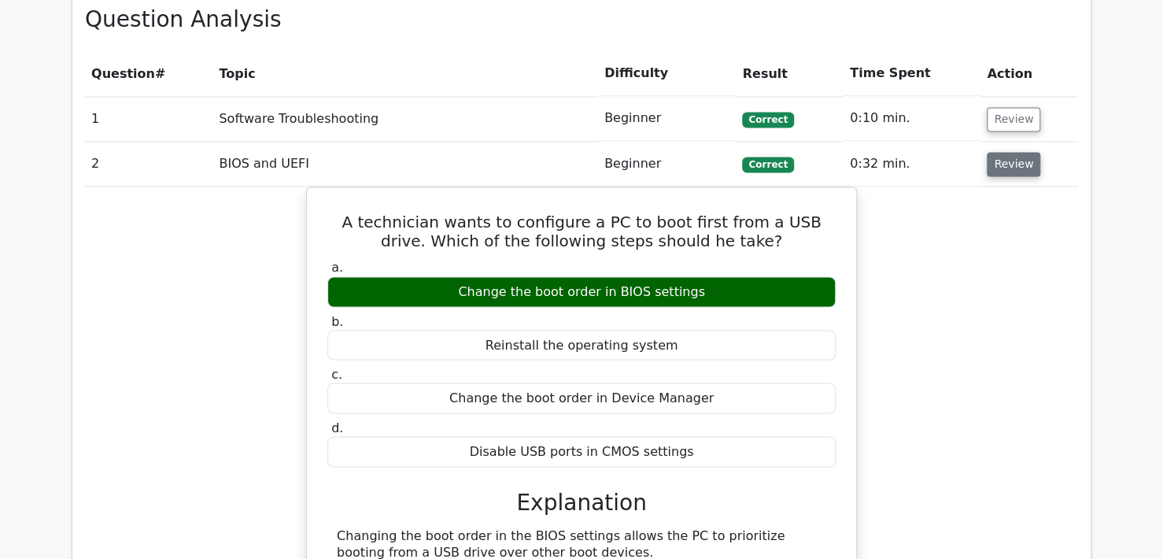
click at [1004, 152] on button "Review" at bounding box center [1013, 164] width 53 height 24
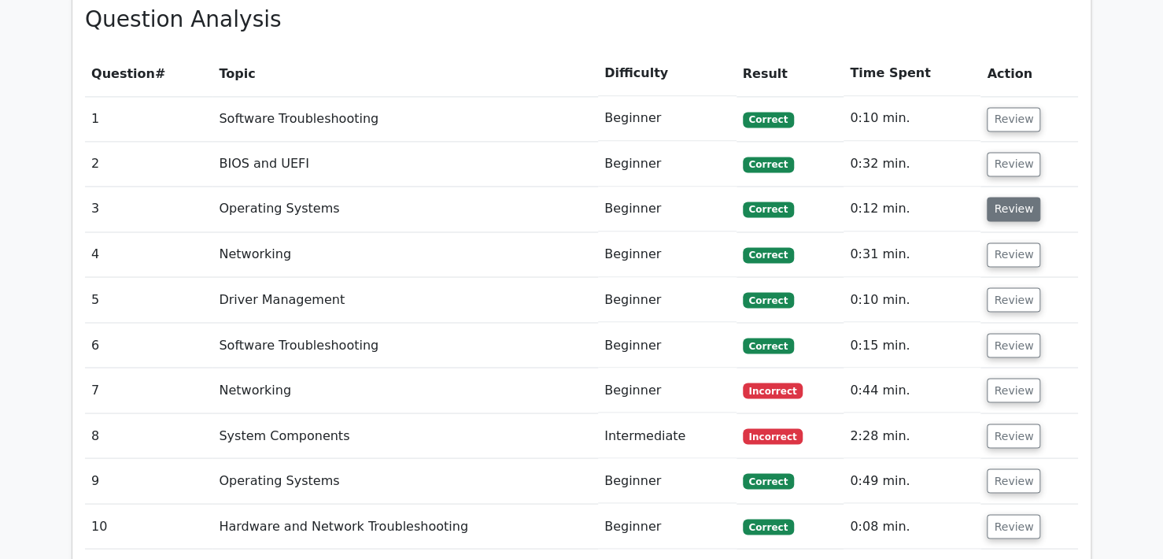
click at [1009, 197] on button "Review" at bounding box center [1013, 209] width 53 height 24
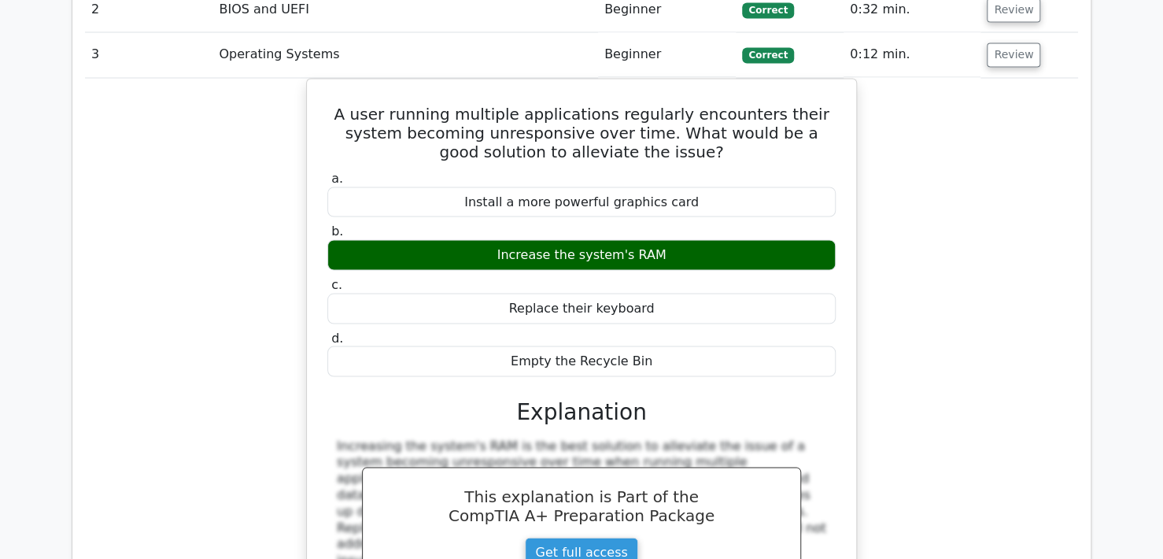
scroll to position [1337, 0]
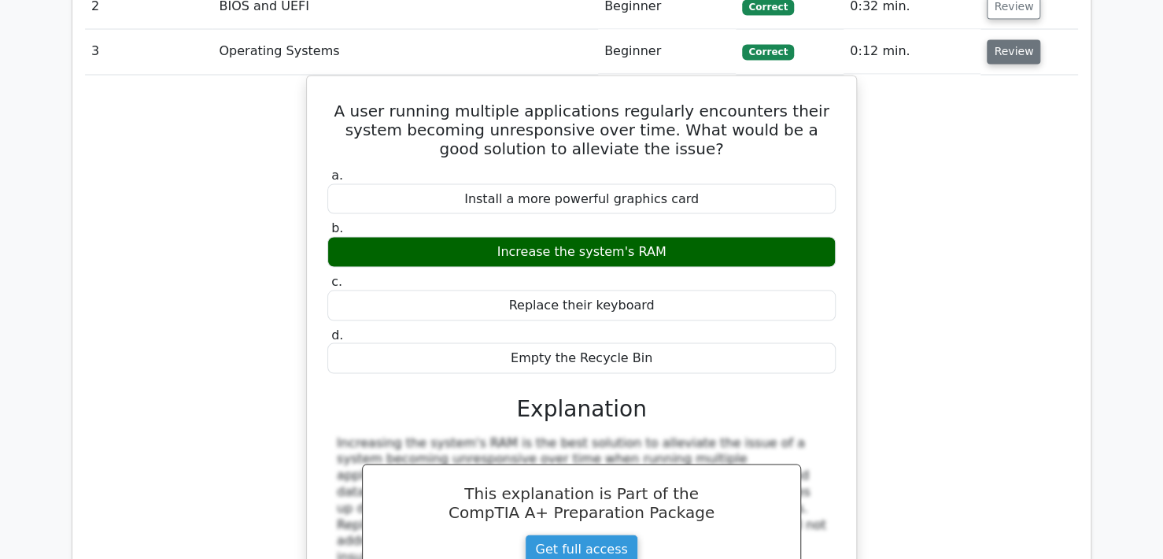
click at [1013, 39] on button "Review" at bounding box center [1013, 51] width 53 height 24
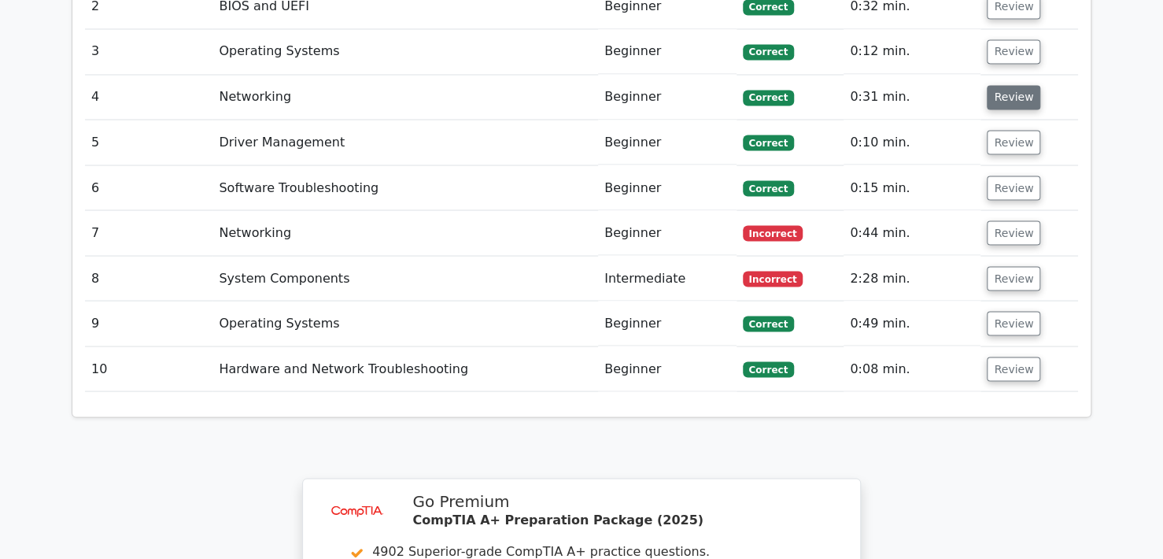
click at [1012, 85] on button "Review" at bounding box center [1013, 97] width 53 height 24
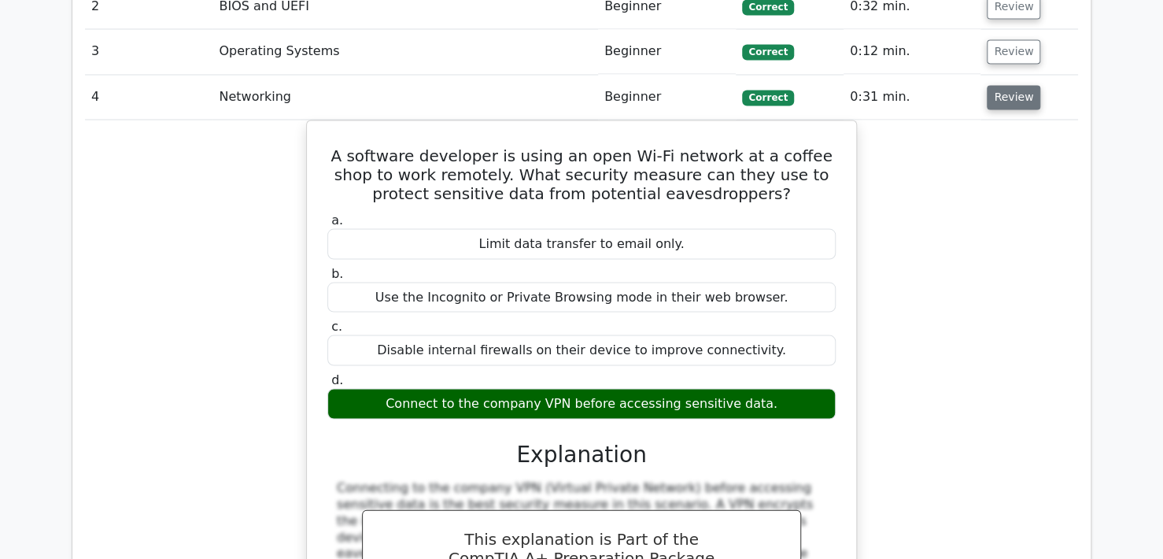
click at [1012, 85] on button "Review" at bounding box center [1013, 97] width 53 height 24
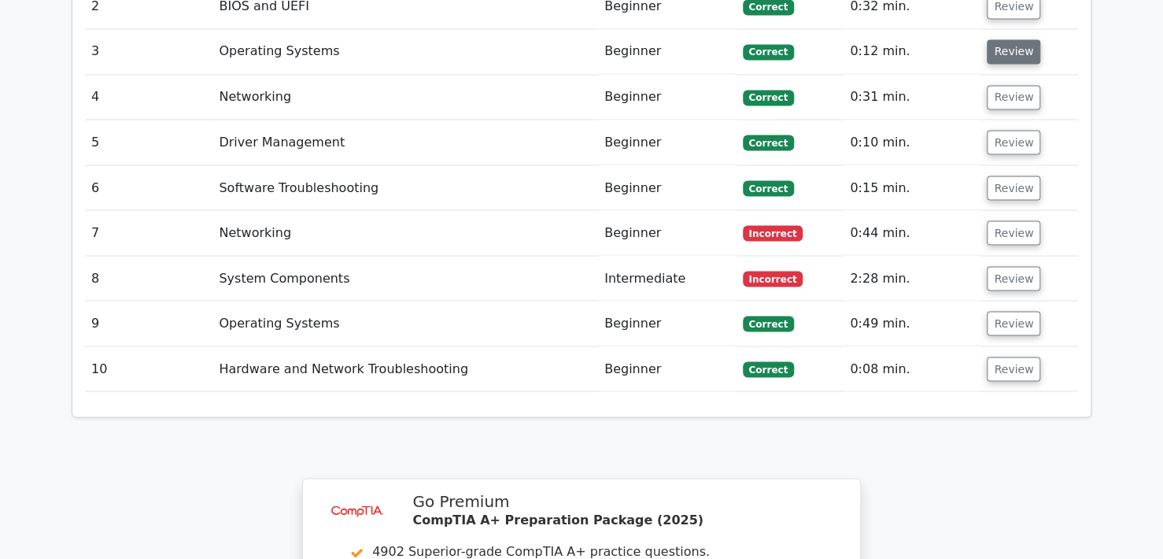
click at [1010, 39] on button "Review" at bounding box center [1013, 51] width 53 height 24
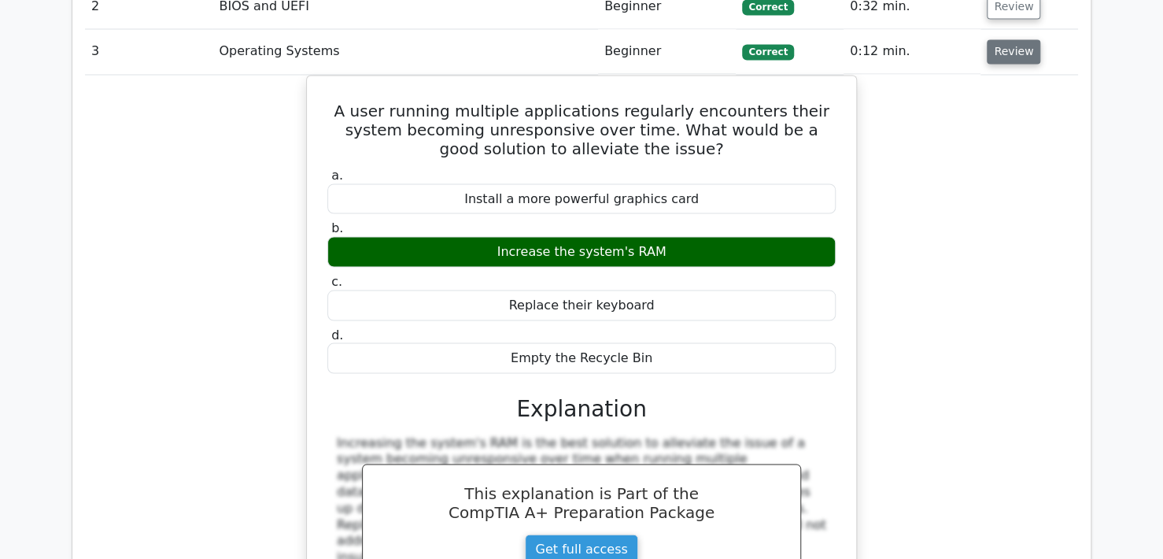
click at [1010, 39] on button "Review" at bounding box center [1013, 51] width 53 height 24
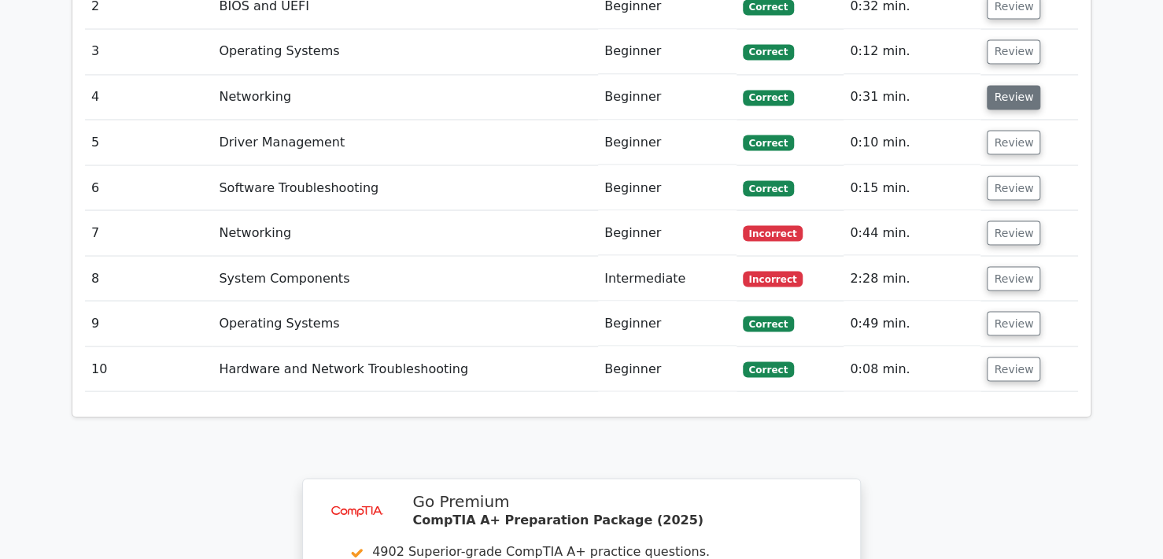
click at [1010, 85] on button "Review" at bounding box center [1013, 97] width 53 height 24
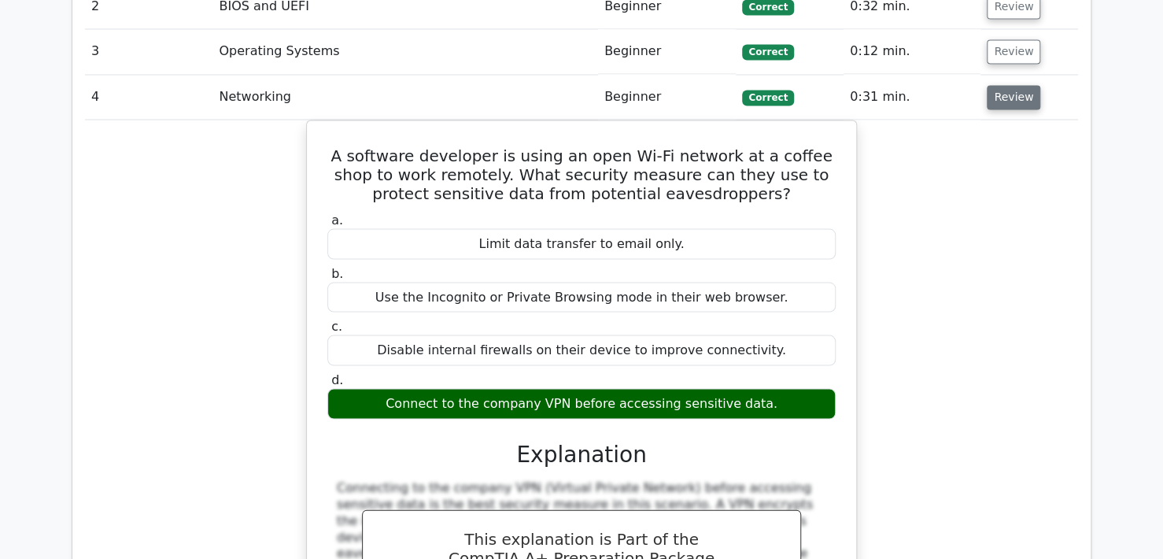
click at [1008, 85] on button "Review" at bounding box center [1013, 97] width 53 height 24
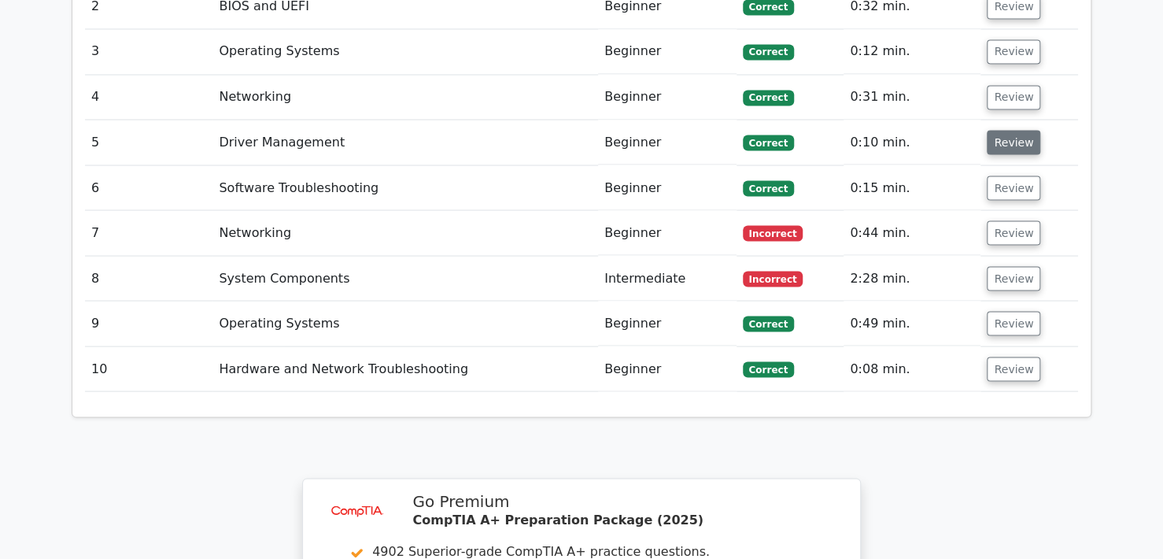
click at [1010, 130] on button "Review" at bounding box center [1013, 142] width 53 height 24
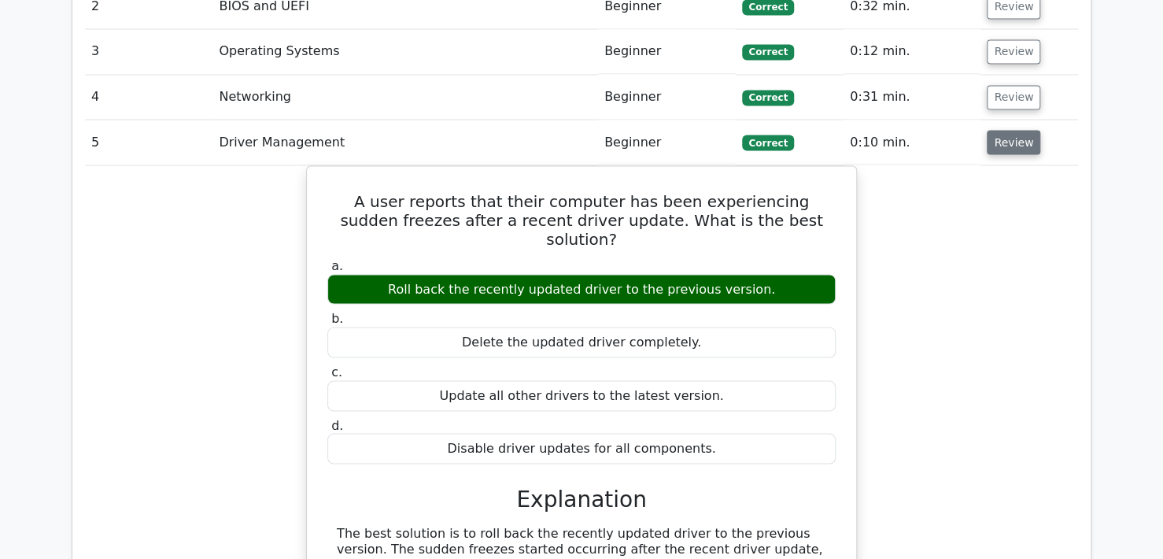
click at [1010, 130] on button "Review" at bounding box center [1013, 142] width 53 height 24
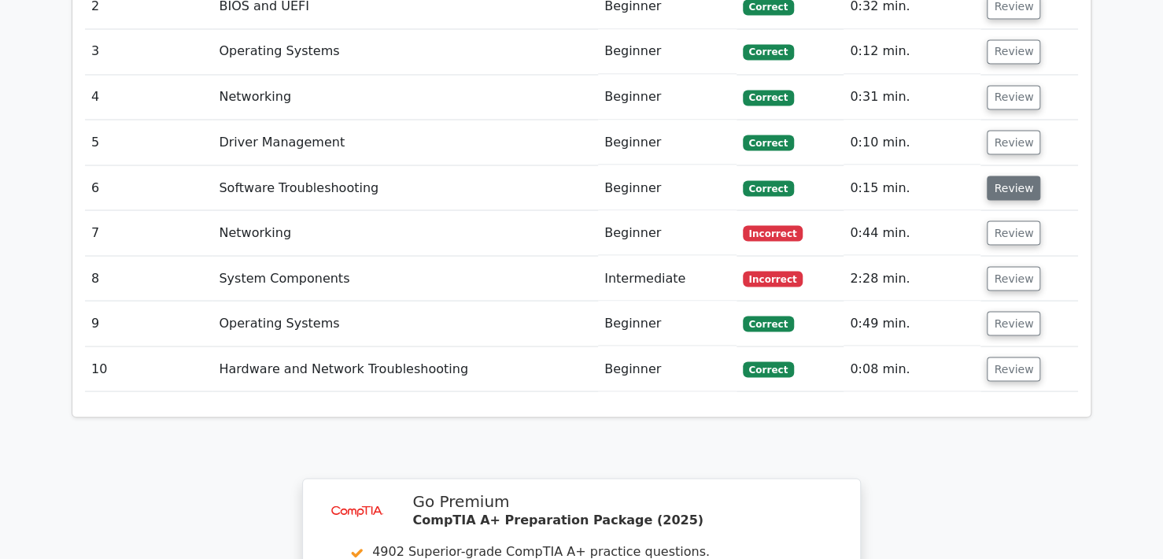
click at [1011, 175] on button "Review" at bounding box center [1013, 187] width 53 height 24
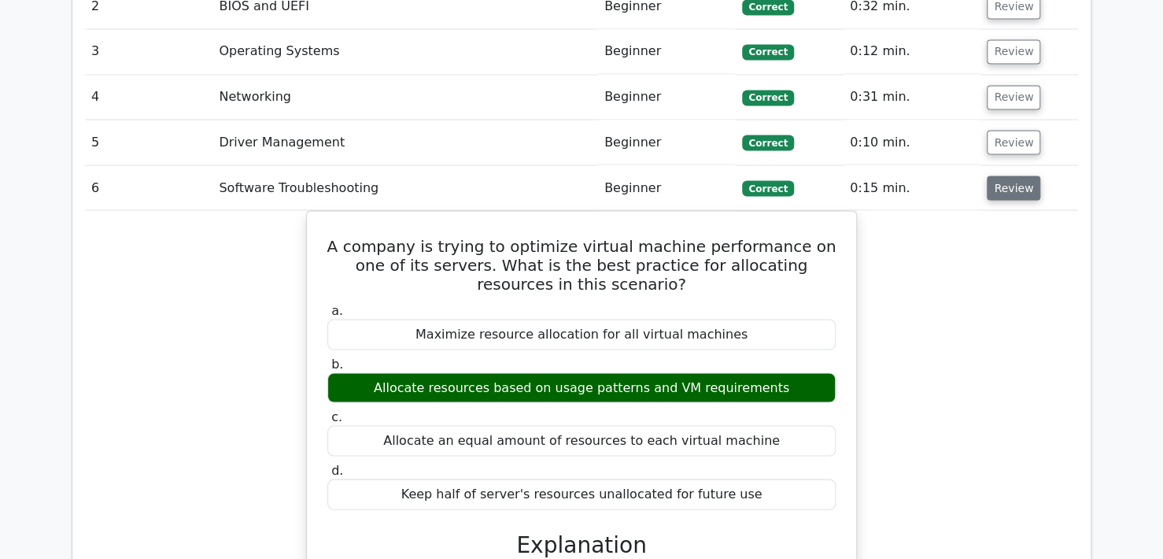
click at [1011, 175] on button "Review" at bounding box center [1013, 187] width 53 height 24
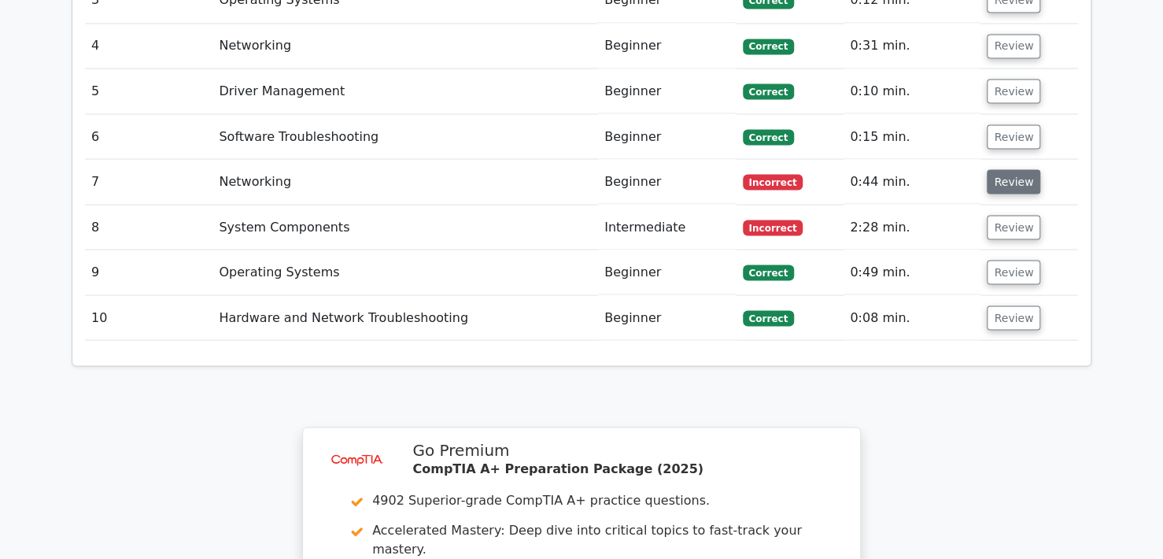
scroll to position [1416, 0]
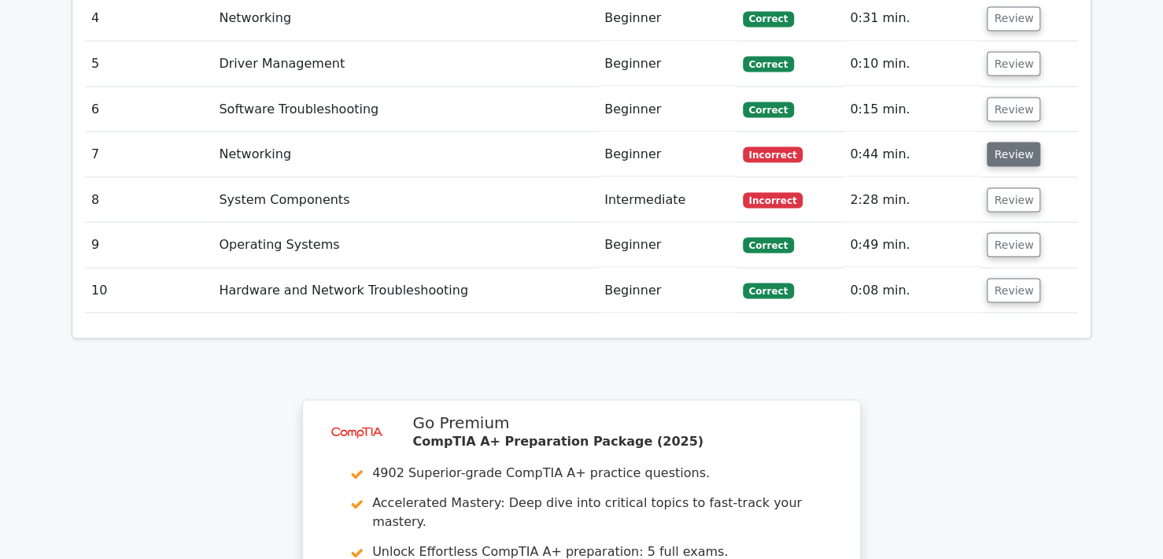
click at [1004, 142] on button "Review" at bounding box center [1013, 154] width 53 height 24
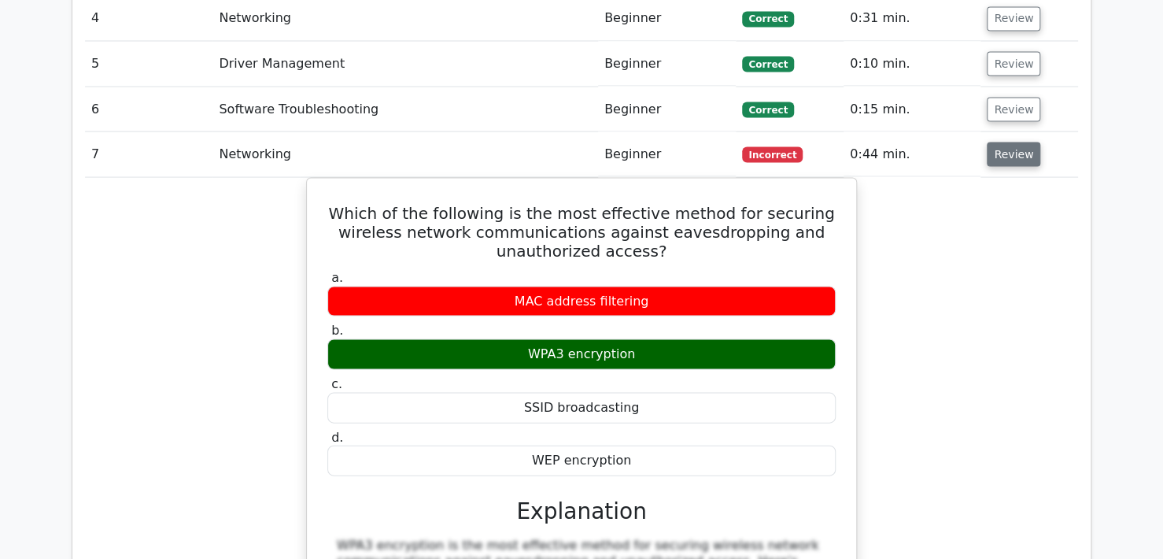
click at [1000, 142] on button "Review" at bounding box center [1013, 154] width 53 height 24
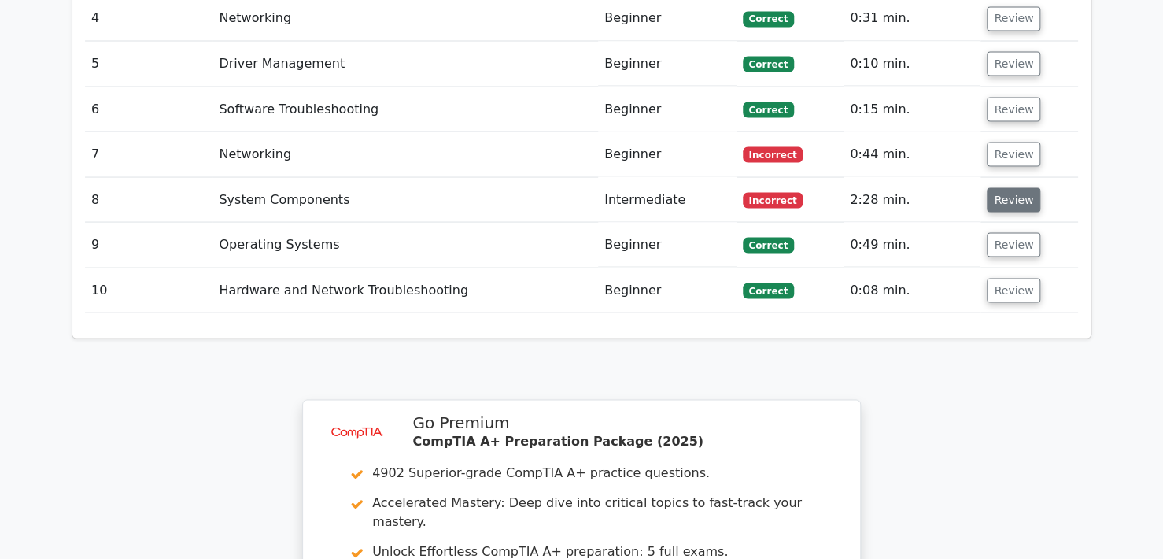
click at [1004, 187] on button "Review" at bounding box center [1013, 199] width 53 height 24
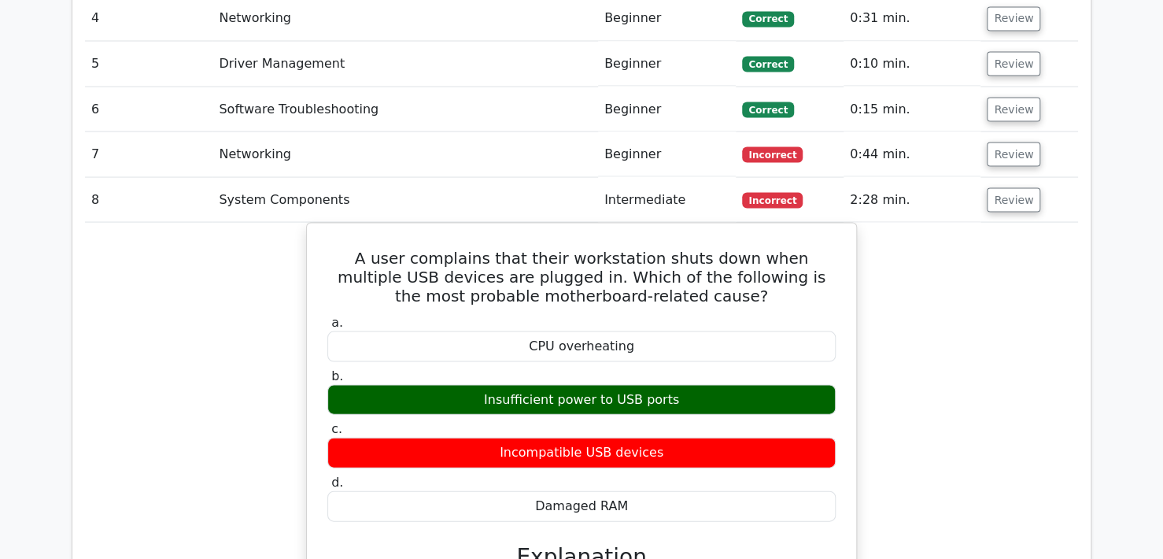
drag, startPoint x: 1004, startPoint y: 159, endPoint x: 1007, endPoint y: 206, distance: 47.3
click at [1004, 187] on button "Review" at bounding box center [1013, 199] width 53 height 24
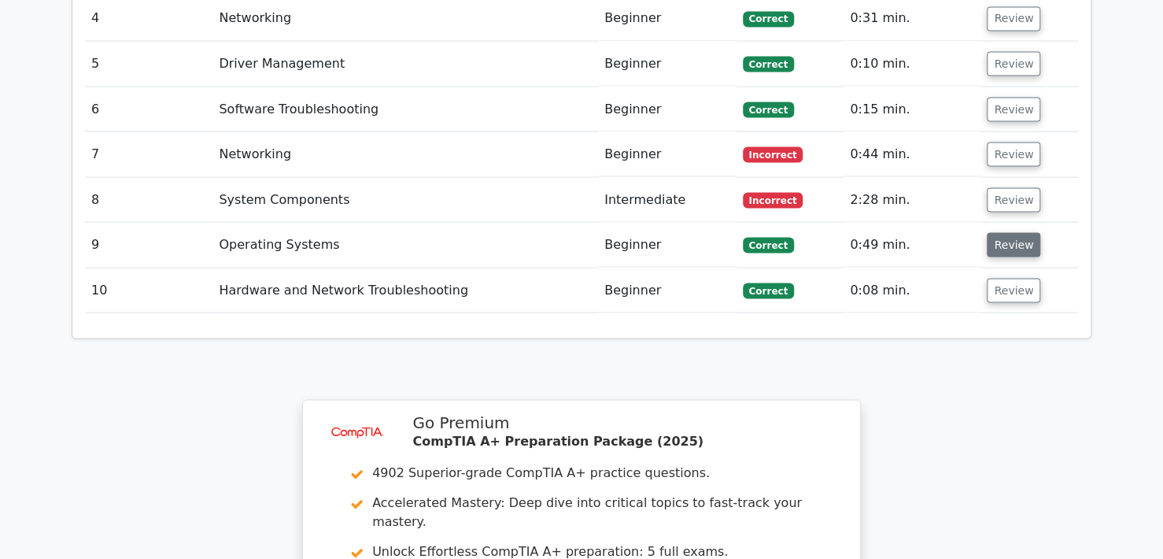
click at [1009, 232] on button "Review" at bounding box center [1013, 244] width 53 height 24
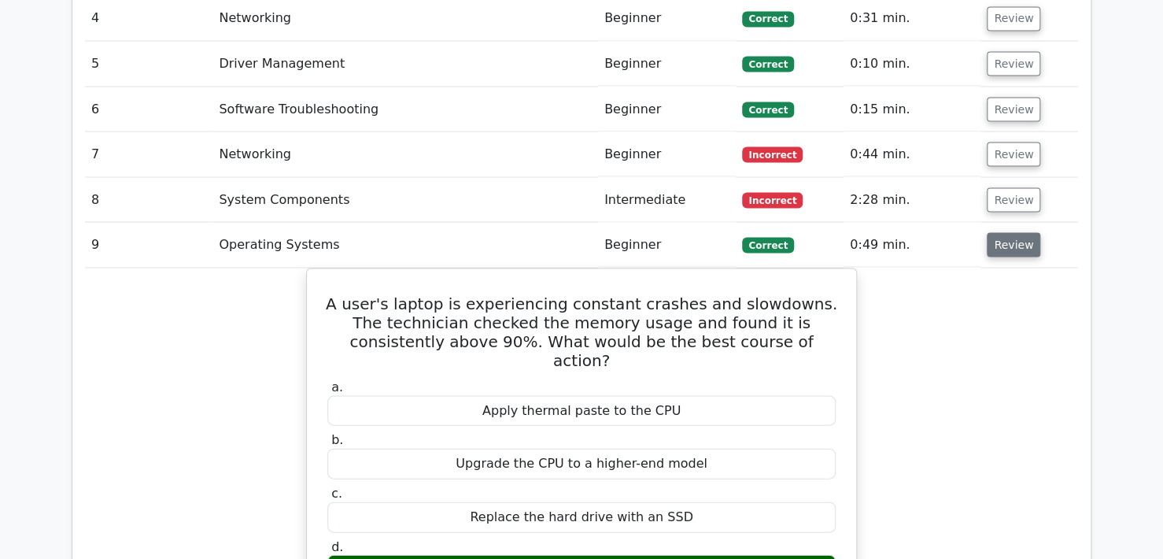
click at [1009, 232] on button "Review" at bounding box center [1013, 244] width 53 height 24
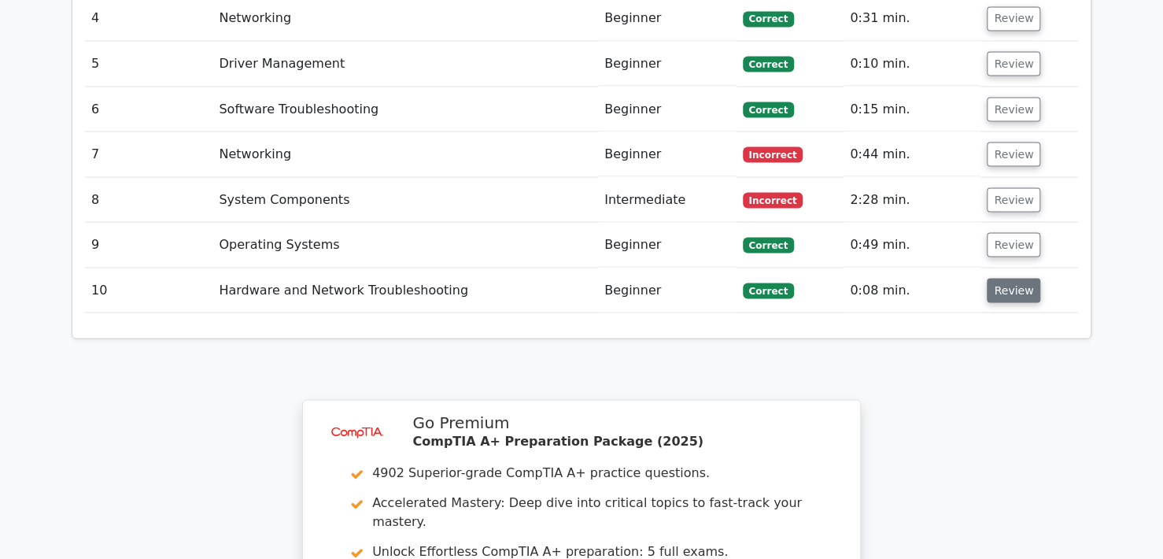
click at [1015, 278] on button "Review" at bounding box center [1013, 290] width 53 height 24
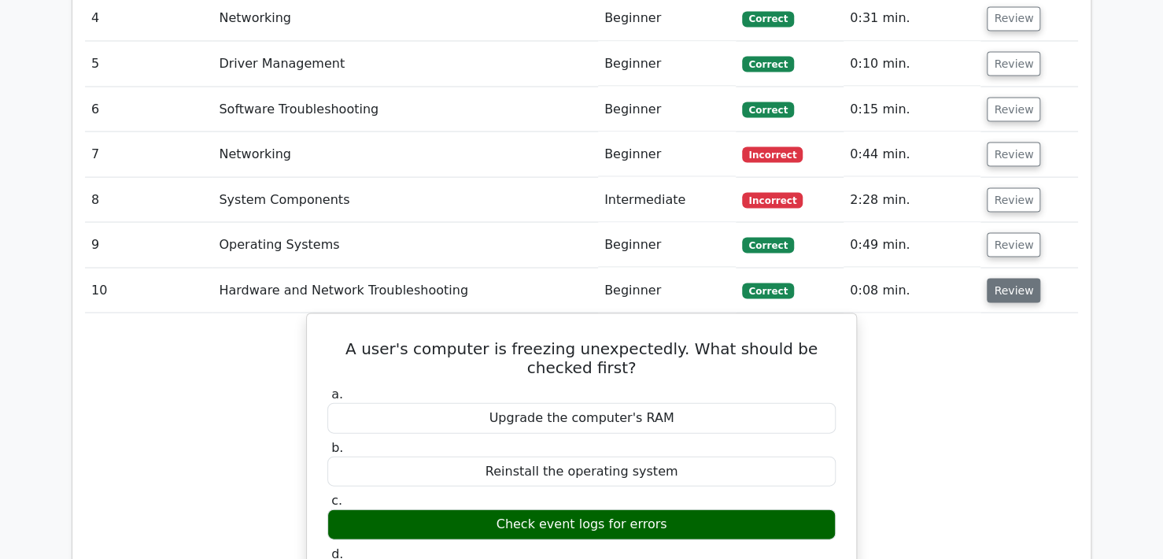
click at [1015, 278] on button "Review" at bounding box center [1013, 290] width 53 height 24
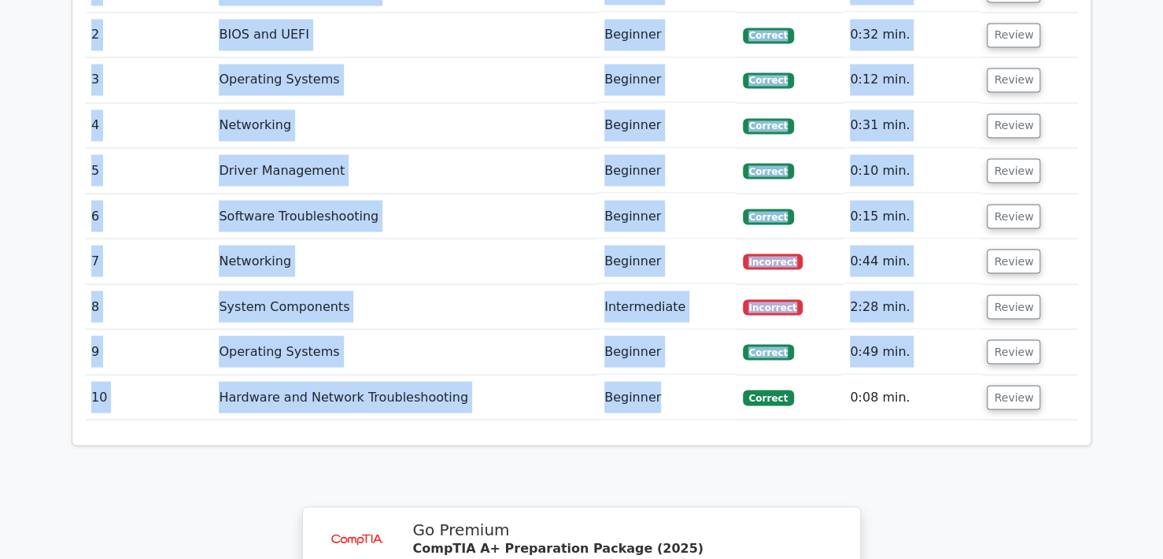
scroll to position [1337, 0]
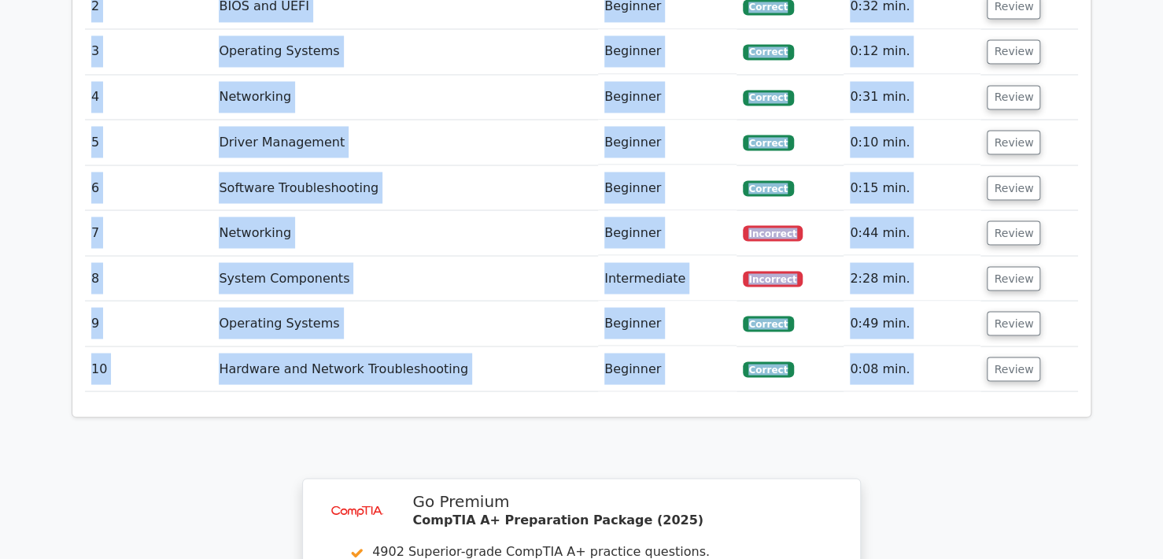
drag, startPoint x: 83, startPoint y: 59, endPoint x: 1064, endPoint y: 319, distance: 1015.0
click at [1064, 319] on div "Question Analysis Question # Topic Difficulty Result Time Spent Action 1 Softwa…" at bounding box center [581, 126] width 1018 height 581
copy div "Question Analysis Question # Topic Difficulty Result Time Spent Action 1 Softwa…"
